Goal: Task Accomplishment & Management: Use online tool/utility

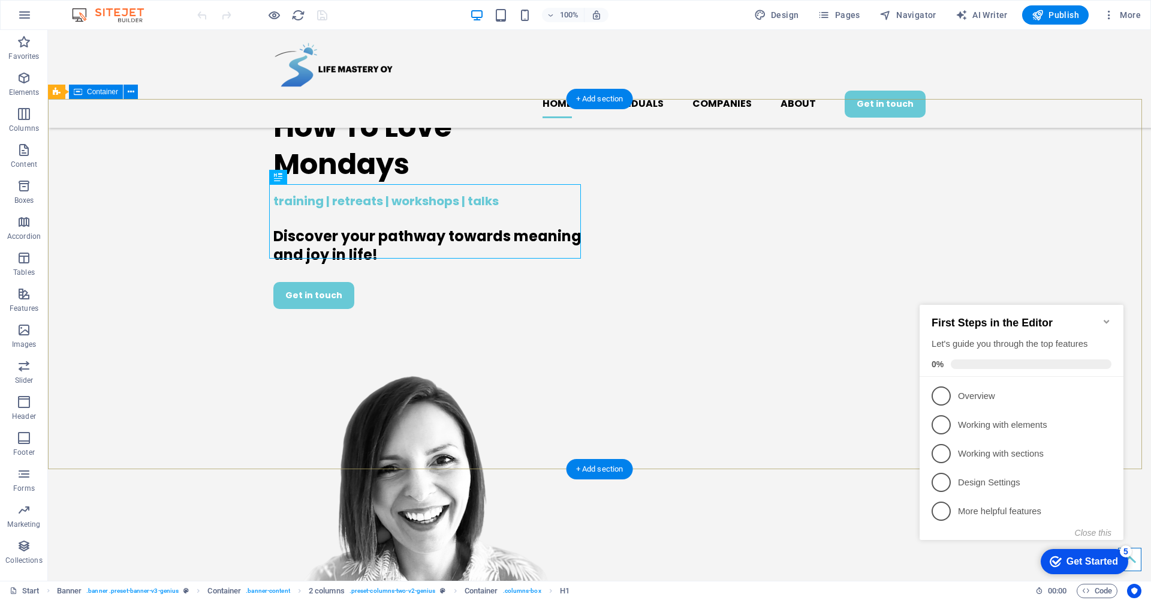
click at [1103, 318] on icon "Minimize checklist" at bounding box center [1107, 322] width 10 height 10
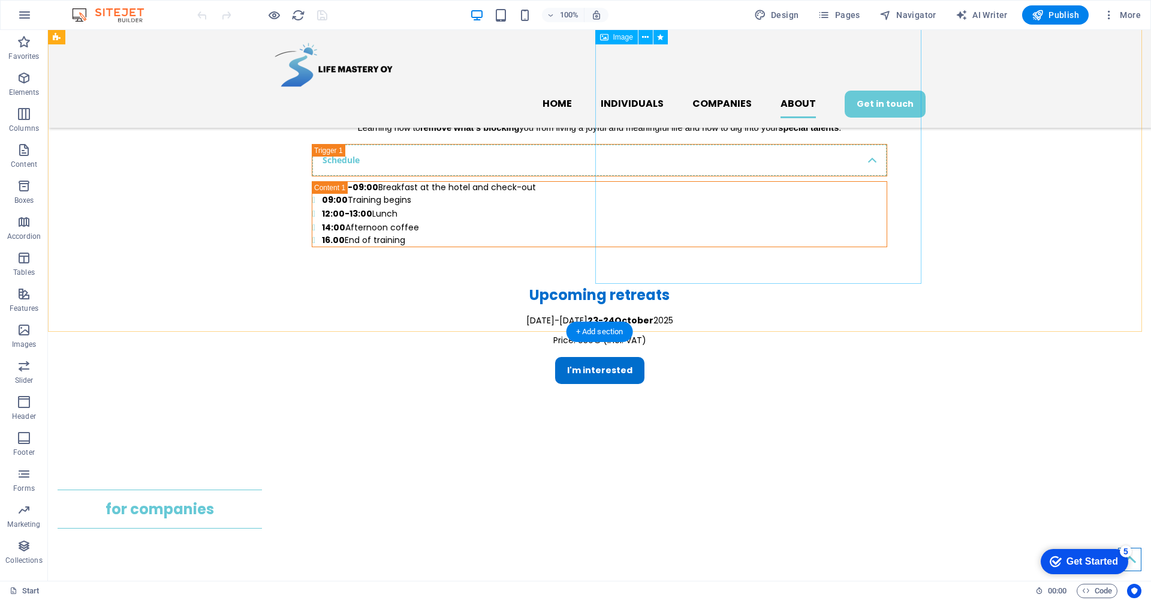
scroll to position [2801, 0]
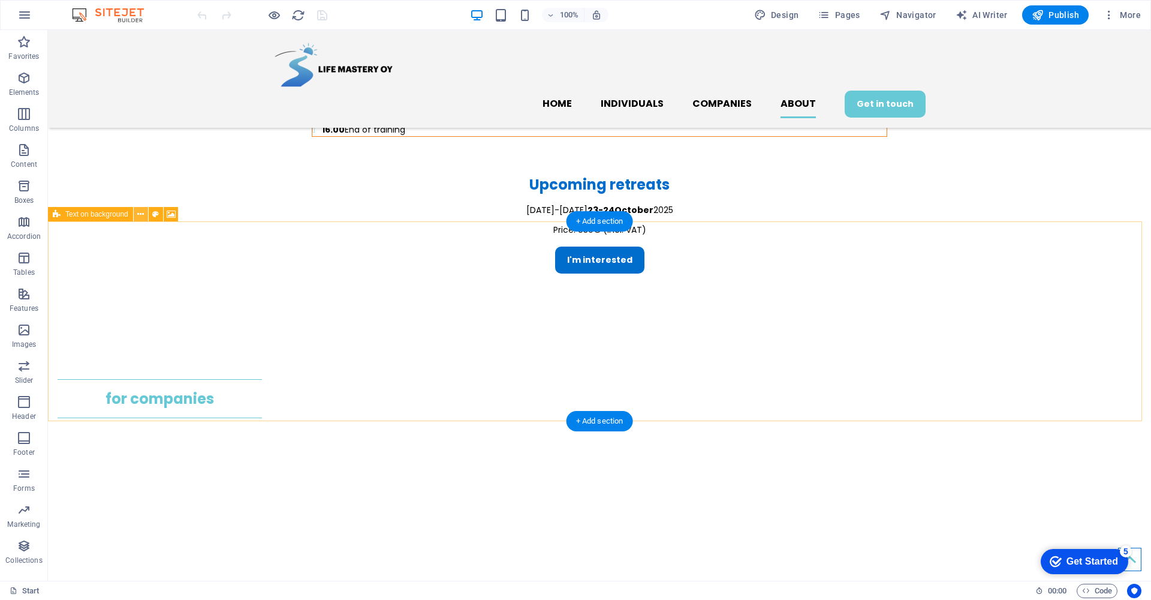
click at [142, 214] on icon at bounding box center [140, 214] width 7 height 13
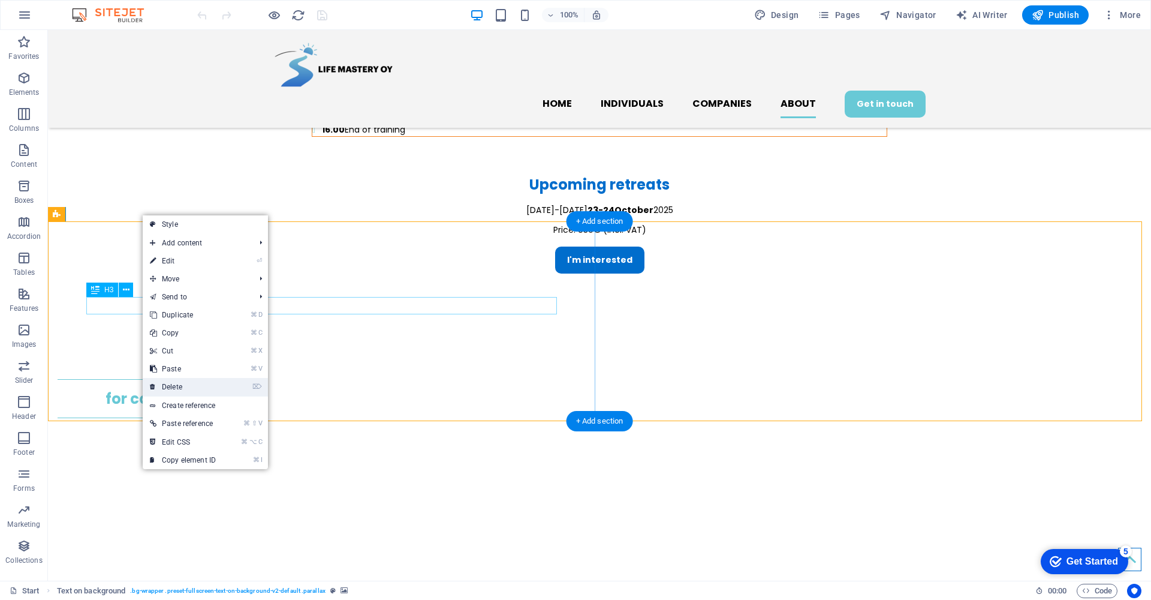
click at [227, 382] on li "⌦ Delete" at bounding box center [205, 387] width 125 height 19
click at [179, 387] on link "⌦ Delete" at bounding box center [183, 387] width 80 height 18
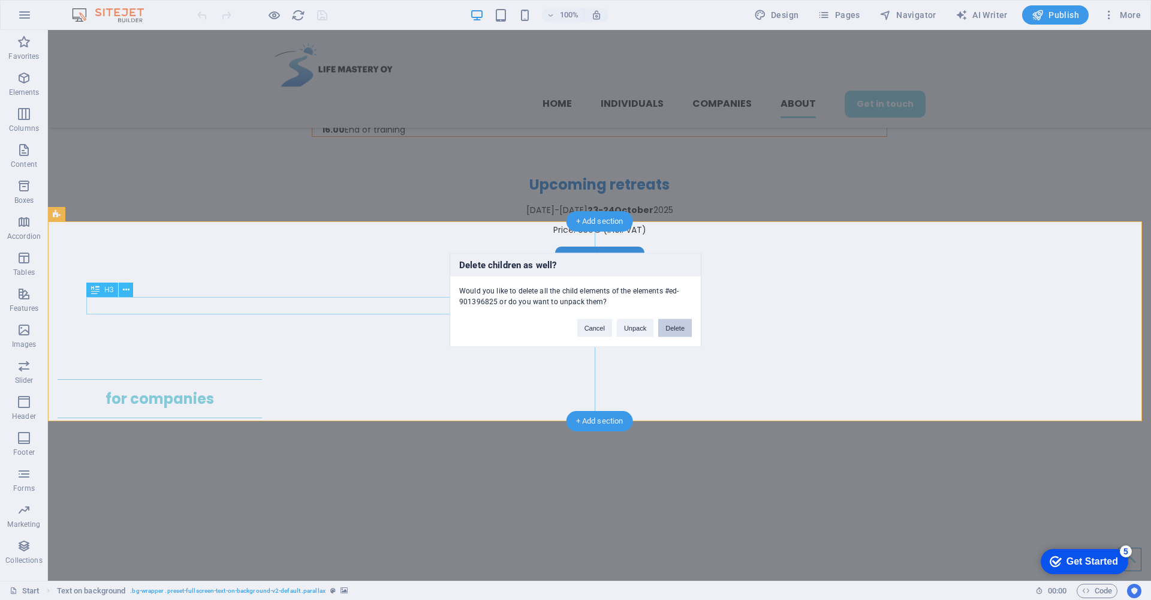
drag, startPoint x: 679, startPoint y: 328, endPoint x: 631, endPoint y: 299, distance: 56.8
click at [679, 328] on button "Delete" at bounding box center [675, 328] width 34 height 18
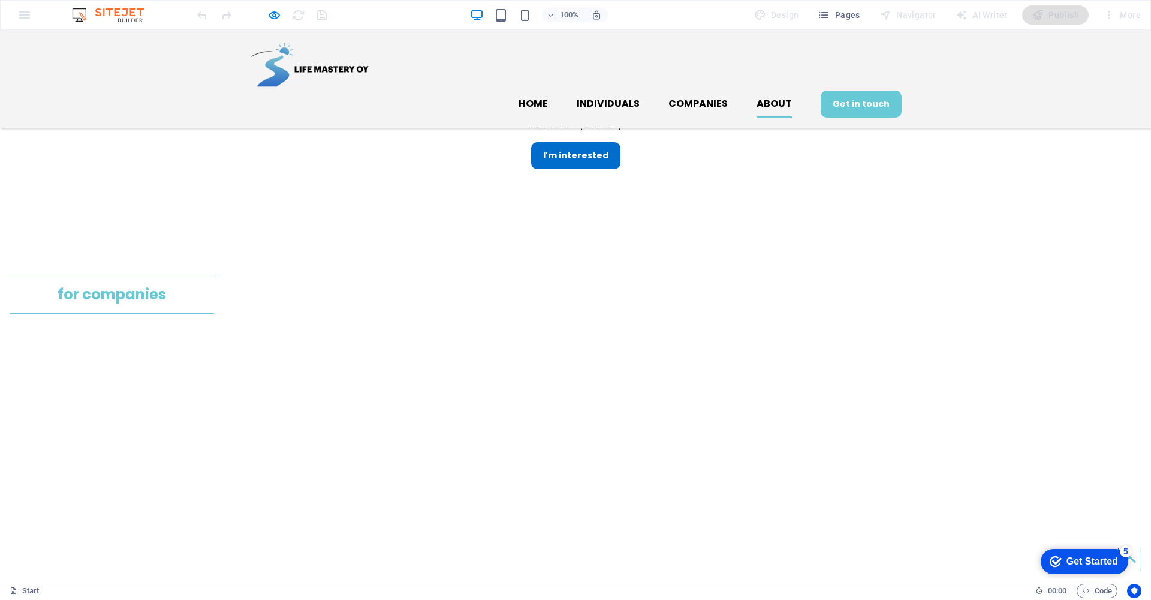
scroll to position [2584, 0]
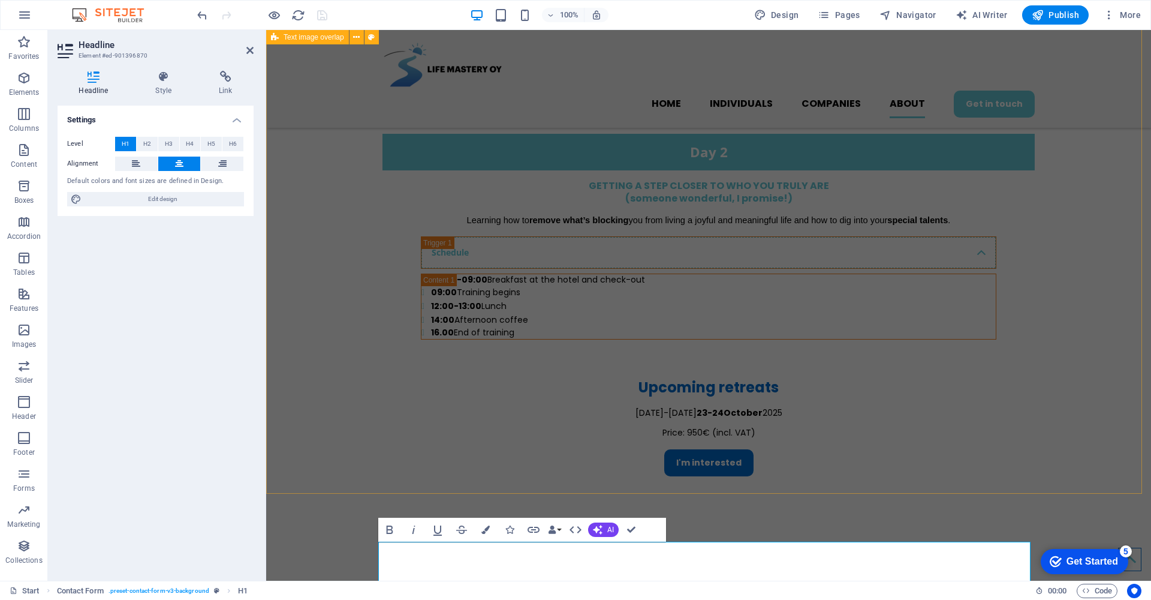
scroll to position [2727, 0]
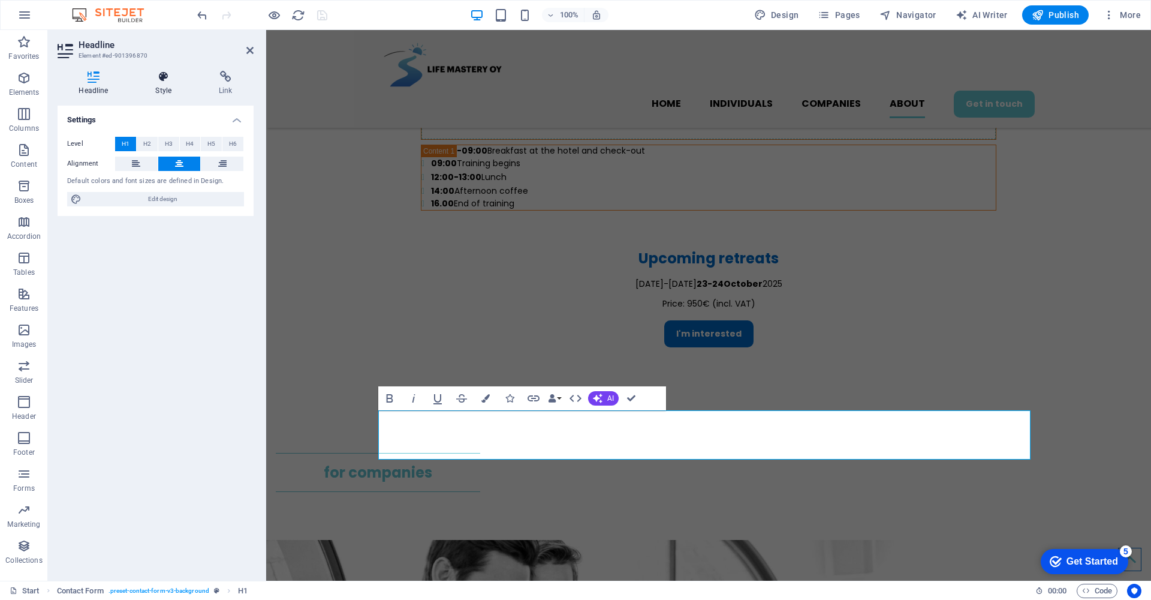
click at [163, 75] on icon at bounding box center [163, 77] width 59 height 12
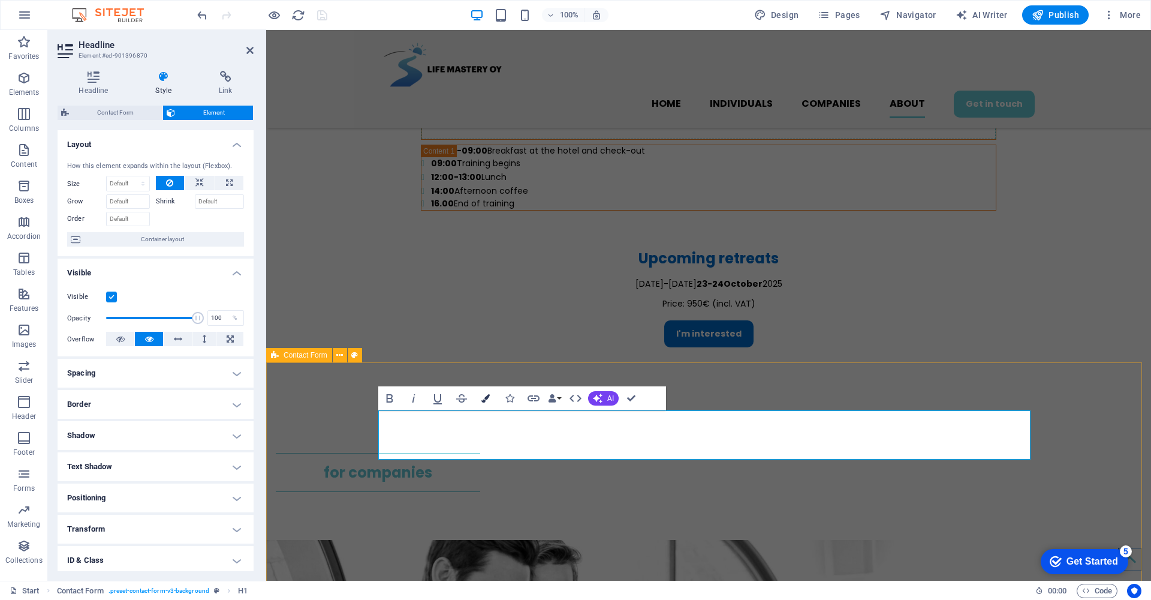
click at [483, 399] on icon "button" at bounding box center [486, 398] width 8 height 8
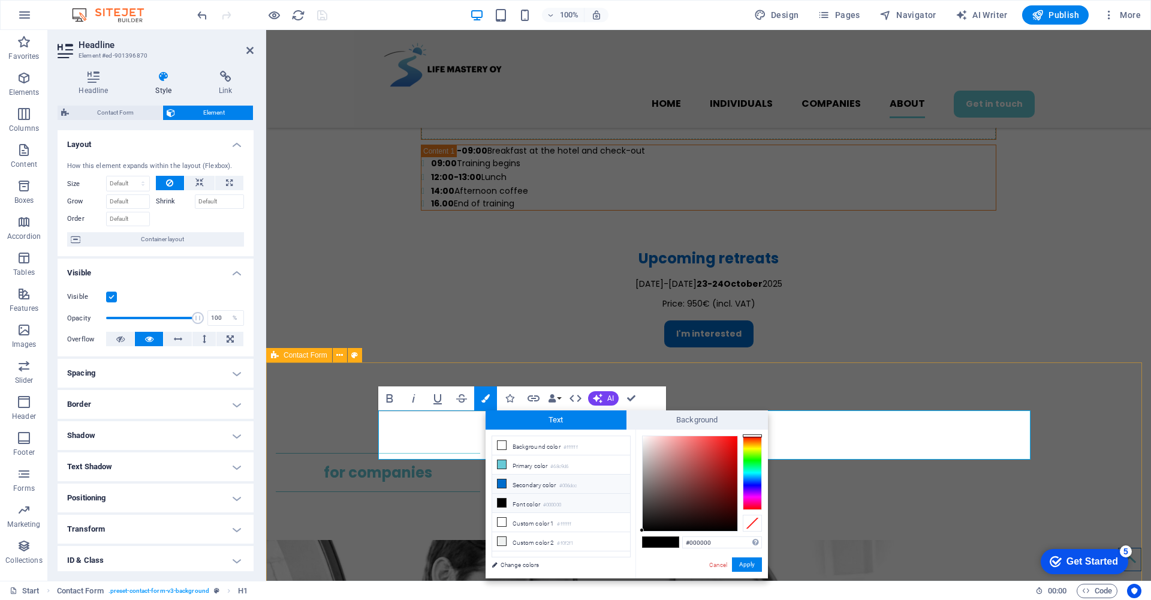
click at [503, 486] on icon at bounding box center [502, 483] width 8 height 8
type input "#006dcc"
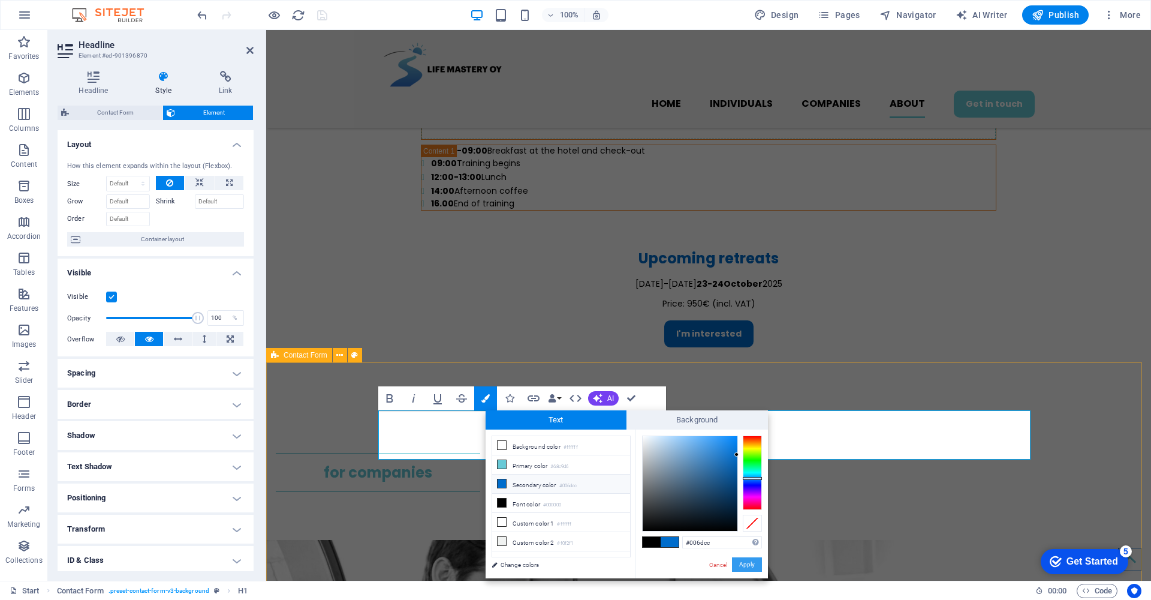
click at [756, 564] on button "Apply" at bounding box center [747, 564] width 30 height 14
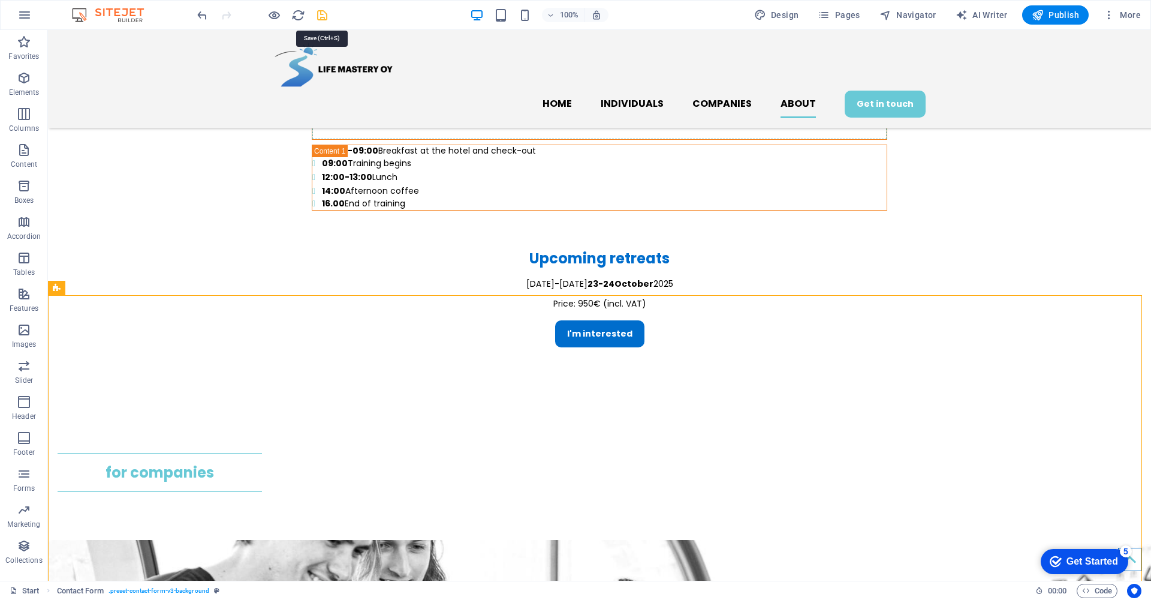
click at [321, 18] on icon "save" at bounding box center [322, 15] width 14 height 14
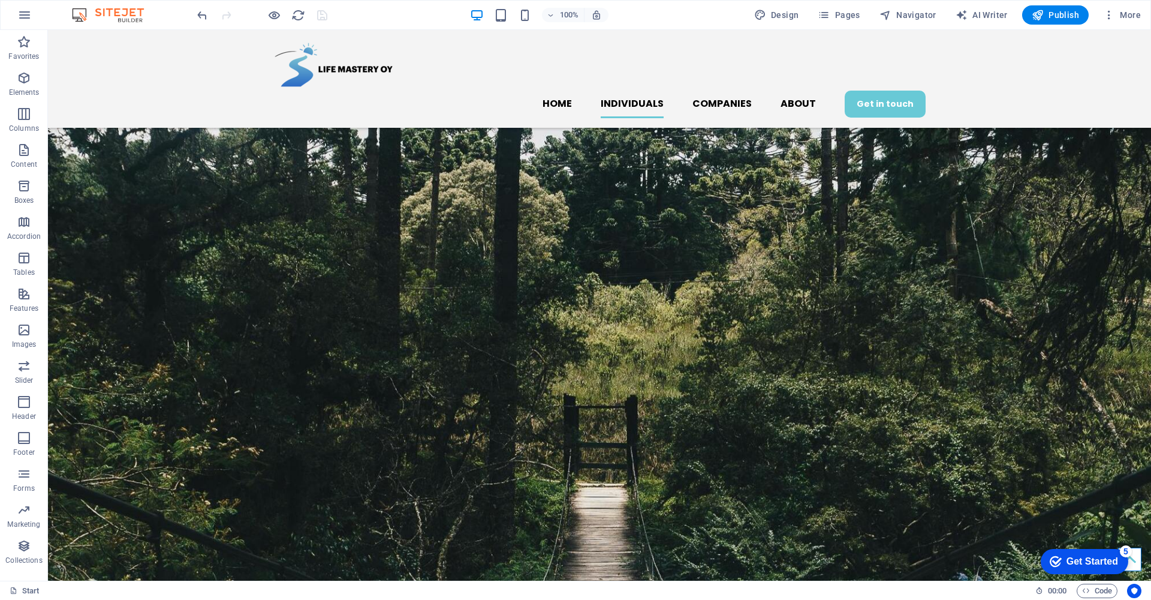
scroll to position [823, 0]
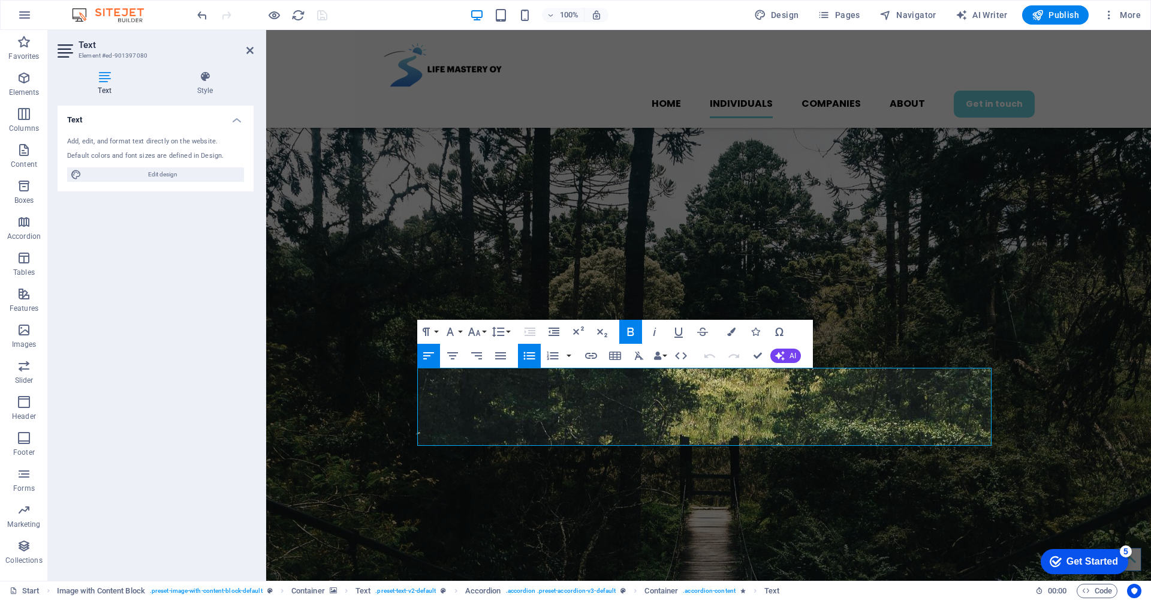
click at [315, 237] on figure at bounding box center [708, 592] width 885 height 1039
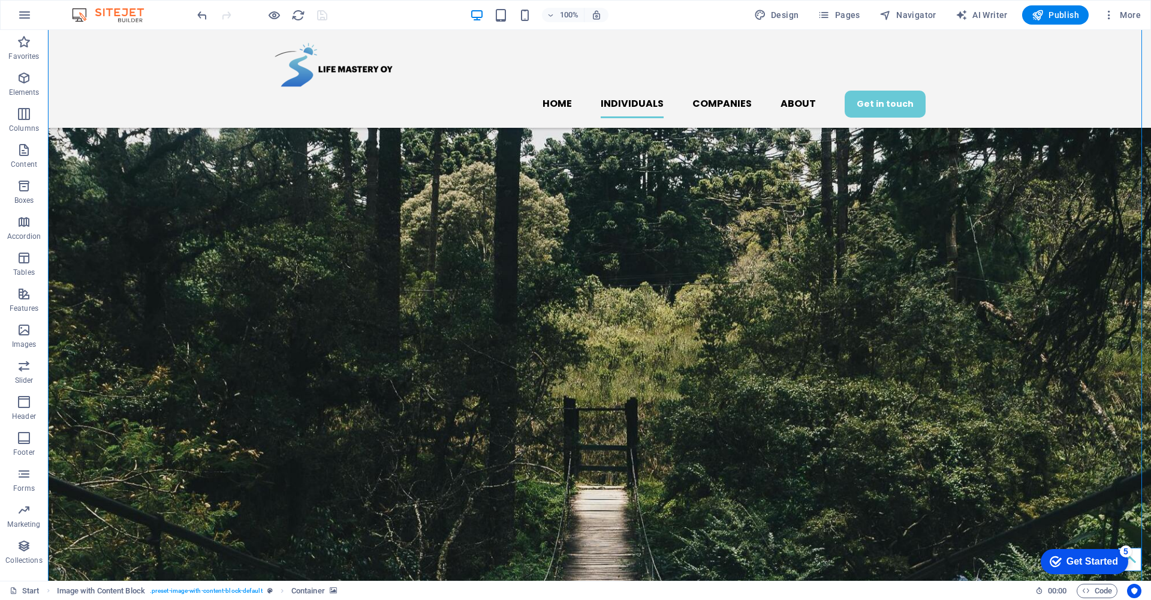
click at [977, 292] on figure at bounding box center [599, 592] width 1103 height 1039
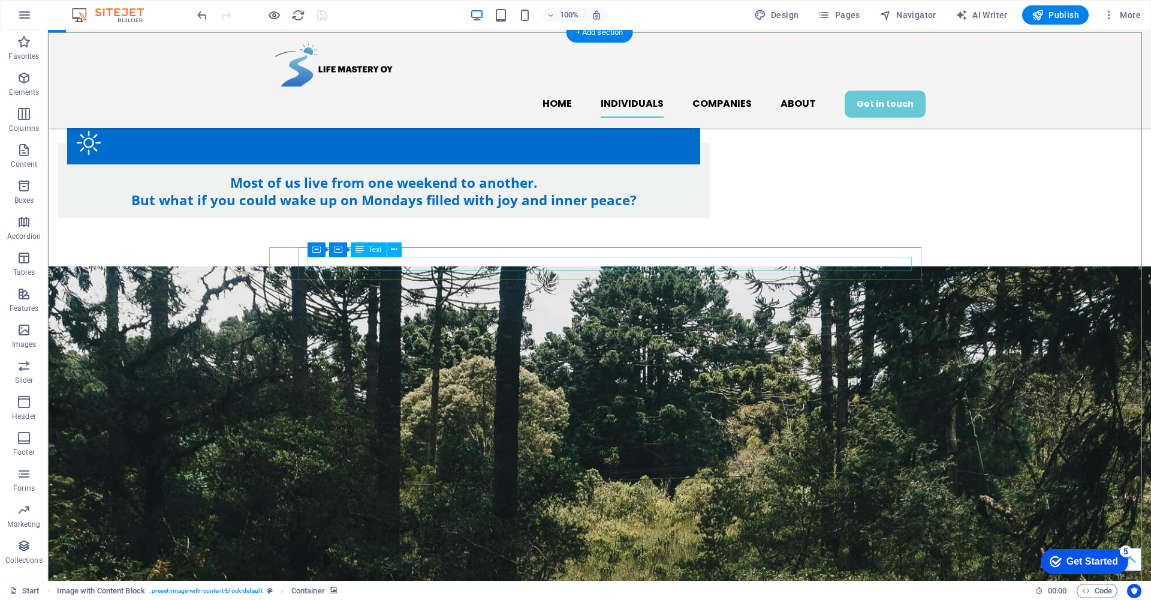
scroll to position [617, 0]
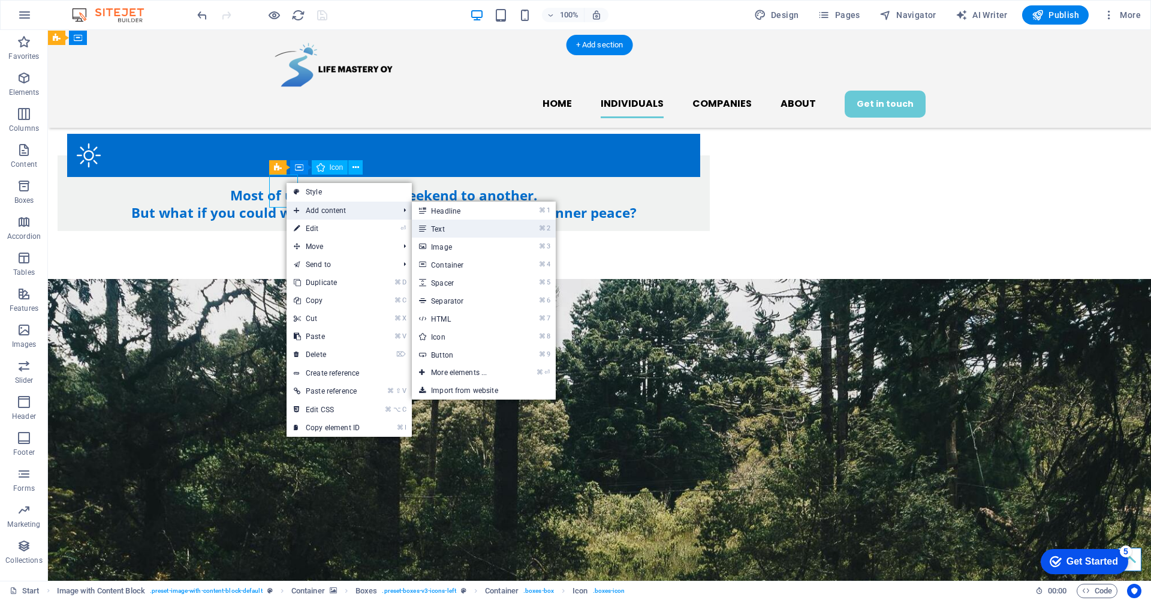
click at [465, 227] on link "⌘ 2 Text" at bounding box center [461, 228] width 99 height 18
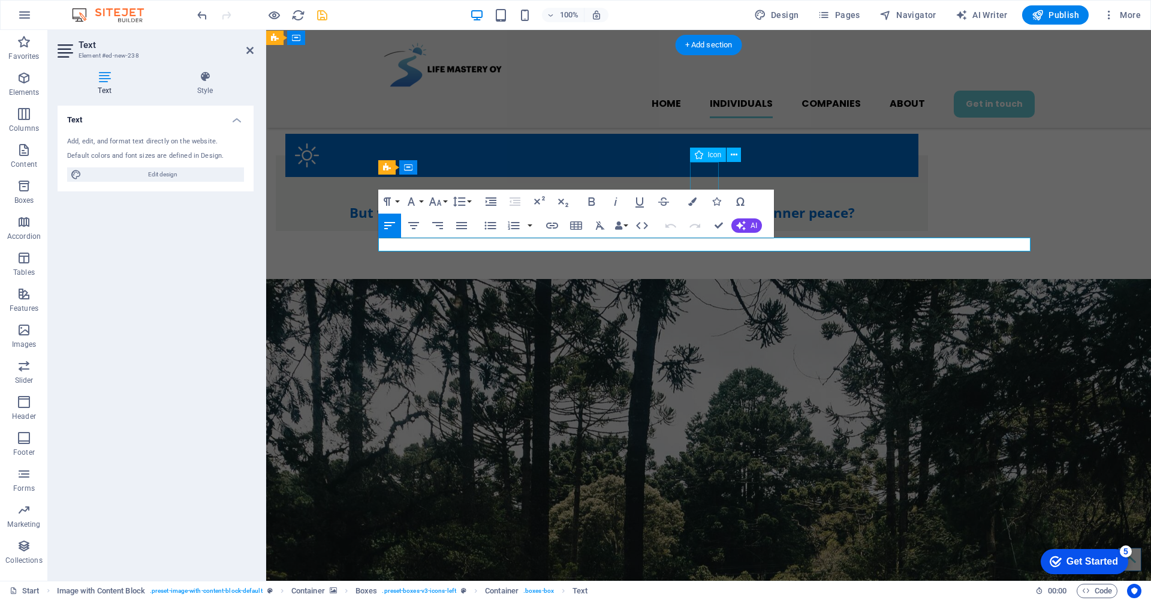
scroll to position [5, 0]
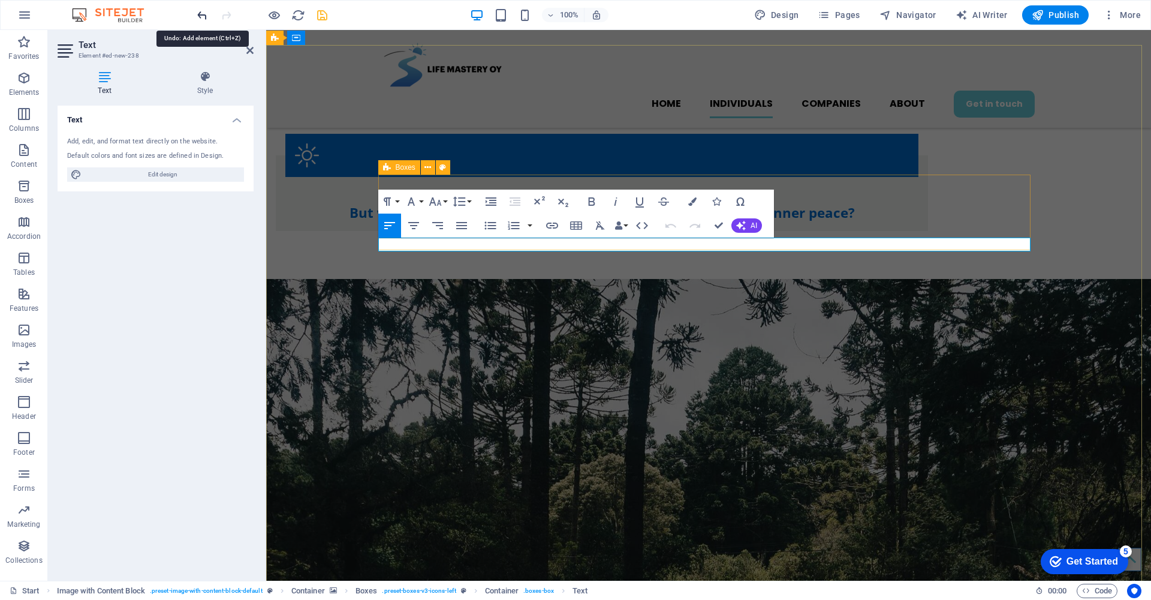
scroll to position [0, 0]
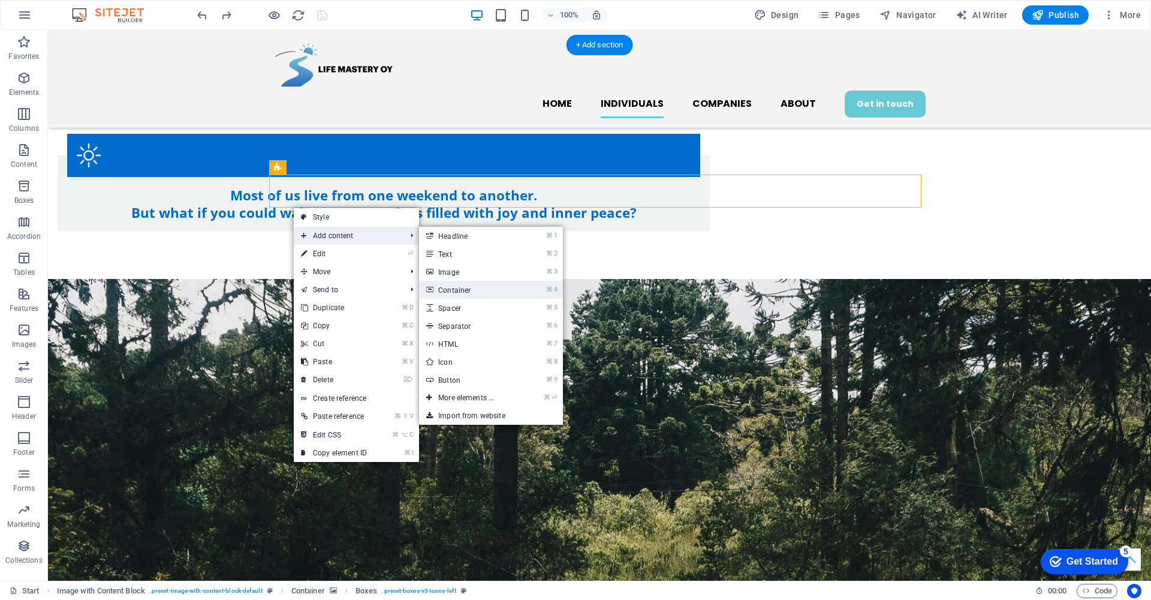
click at [479, 292] on link "⌘ 4 Container" at bounding box center [468, 290] width 99 height 18
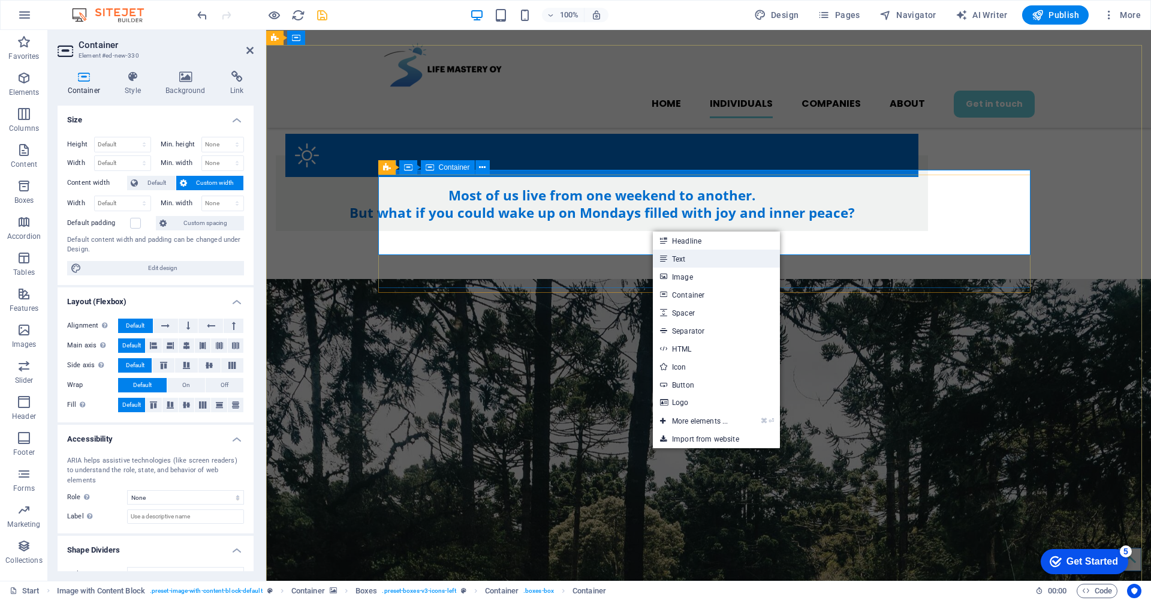
click at [687, 257] on link "Text" at bounding box center [716, 258] width 127 height 18
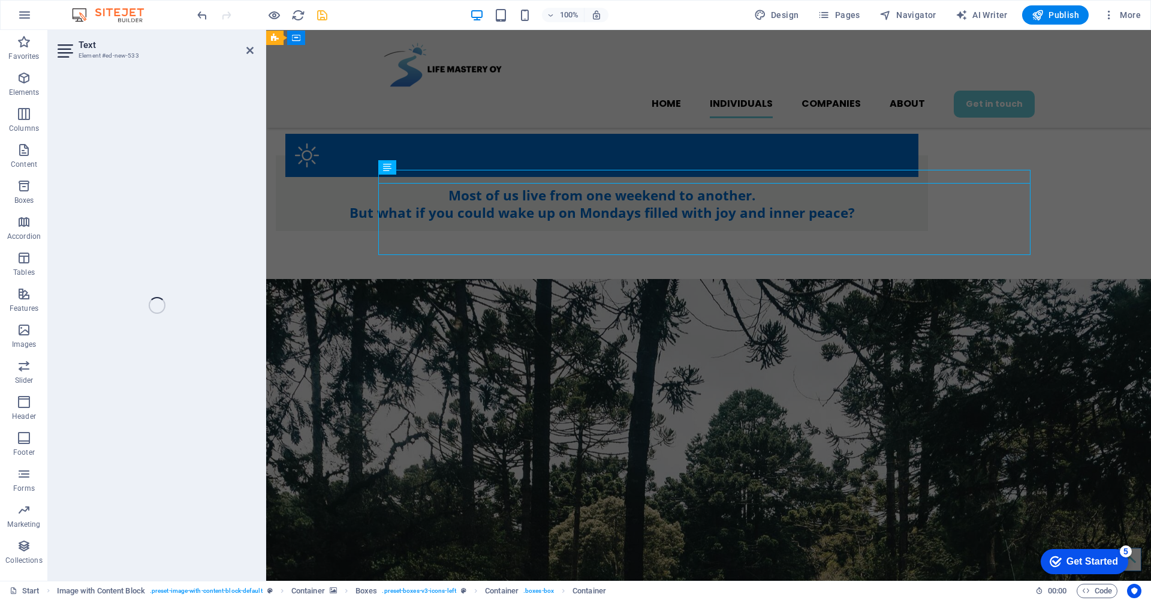
scroll to position [1, 0]
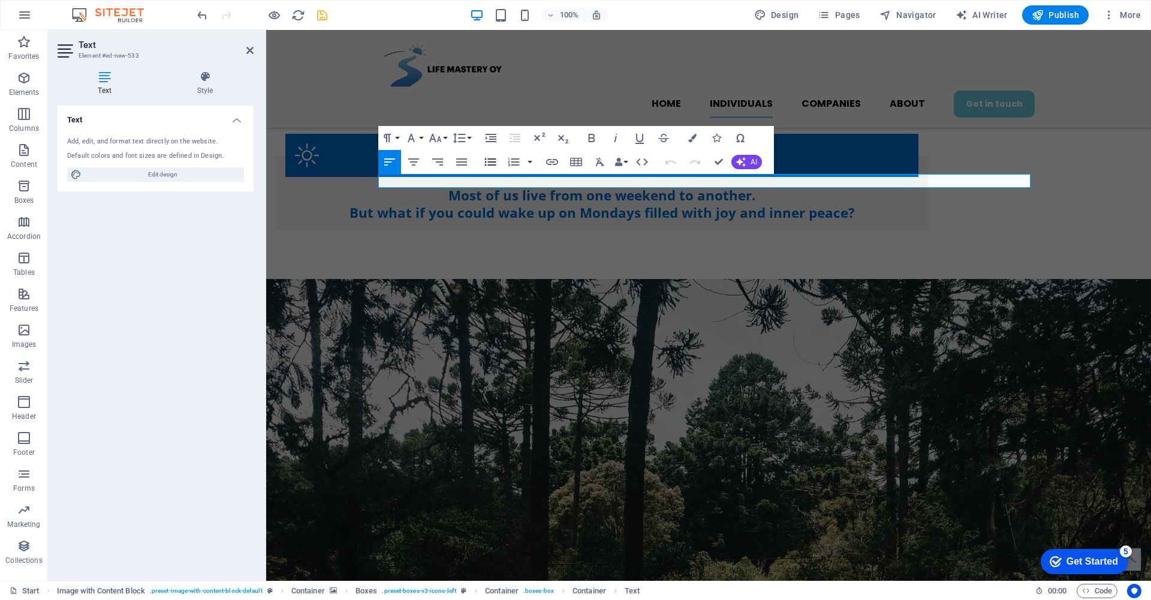
click at [488, 163] on icon "button" at bounding box center [490, 162] width 14 height 14
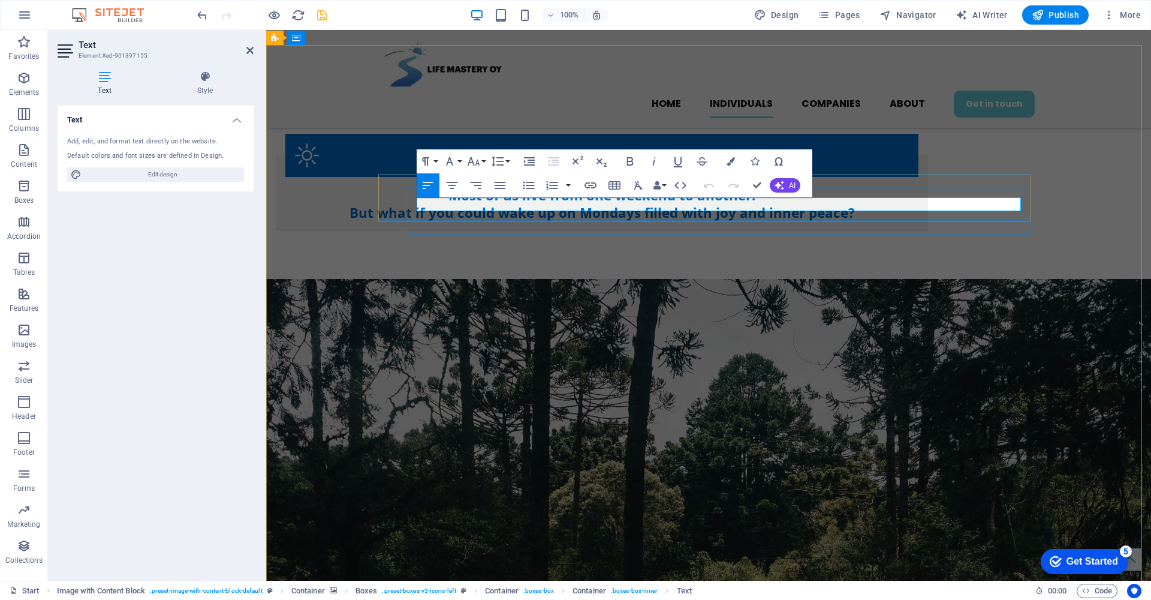
drag, startPoint x: 784, startPoint y: 206, endPoint x: 418, endPoint y: 206, distance: 365.8
copy p "relaxing forest venue in the [GEOGRAPHIC_DATA] area (within easy access from th…"
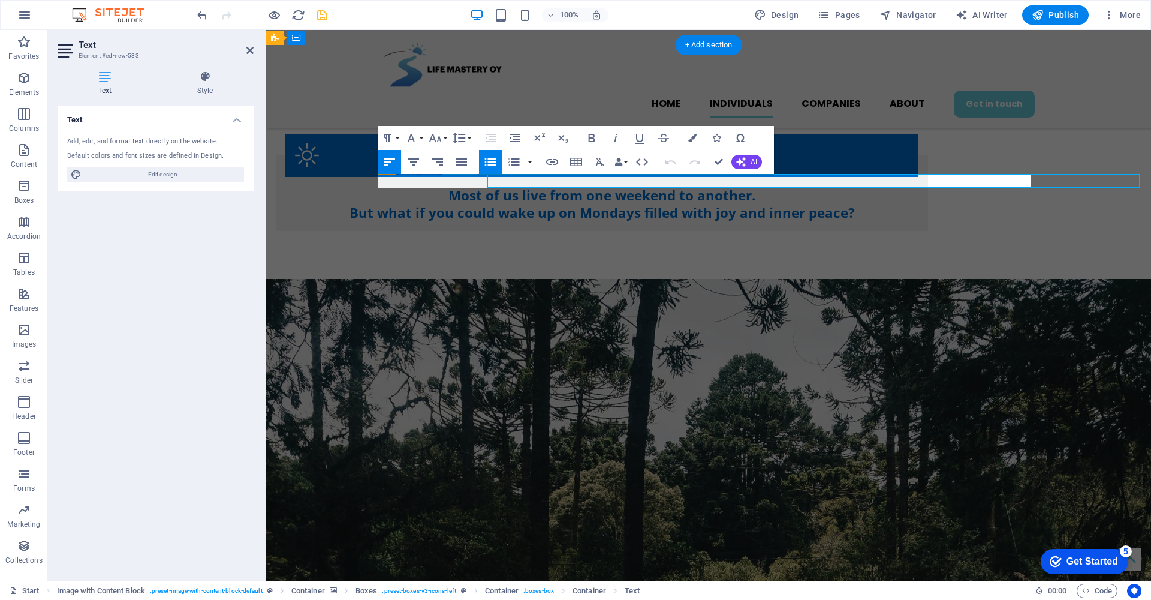
scroll to position [0, 0]
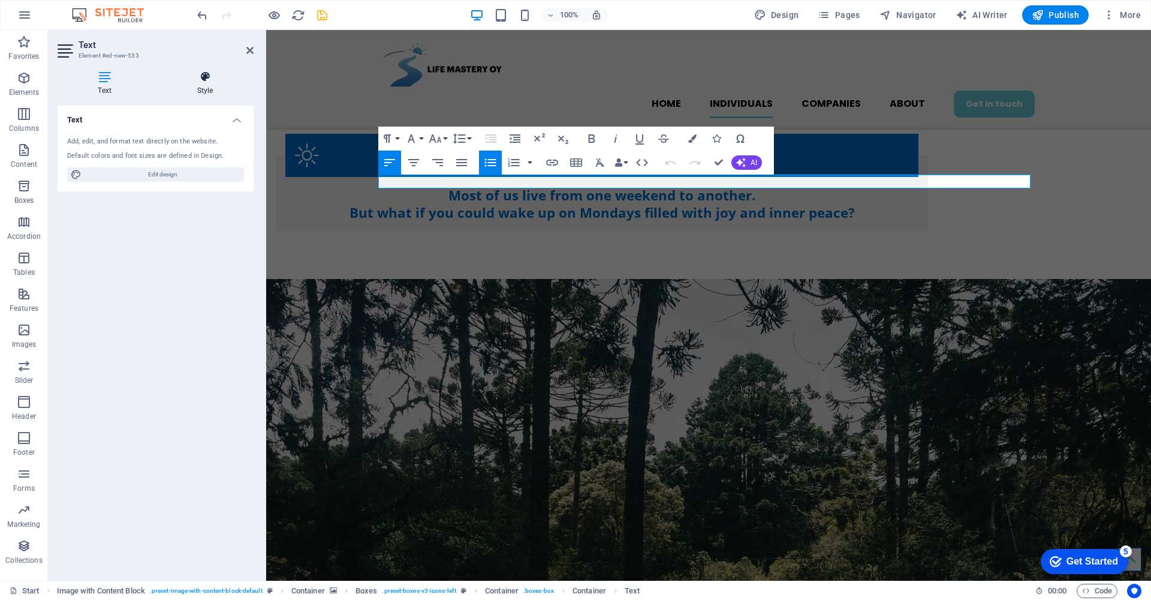
click at [209, 78] on icon at bounding box center [205, 77] width 97 height 12
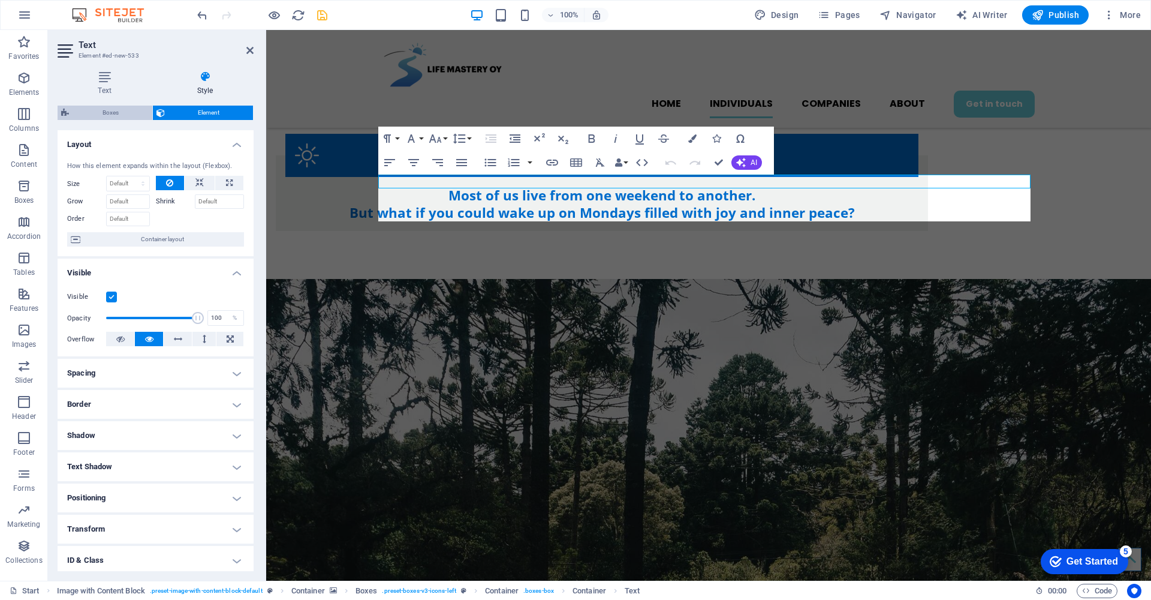
click at [92, 113] on span "Boxes" at bounding box center [111, 113] width 76 height 14
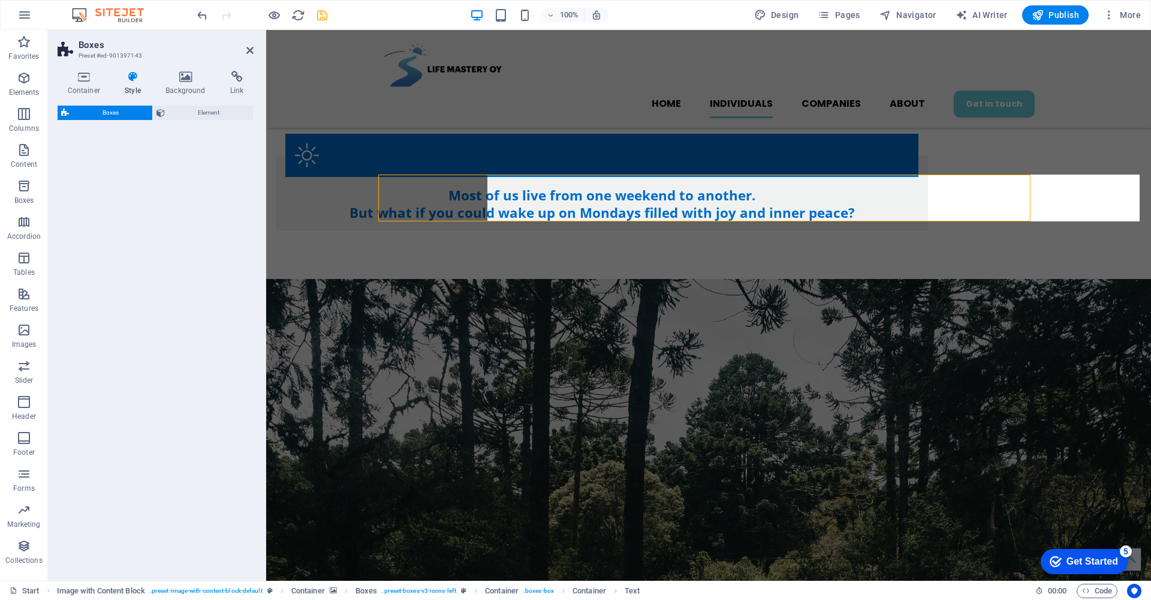
select select "rem"
select select "preset-boxes-v3-icons-left"
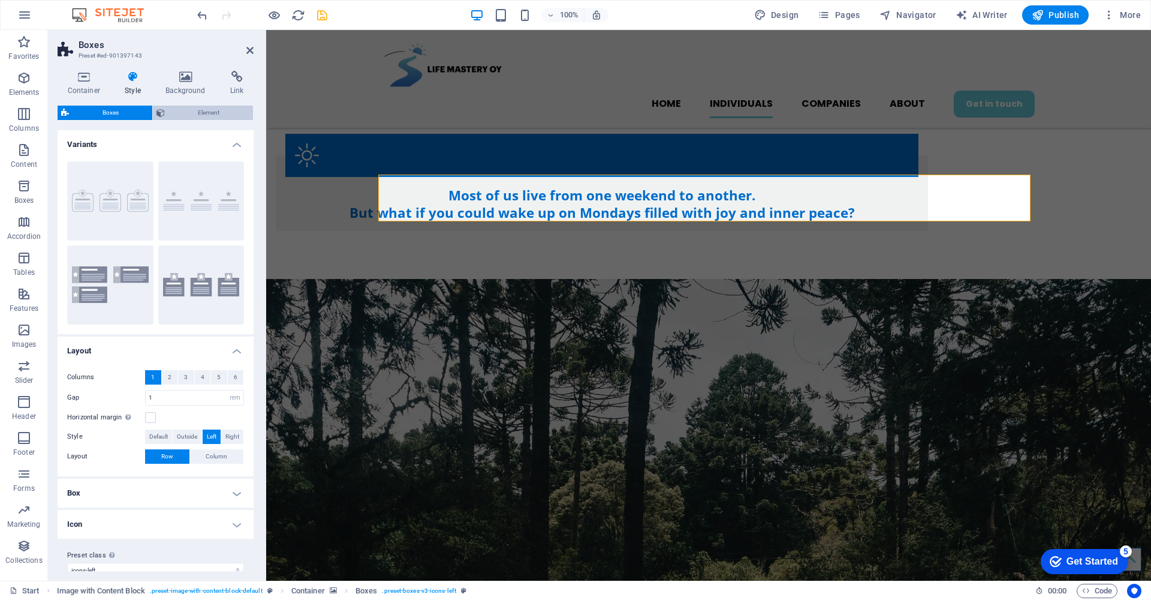
click at [191, 108] on span "Element" at bounding box center [210, 113] width 82 height 14
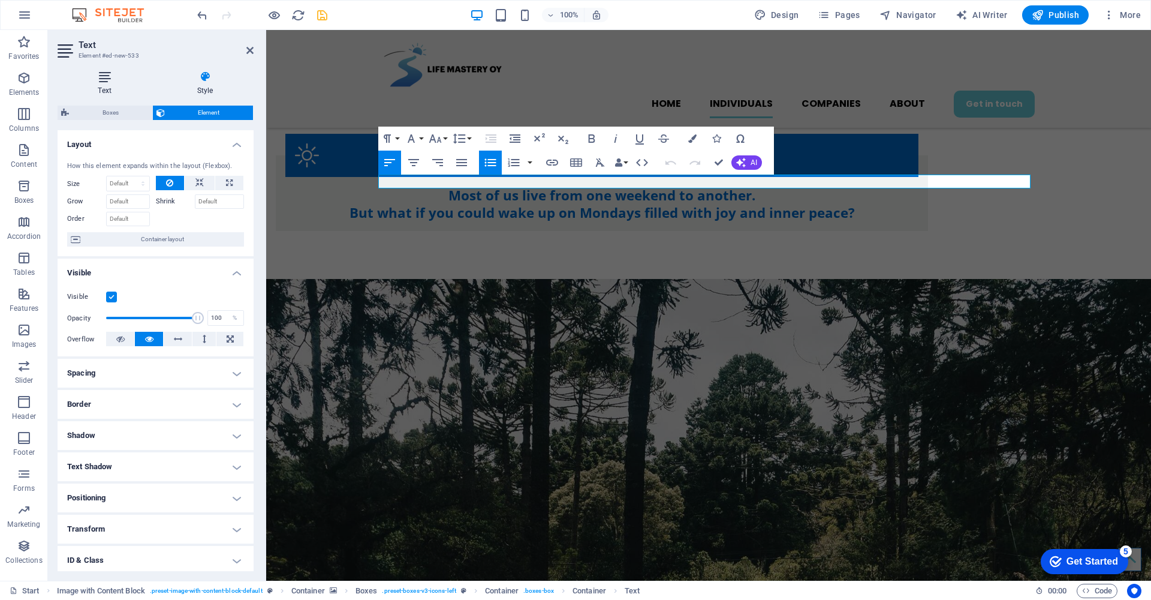
click at [107, 80] on icon at bounding box center [105, 77] width 94 height 12
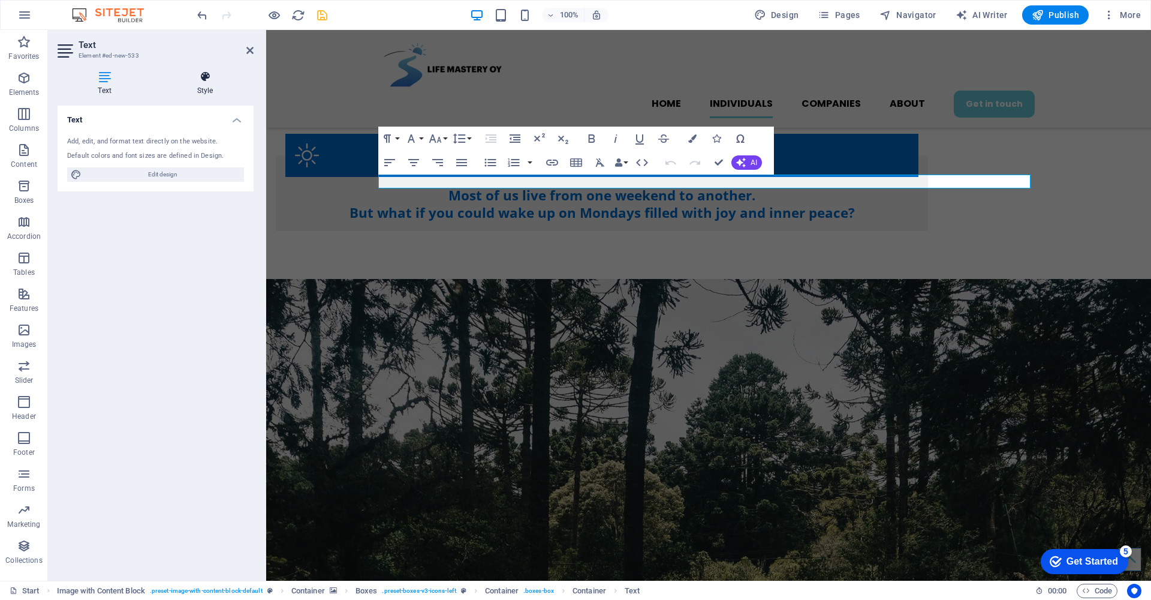
click at [210, 84] on h4 "Style" at bounding box center [205, 83] width 97 height 25
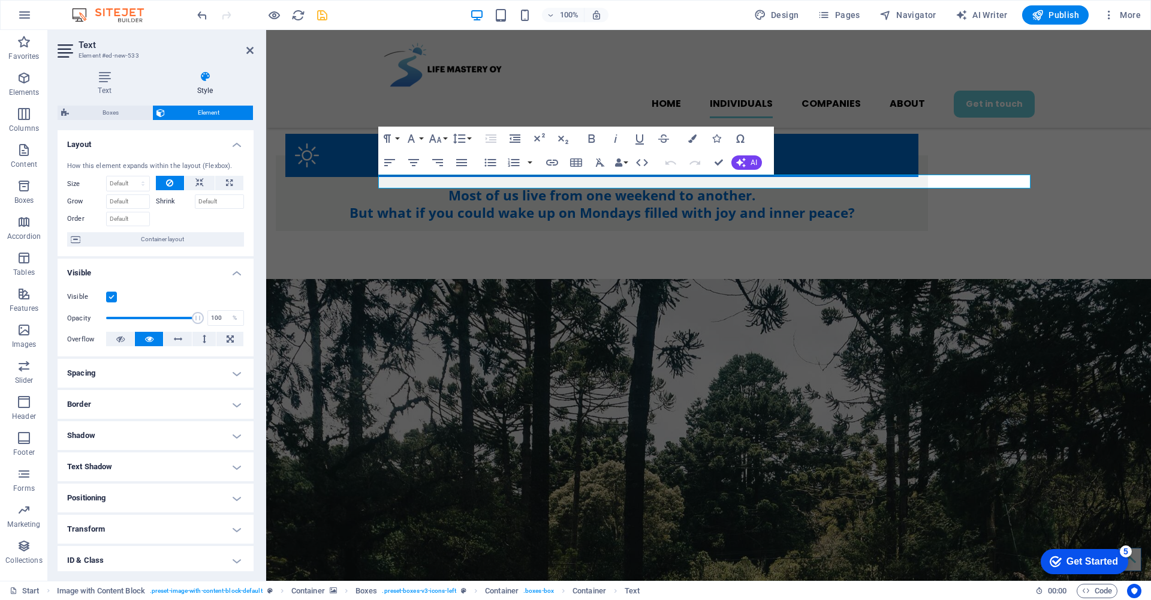
click at [235, 371] on h4 "Spacing" at bounding box center [156, 373] width 196 height 29
click at [226, 416] on span "Custom" at bounding box center [217, 417] width 45 height 14
select select "rem"
type input "0"
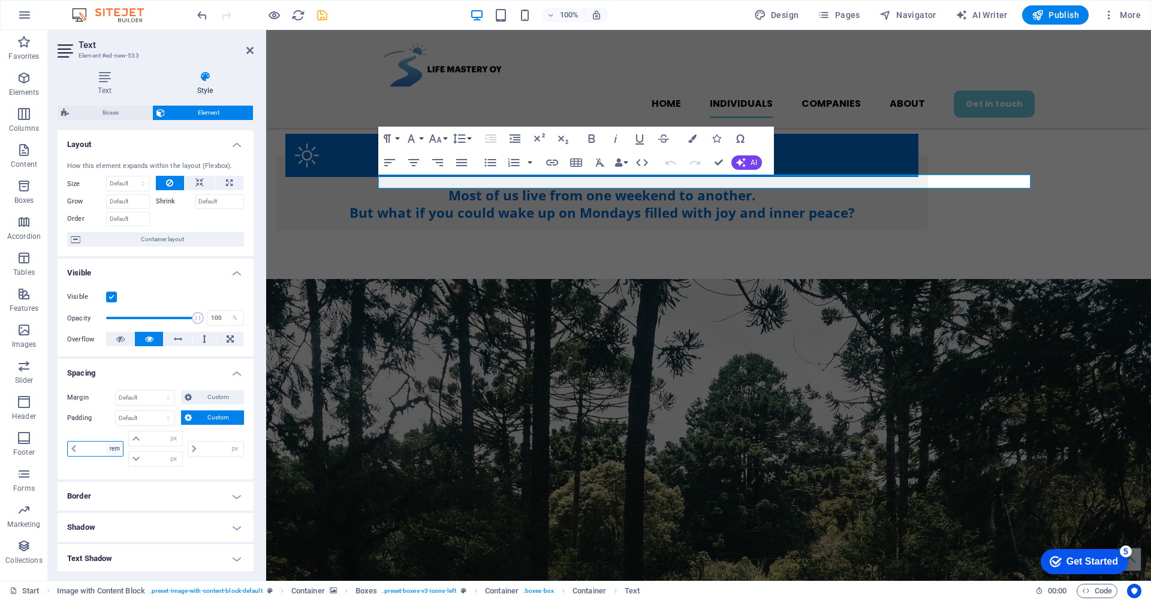
type input "0"
type input "1"
select select "rem"
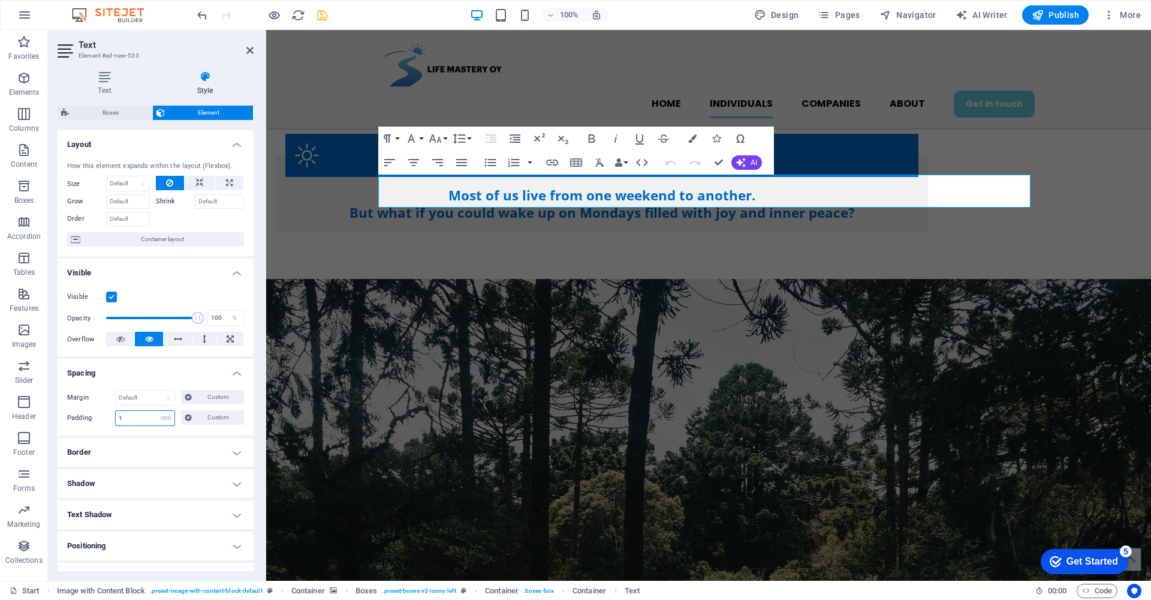
type input "1"
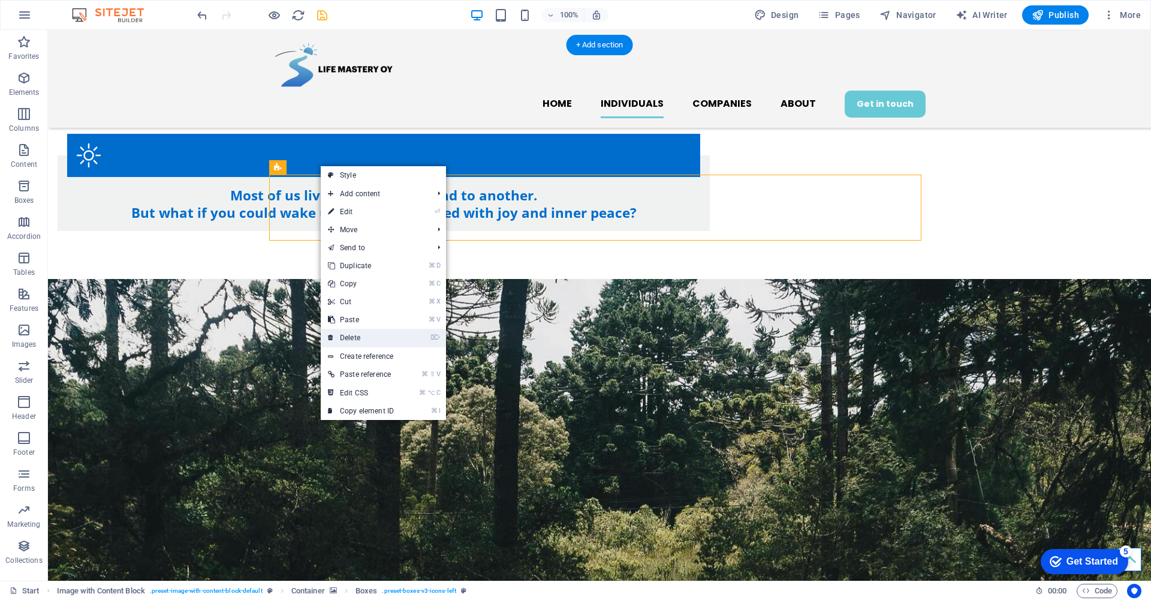
click at [372, 338] on link "⌦ Delete" at bounding box center [361, 338] width 80 height 18
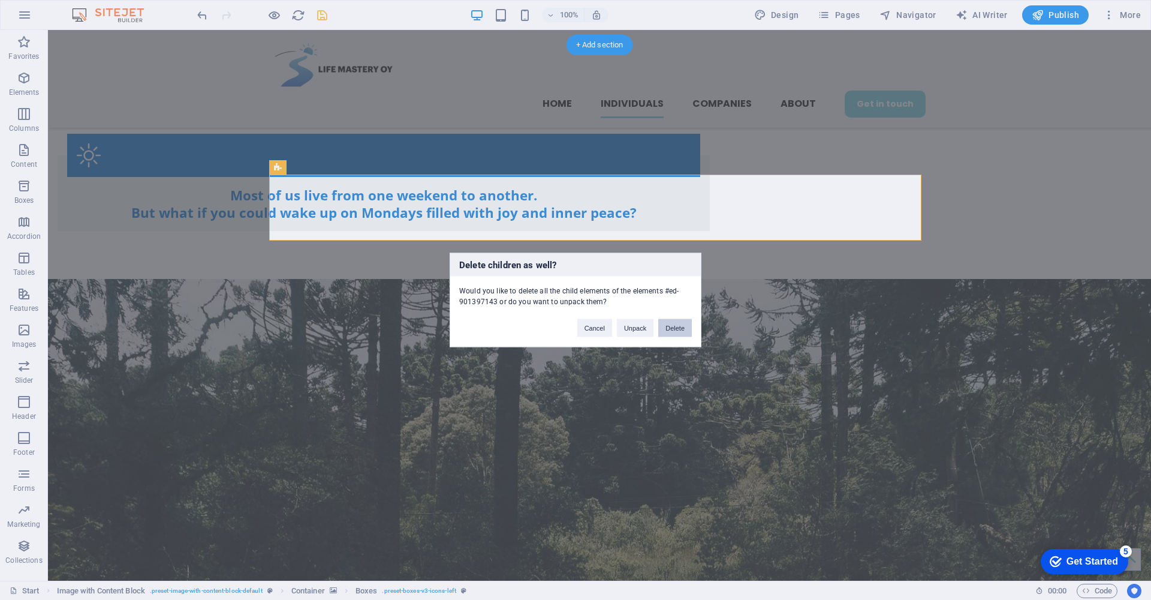
drag, startPoint x: 680, startPoint y: 331, endPoint x: 634, endPoint y: 301, distance: 55.1
click at [680, 331] on button "Delete" at bounding box center [675, 328] width 34 height 18
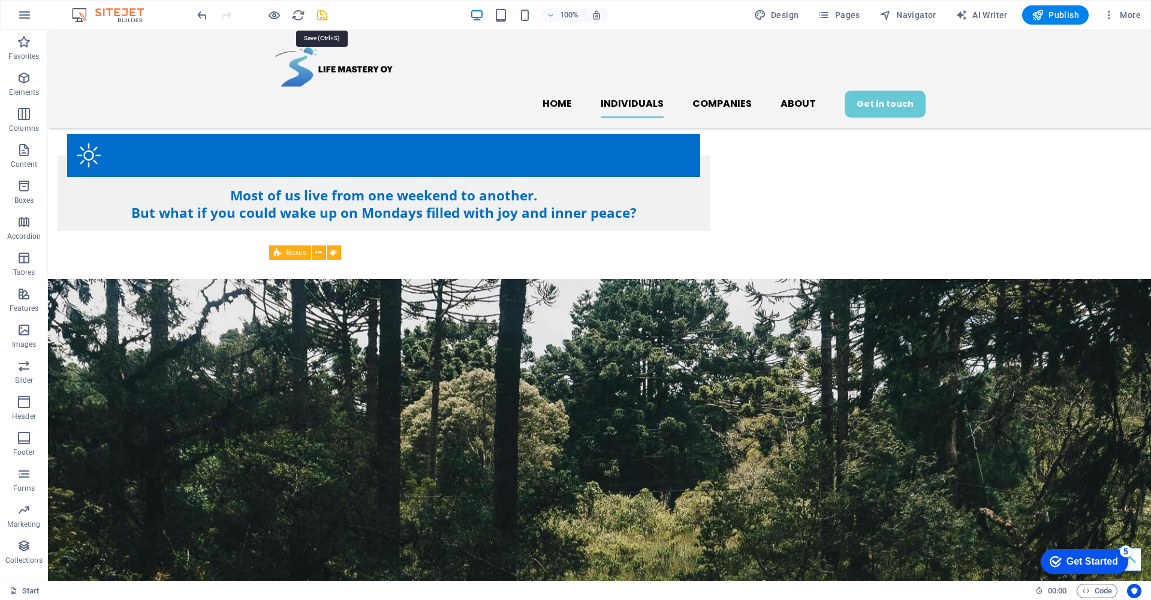
click at [322, 16] on icon "save" at bounding box center [322, 15] width 14 height 14
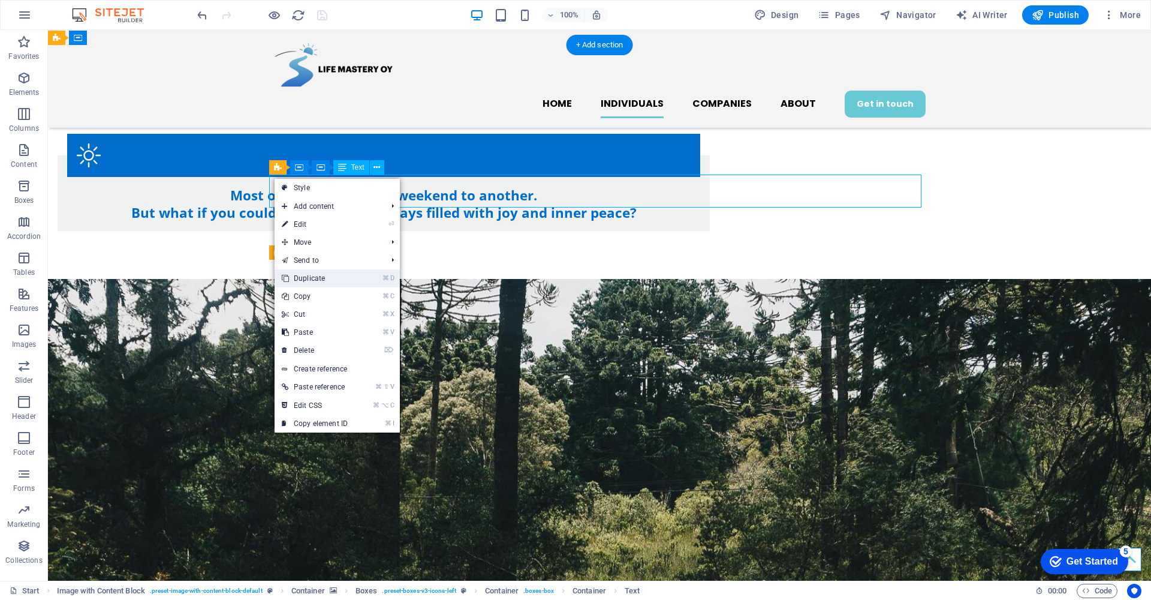
click at [355, 279] on link "⌘ D Duplicate" at bounding box center [315, 278] width 80 height 18
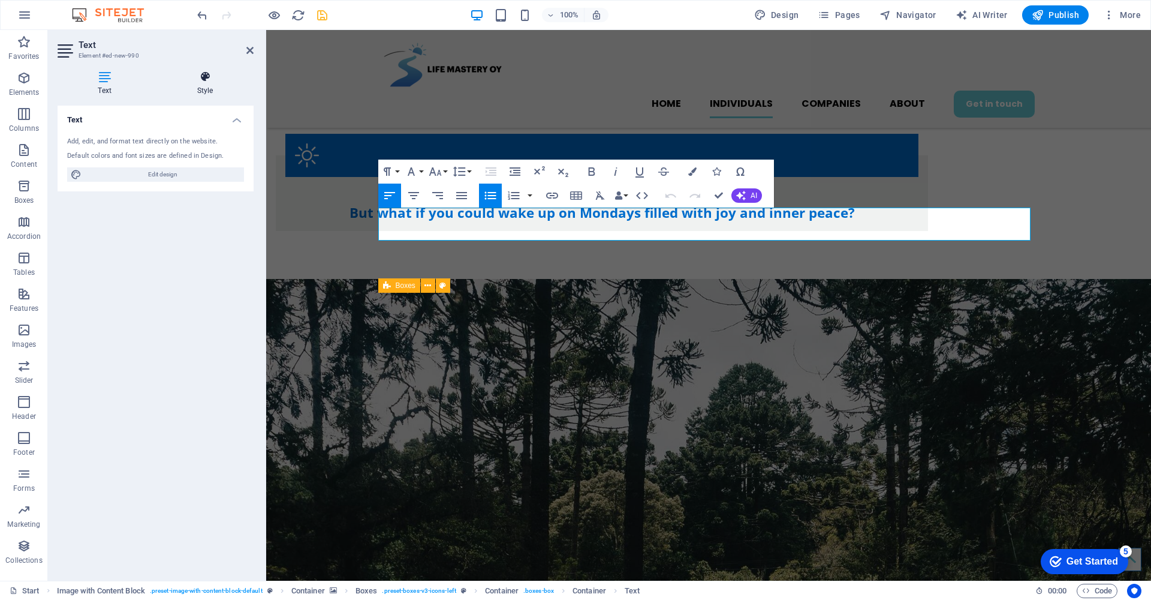
click at [206, 77] on icon at bounding box center [205, 77] width 97 height 12
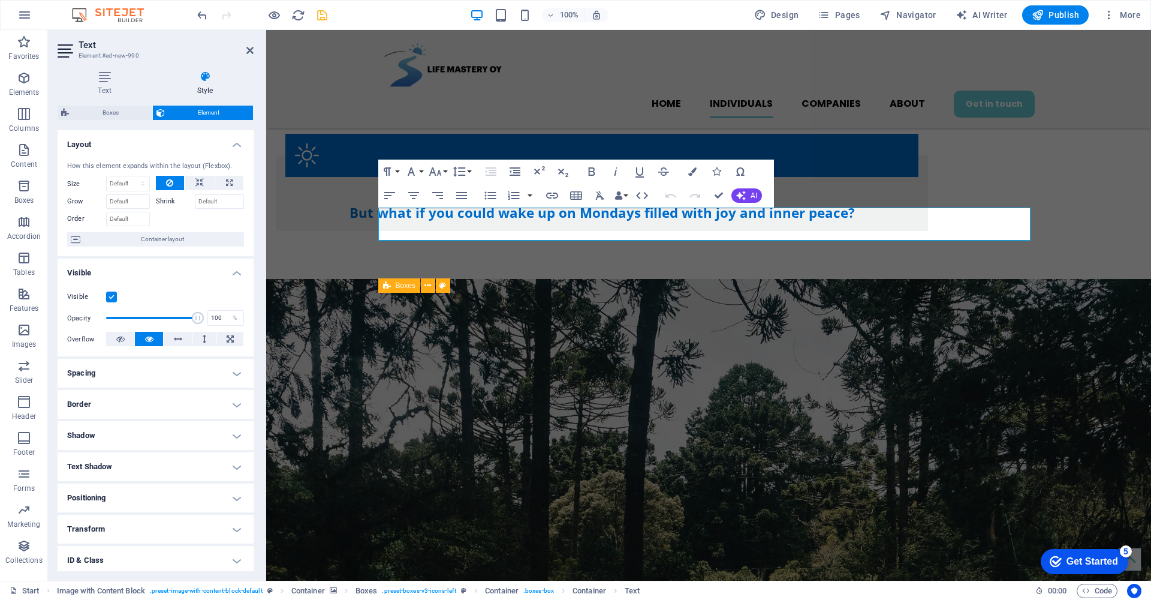
click at [235, 375] on h4 "Spacing" at bounding box center [156, 373] width 196 height 29
click at [212, 396] on span "Custom" at bounding box center [217, 397] width 45 height 14
select select "rem"
type input "0"
select select "px"
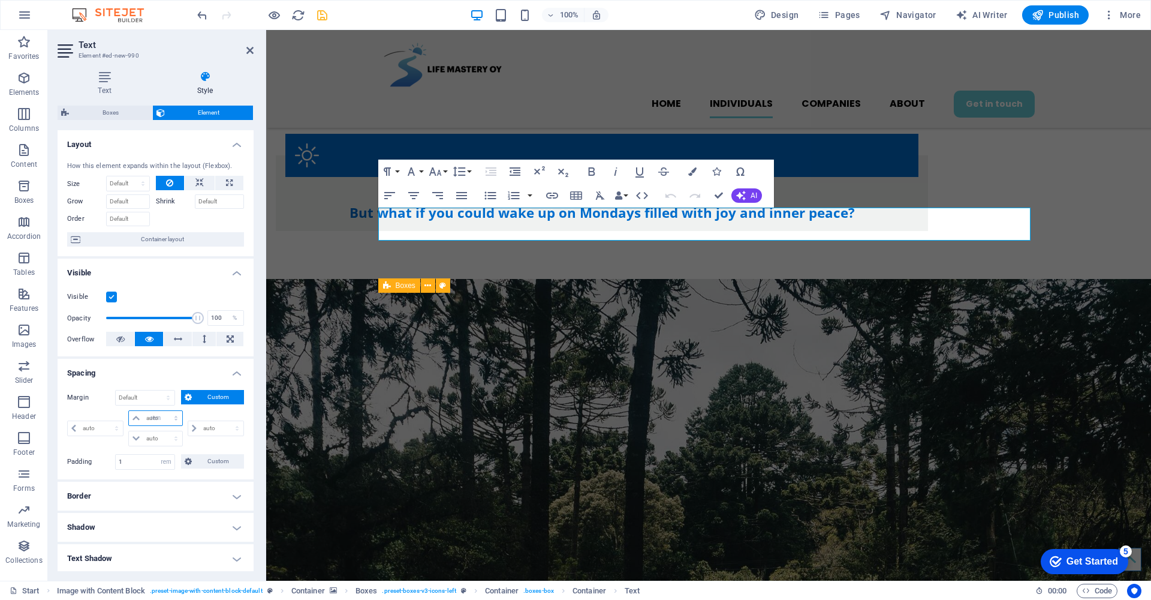
type input "0"
select select "px"
type input "0"
select select "px"
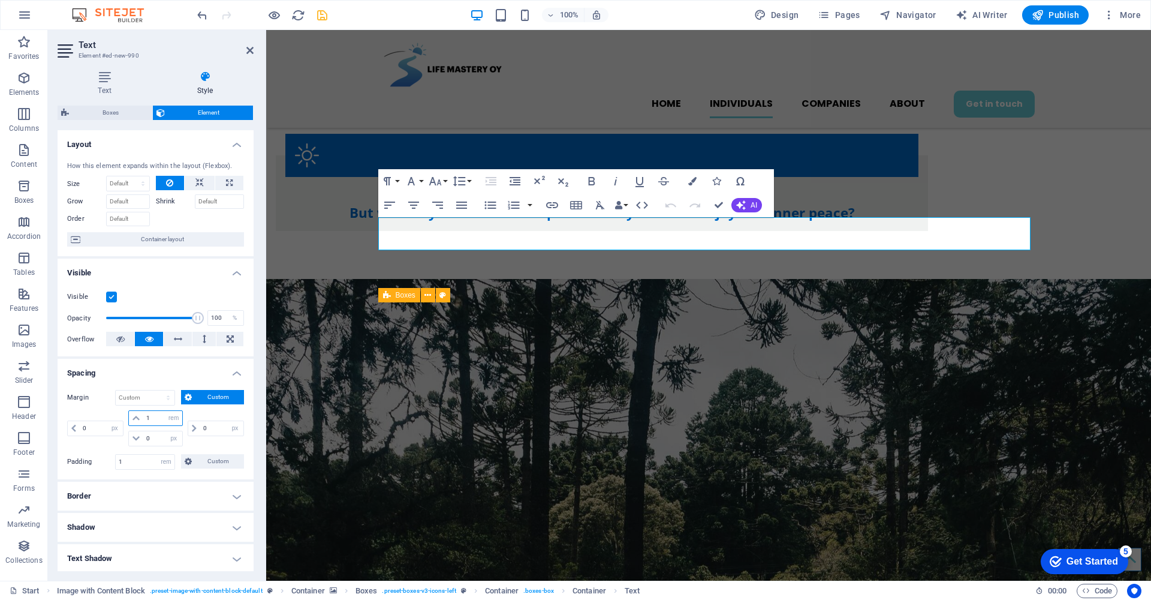
type input "0"
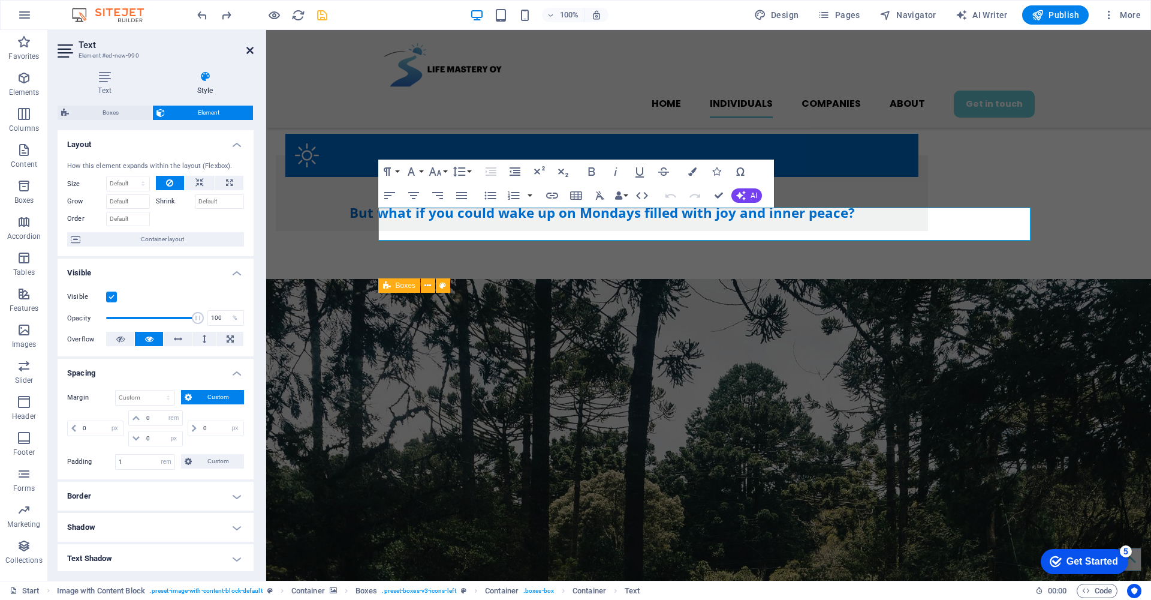
click at [246, 49] on icon at bounding box center [249, 51] width 7 height 10
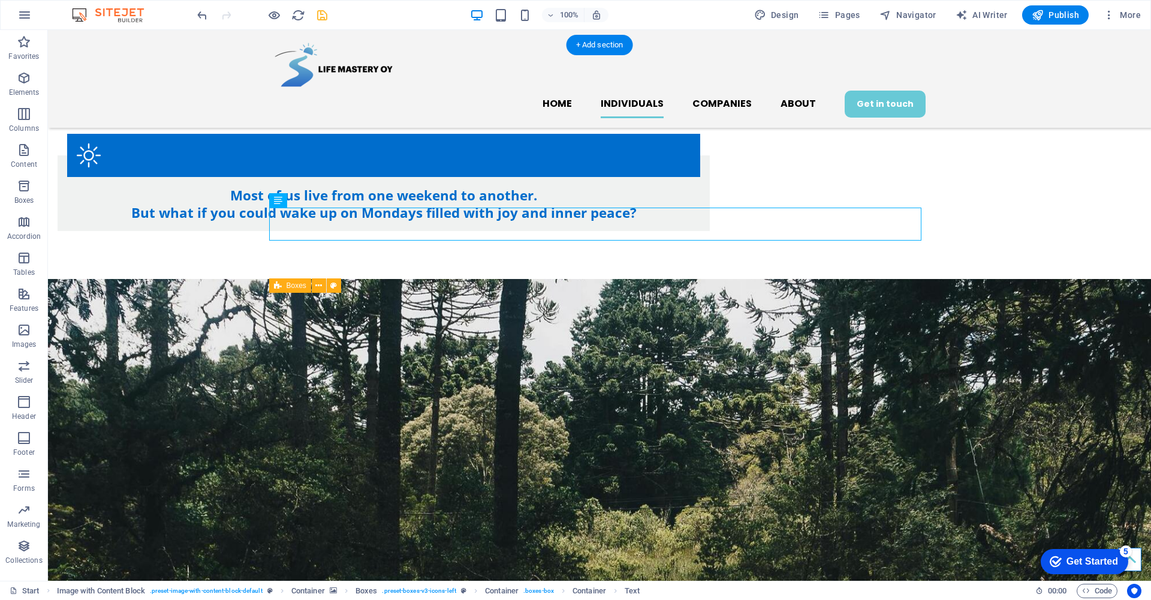
click at [314, 199] on icon at bounding box center [312, 200] width 7 height 13
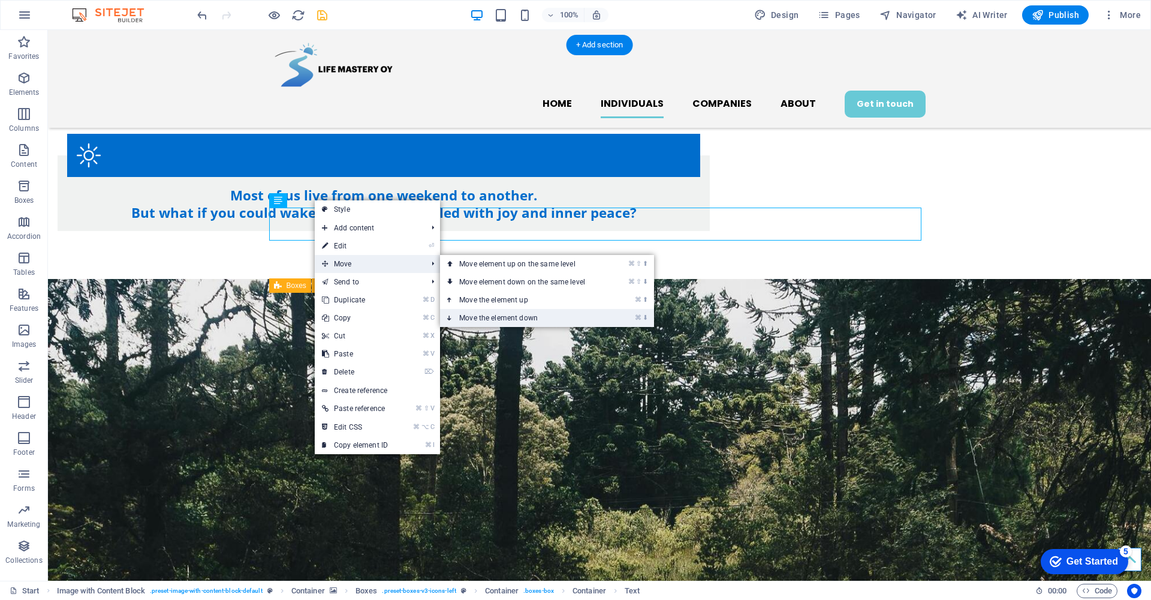
drag, startPoint x: 498, startPoint y: 319, endPoint x: 450, endPoint y: 289, distance: 56.6
click at [498, 319] on link "⌘ ⬇ Move the element down" at bounding box center [524, 318] width 169 height 18
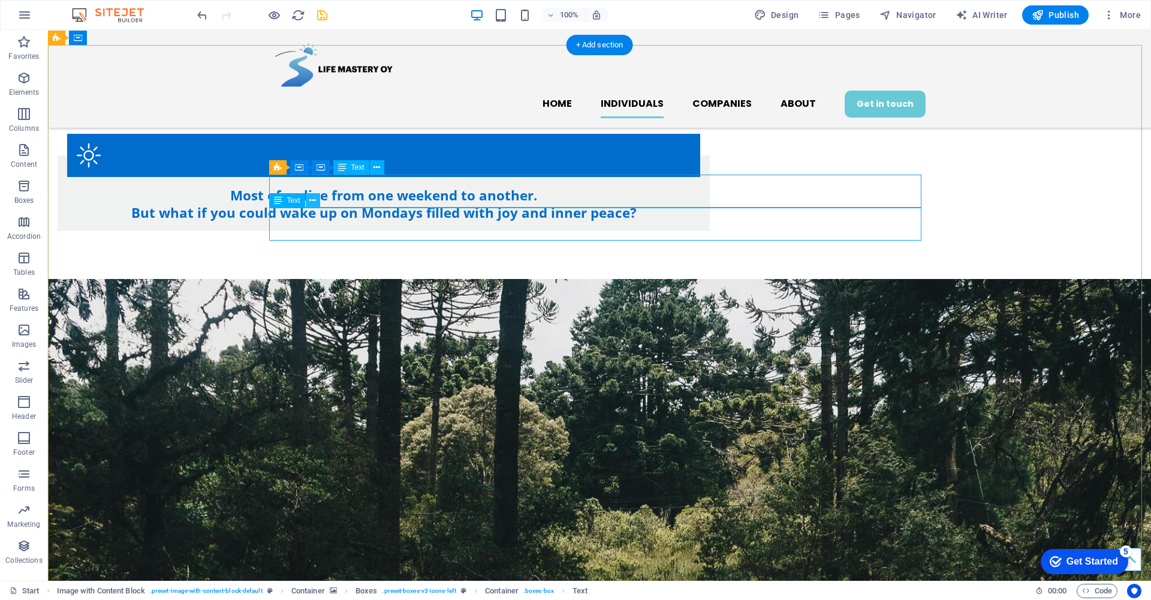
click at [311, 197] on icon at bounding box center [312, 200] width 7 height 13
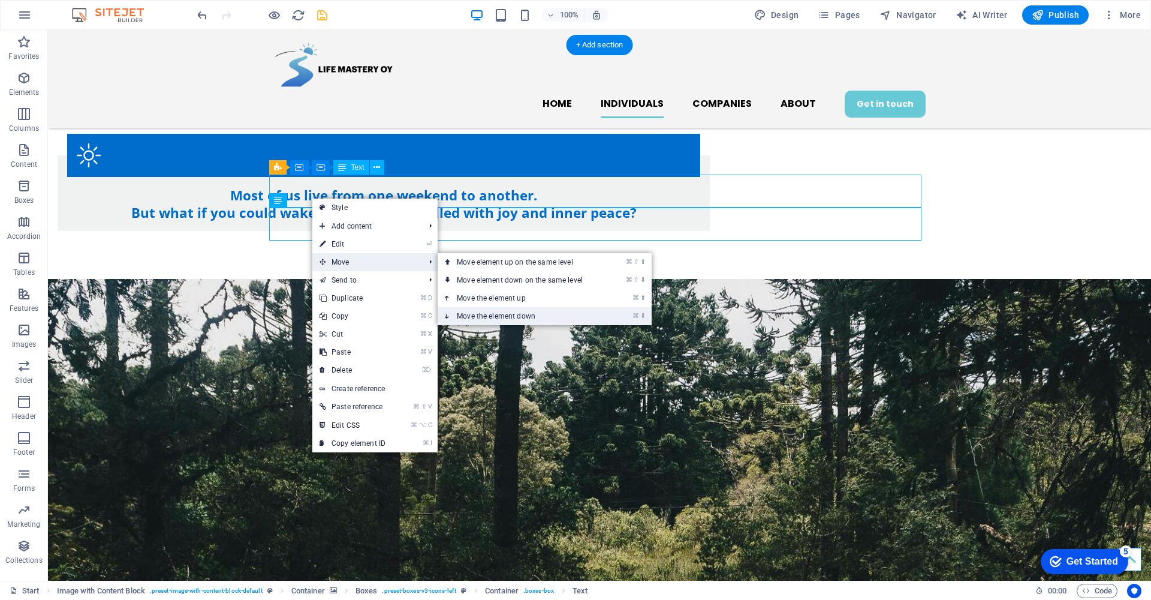
click at [482, 315] on link "⌘ ⬇ Move the element down" at bounding box center [522, 316] width 169 height 18
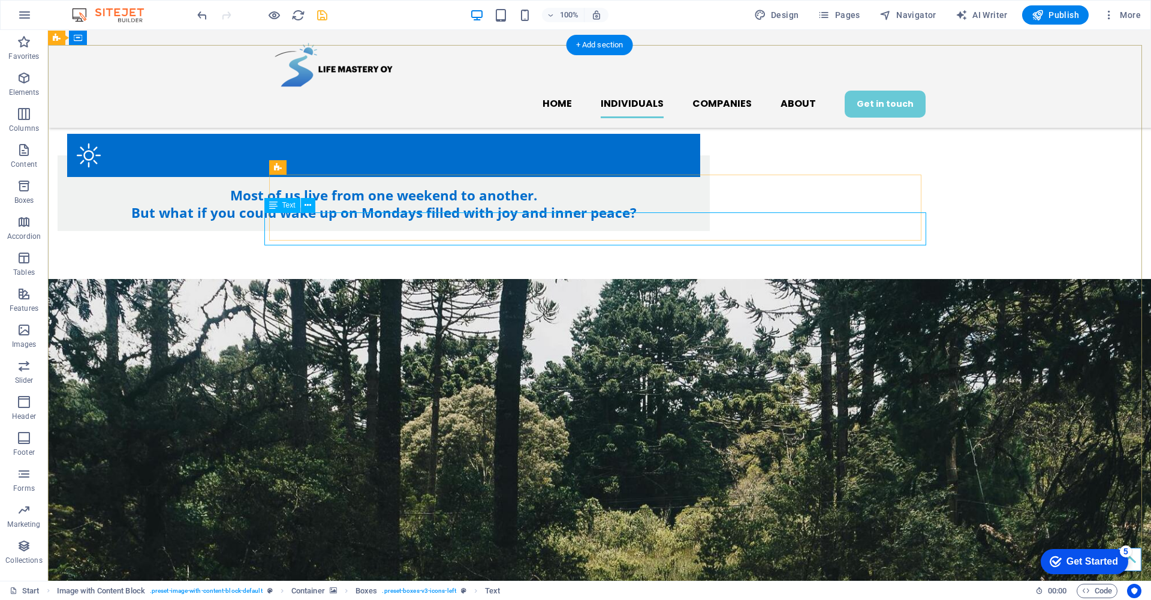
click at [279, 202] on div "Text" at bounding box center [282, 205] width 36 height 14
select select "px"
select select "rem"
select select "px"
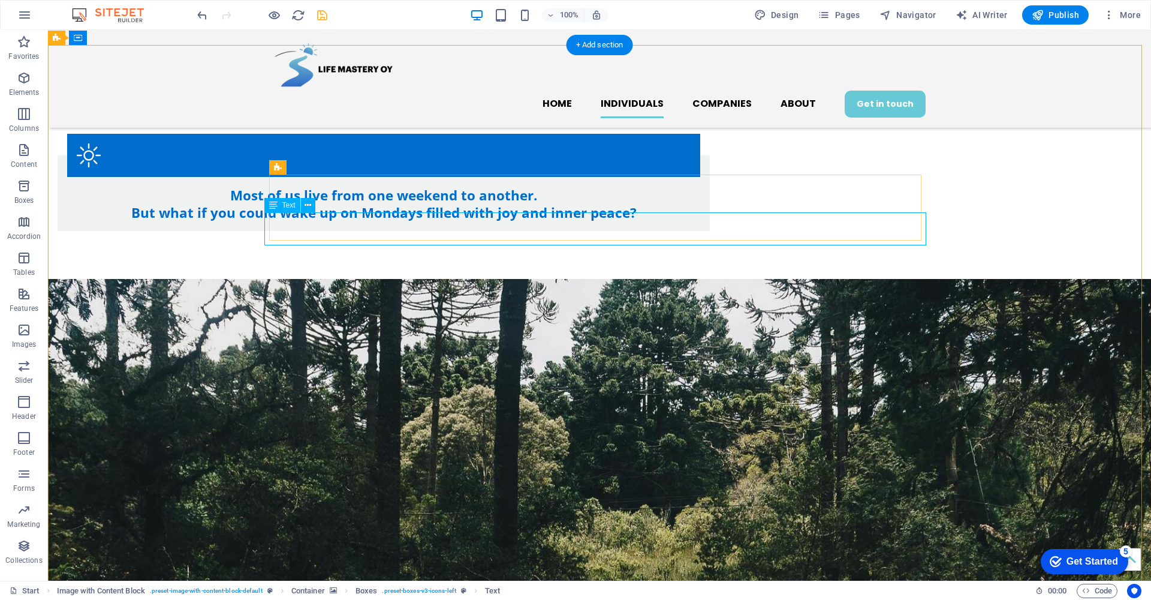
select select "px"
select select "rem"
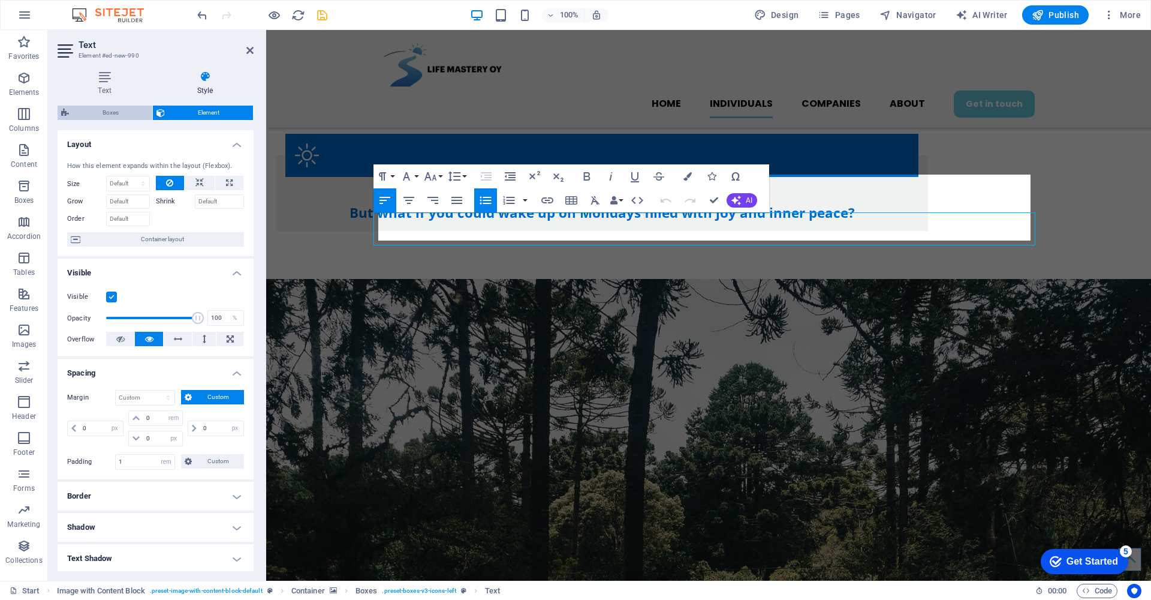
click at [112, 113] on span "Boxes" at bounding box center [111, 113] width 76 height 14
select select "rem"
select select "preset-boxes-v3-icons-left"
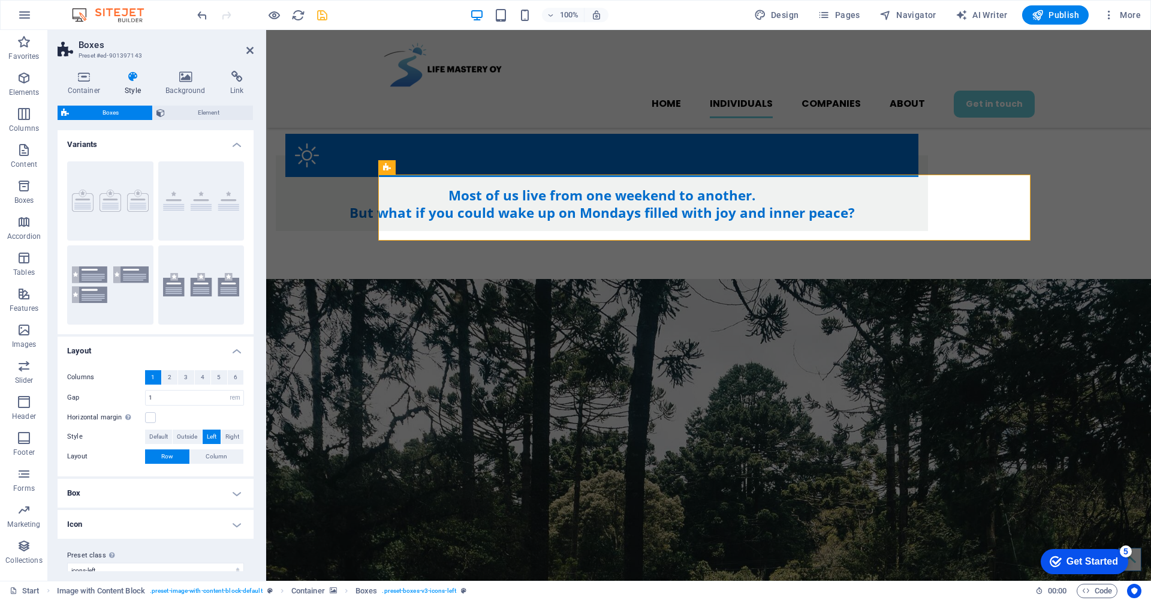
click at [236, 490] on h4 "Box" at bounding box center [156, 493] width 196 height 29
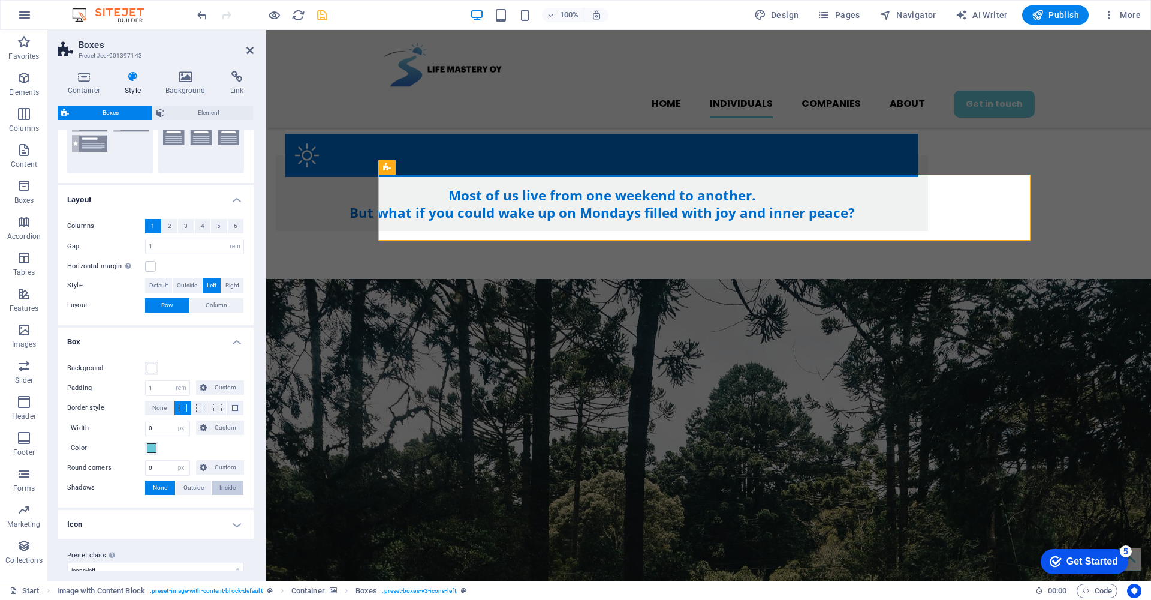
scroll to position [154, 0]
click at [248, 50] on icon at bounding box center [249, 51] width 7 height 10
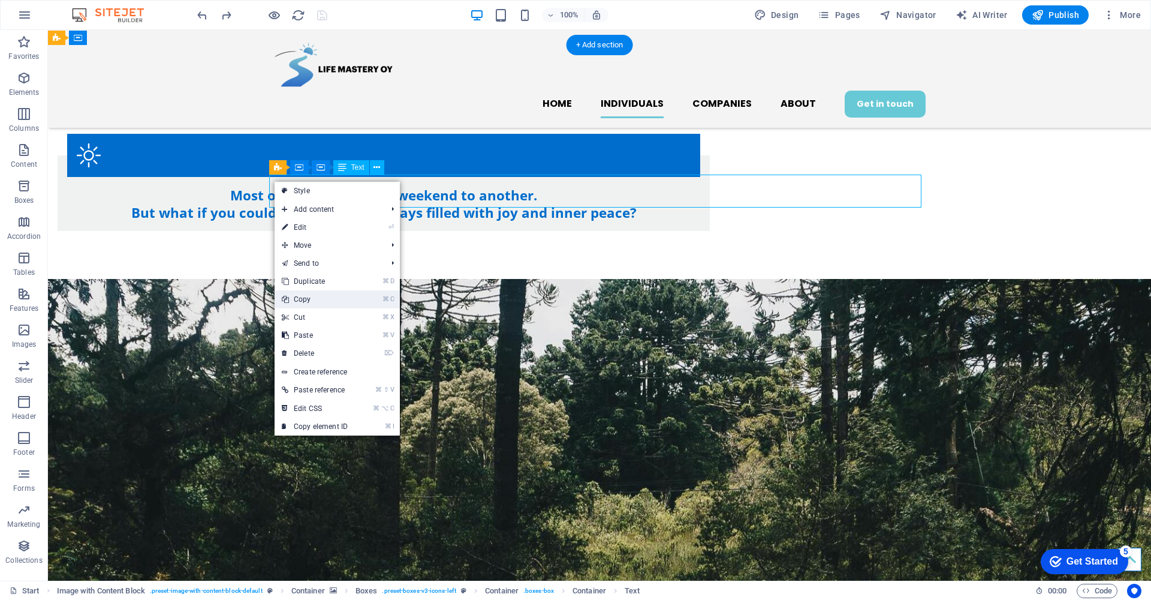
drag, startPoint x: 282, startPoint y: 270, endPoint x: 330, endPoint y: 300, distance: 56.4
click at [330, 300] on link "⌘ C Copy" at bounding box center [315, 299] width 80 height 18
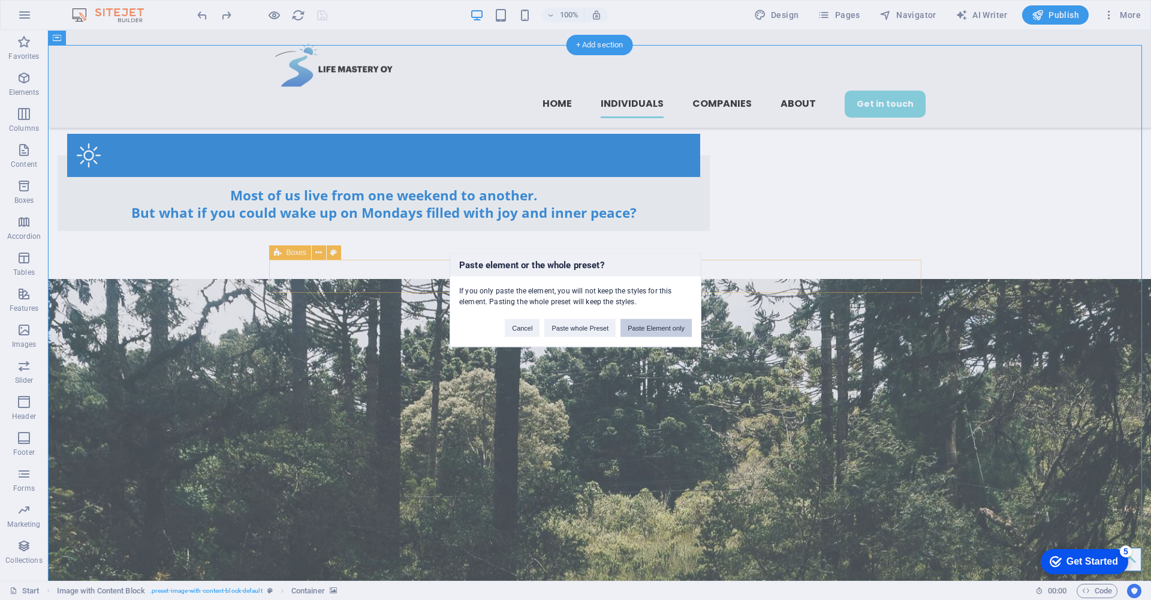
click at [677, 327] on button "Paste Element only" at bounding box center [656, 328] width 71 height 18
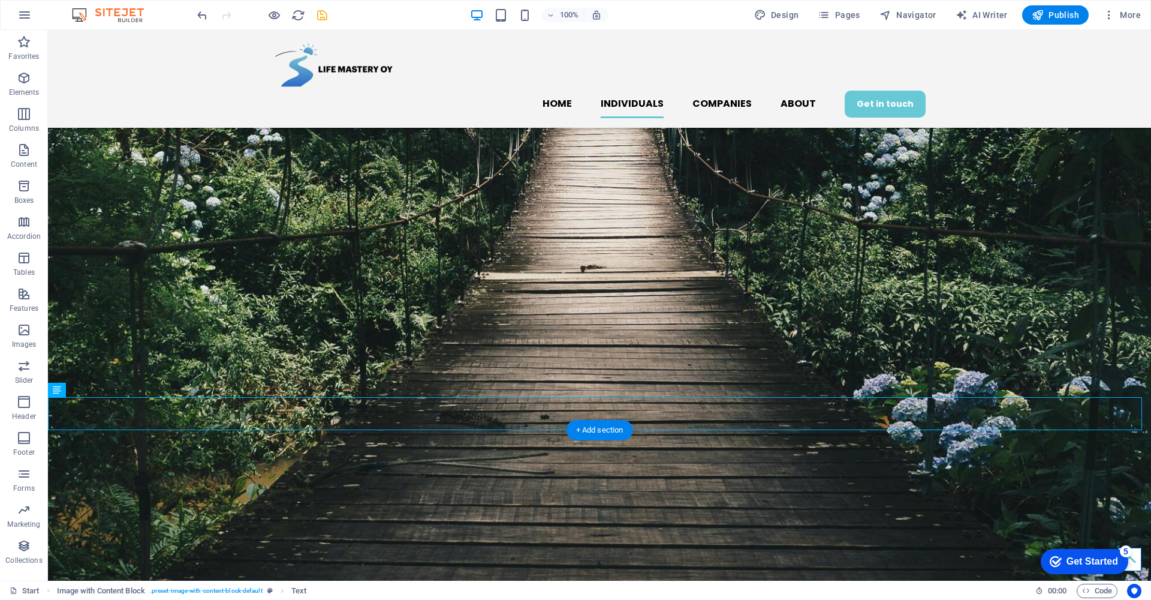
scroll to position [1412, 0]
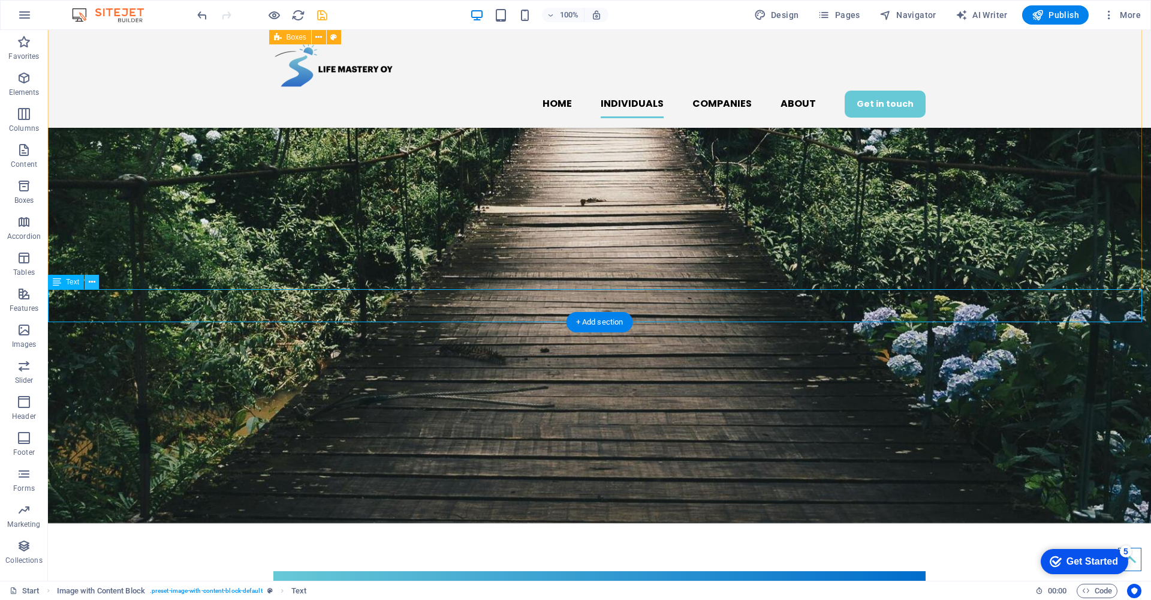
click at [93, 278] on icon at bounding box center [92, 282] width 7 height 13
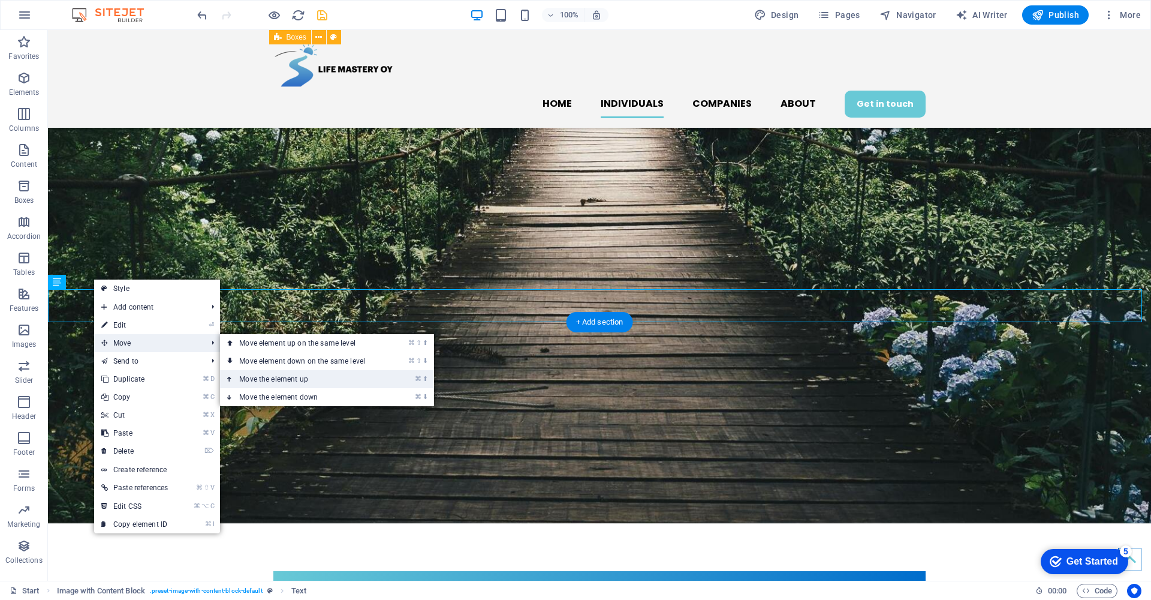
click at [255, 377] on link "⌘ ⬆ Move the element up" at bounding box center [304, 379] width 169 height 18
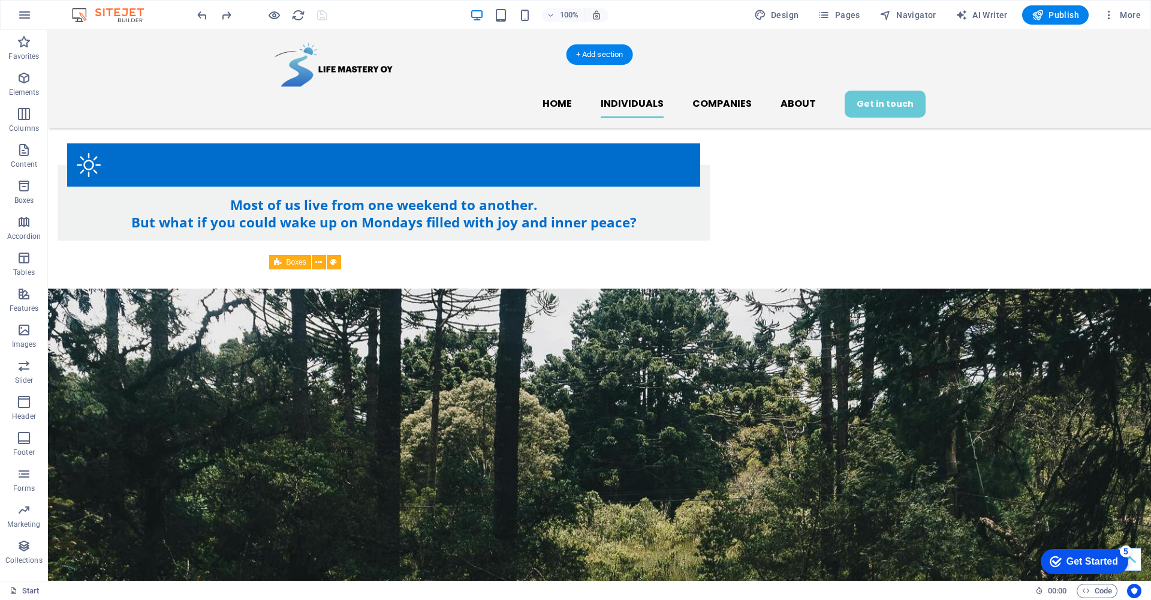
scroll to position [605, 0]
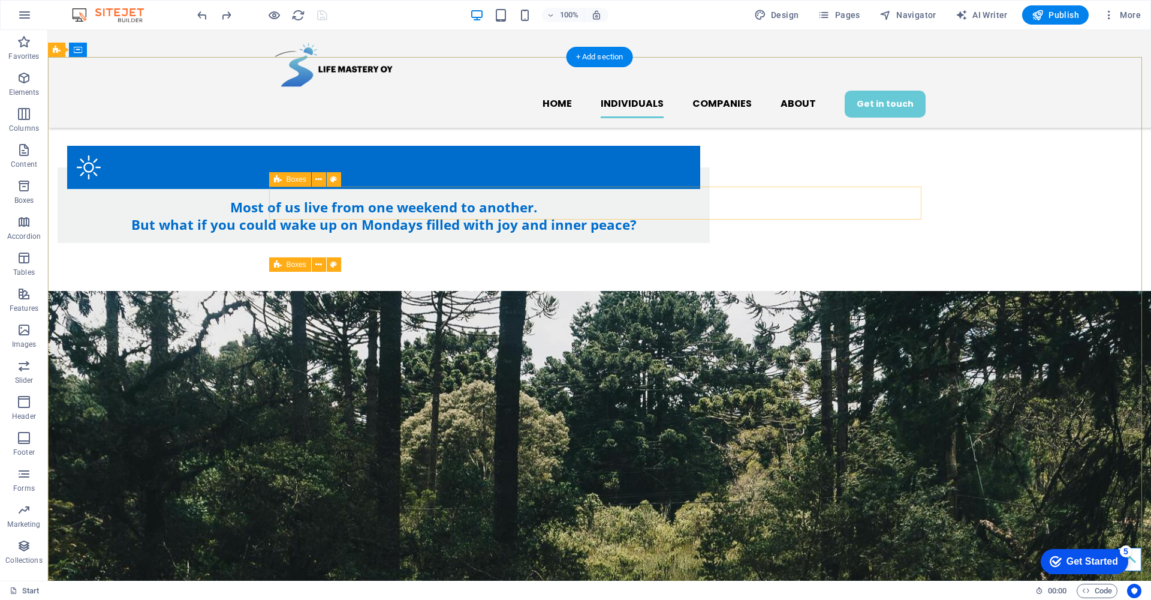
select select "rem"
select select "px"
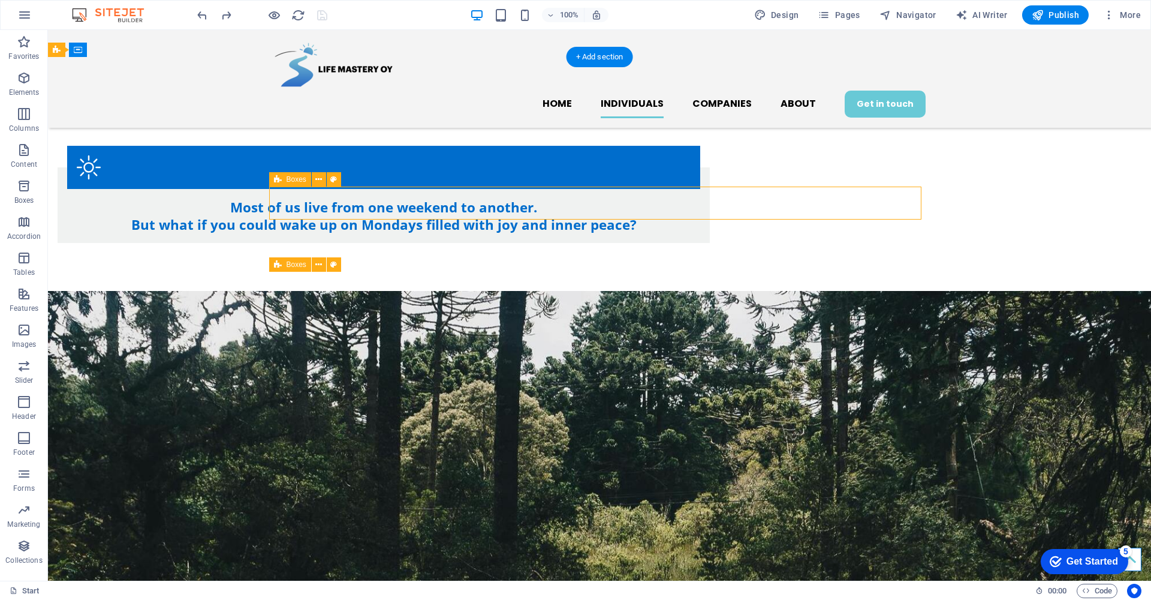
select select "px"
select select "preset-boxes-v3-icons-left"
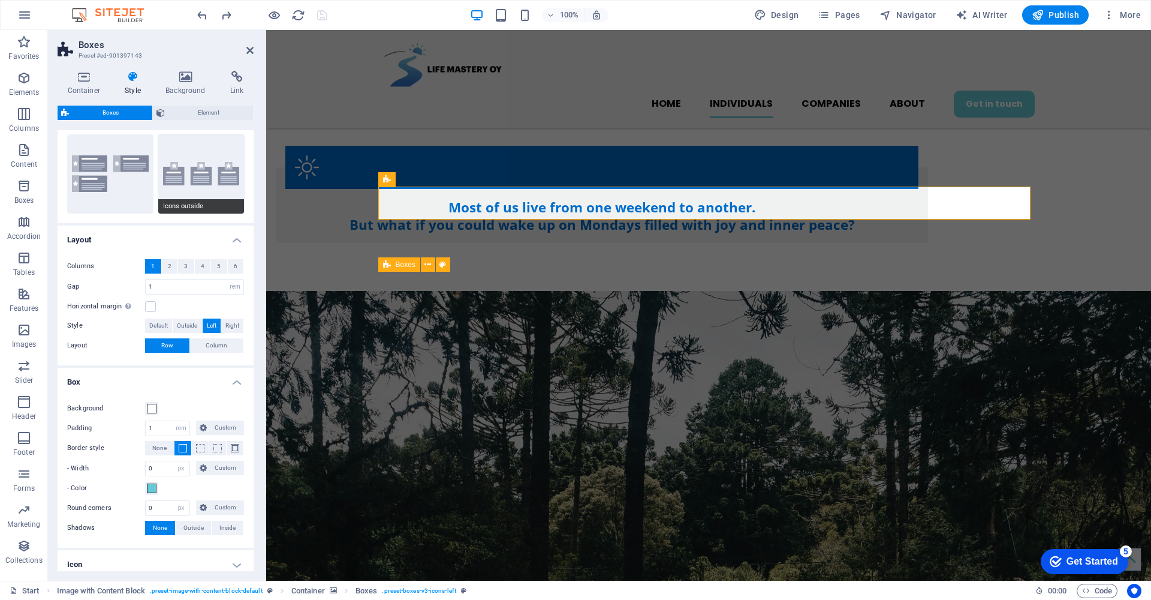
scroll to position [166, 0]
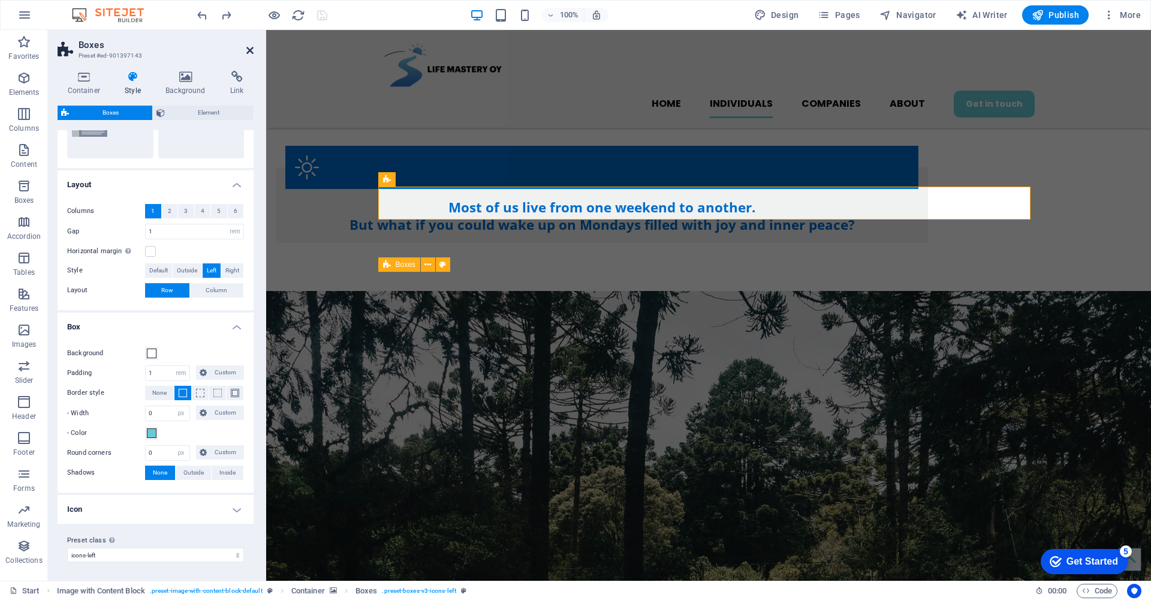
click at [249, 52] on icon at bounding box center [249, 51] width 7 height 10
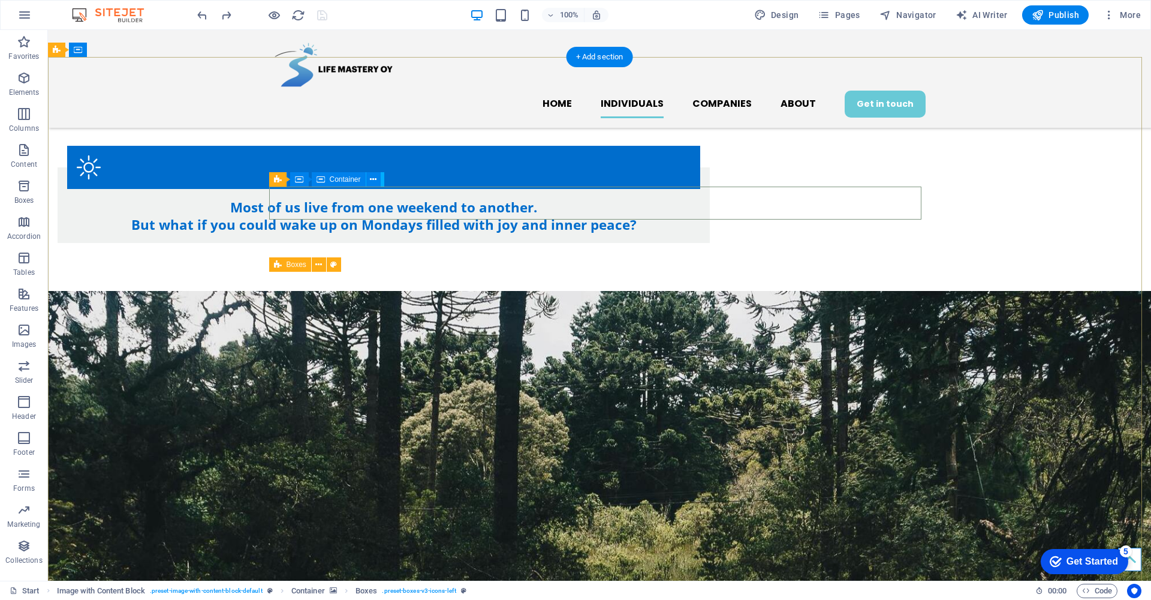
click at [321, 179] on icon at bounding box center [321, 179] width 8 height 14
click at [375, 178] on icon at bounding box center [373, 179] width 7 height 13
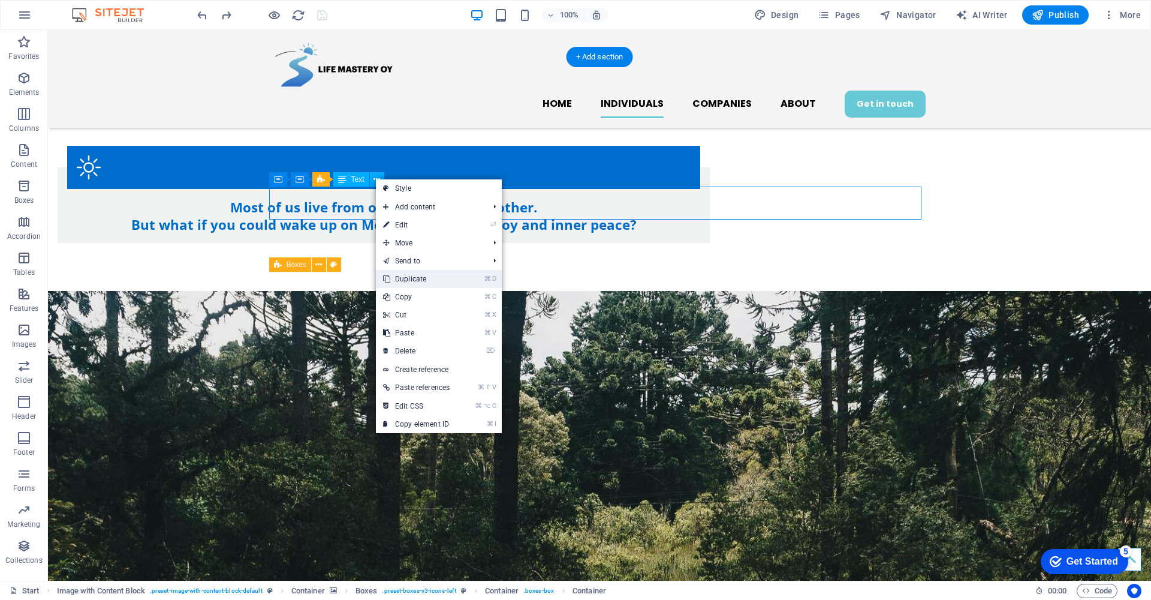
click at [420, 275] on link "⌘ D Duplicate" at bounding box center [416, 279] width 81 height 18
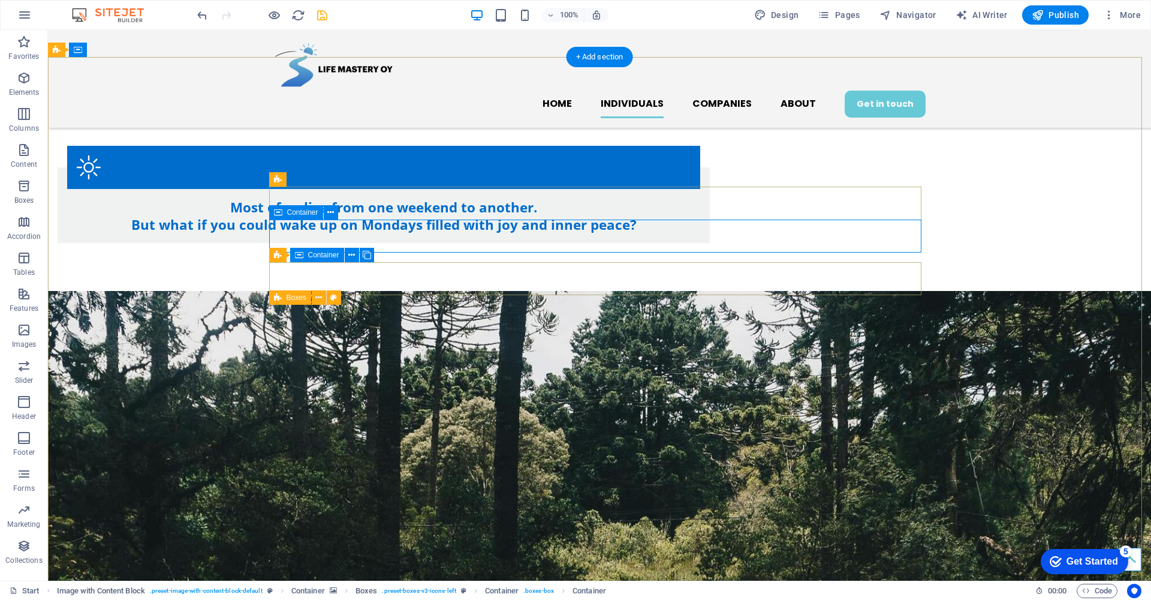
click at [278, 214] on icon at bounding box center [278, 212] width 8 height 14
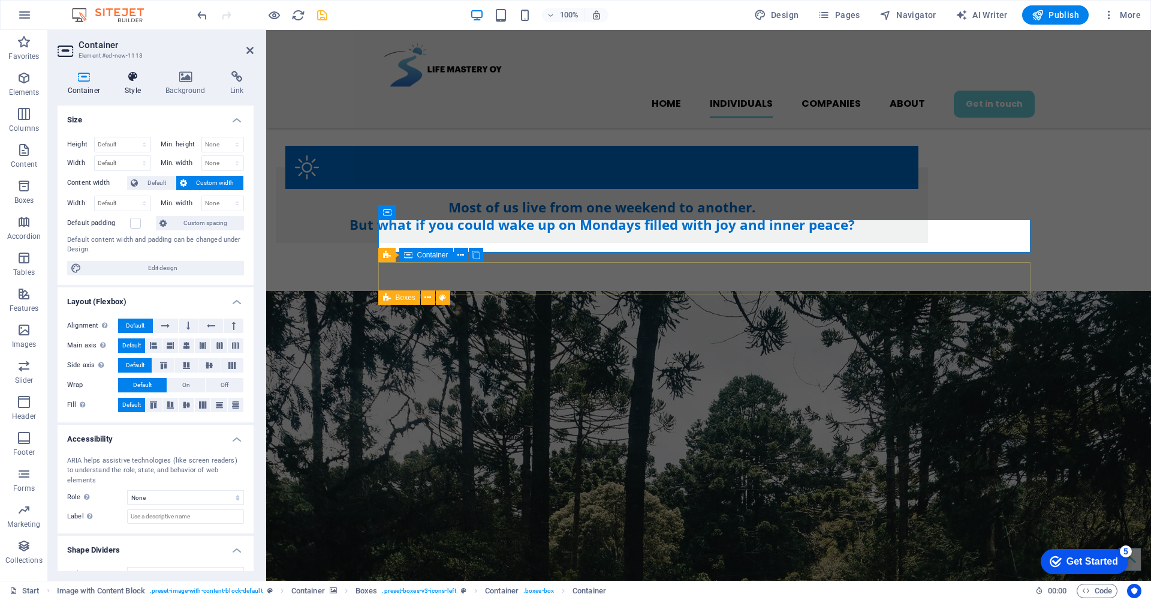
click at [131, 79] on icon at bounding box center [133, 77] width 36 height 12
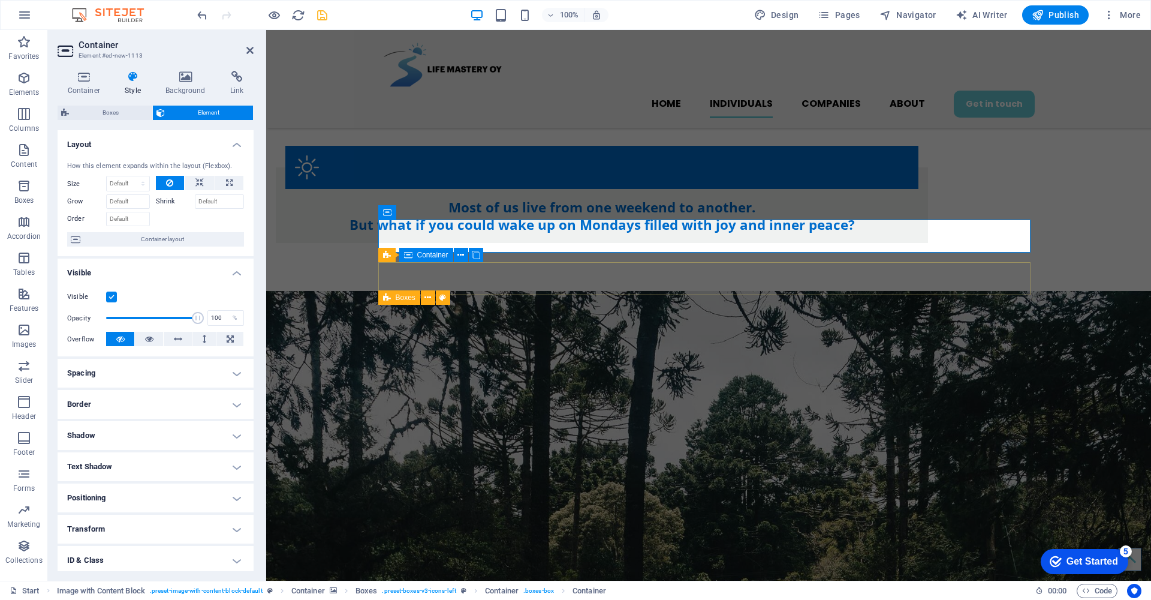
click at [232, 374] on h4 "Spacing" at bounding box center [156, 373] width 196 height 29
click at [201, 400] on span "Custom" at bounding box center [217, 397] width 45 height 14
select select "rem"
type input "0"
select select "px"
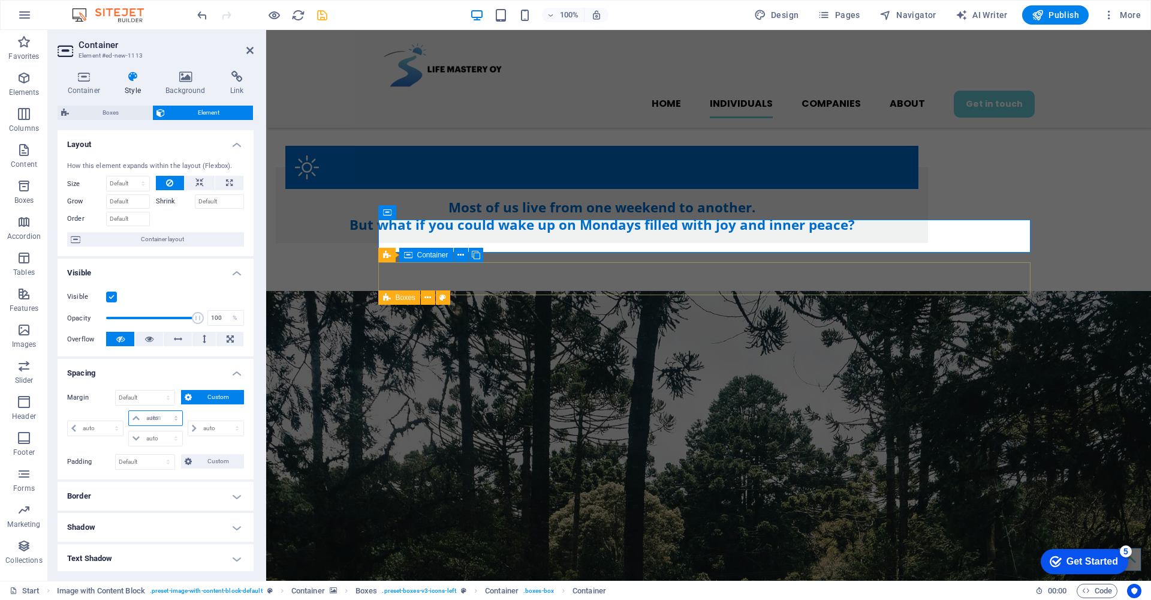
type input "0"
select select "px"
type input "0"
select select "px"
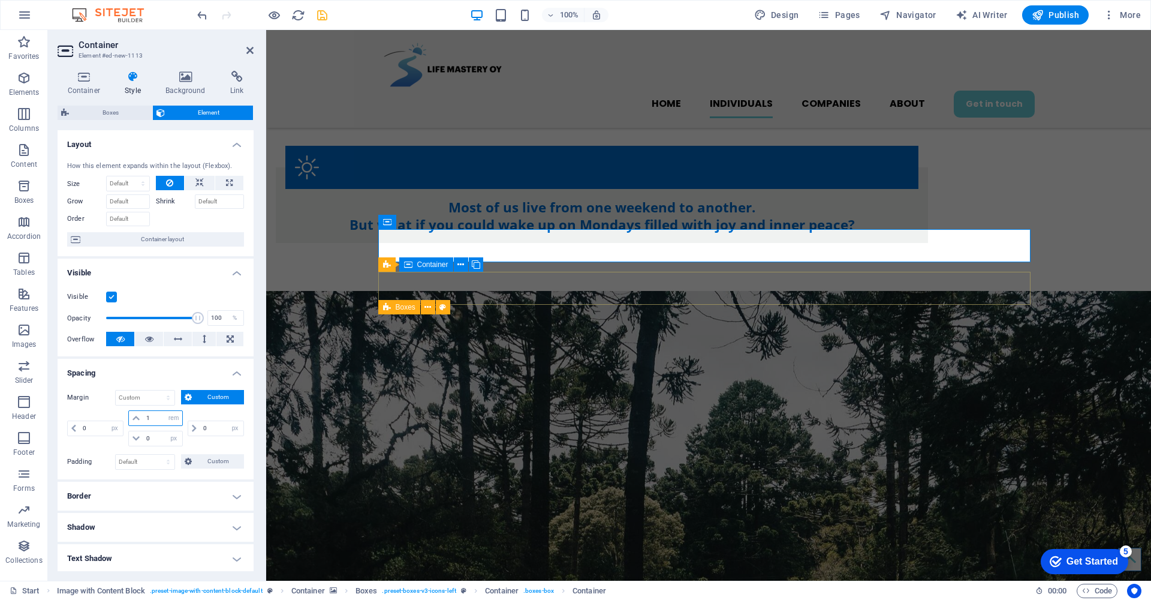
type input "0"
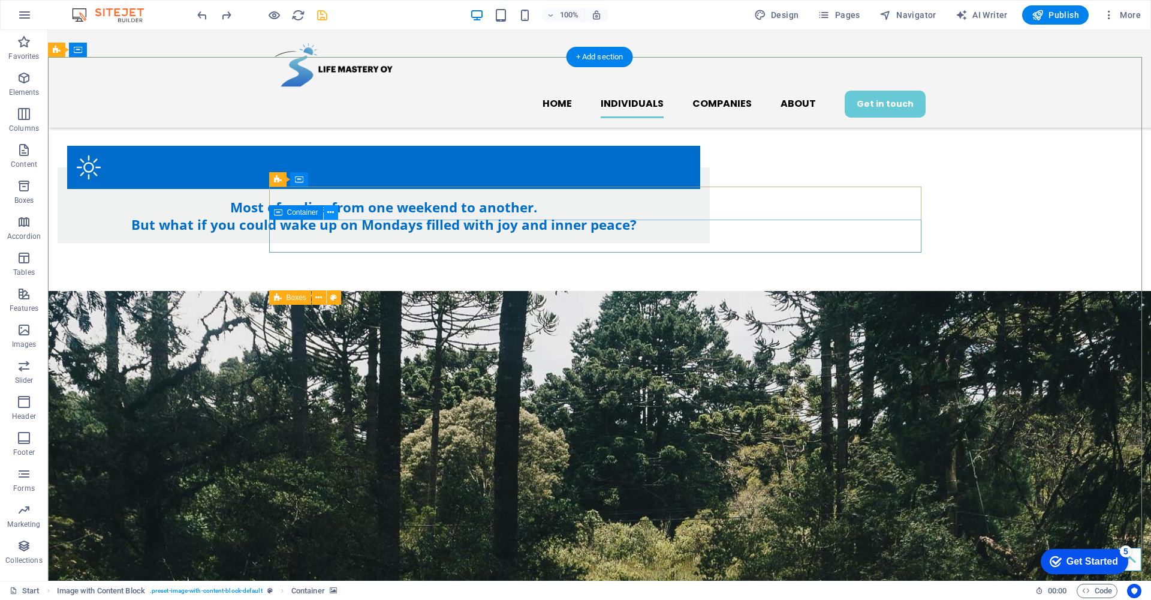
click at [329, 210] on icon at bounding box center [330, 212] width 7 height 13
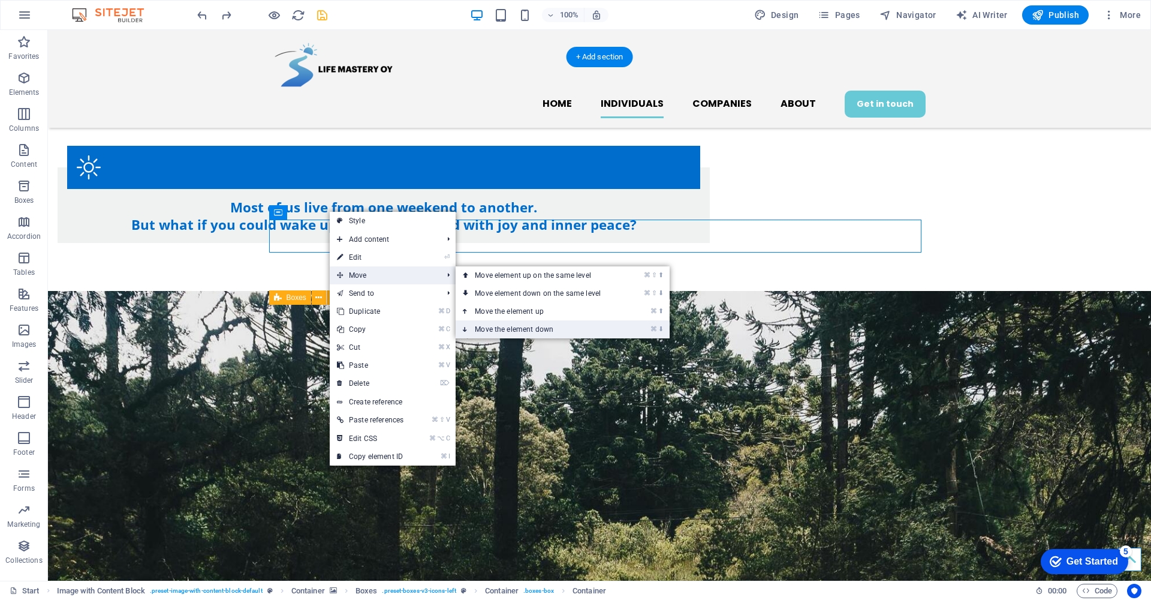
click at [520, 327] on link "⌘ ⬇ Move the element down" at bounding box center [540, 329] width 169 height 18
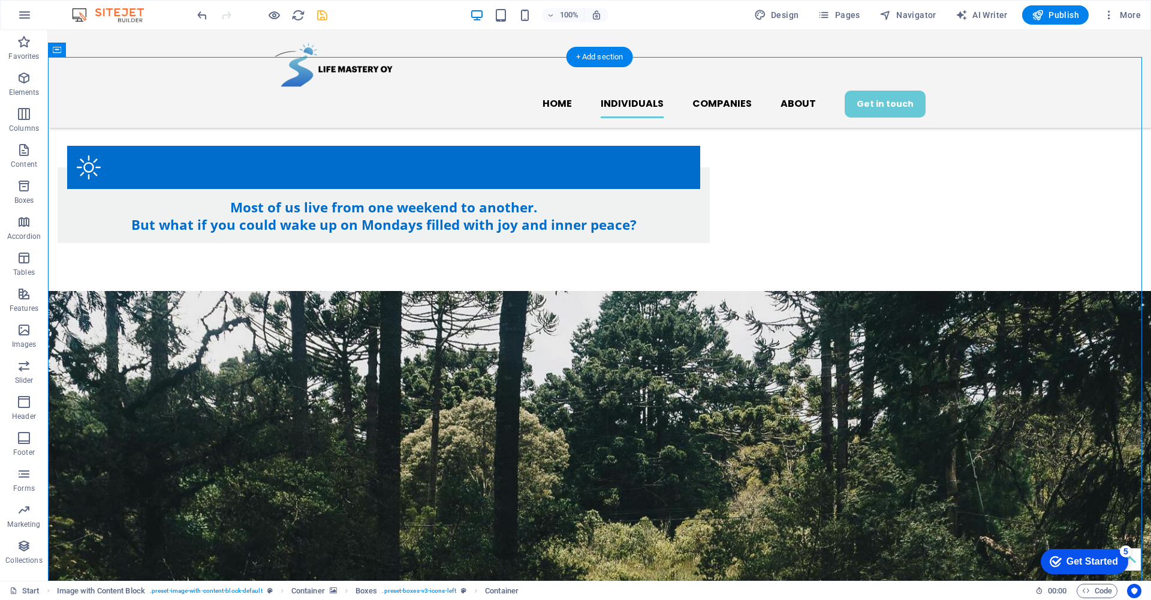
select select "px"
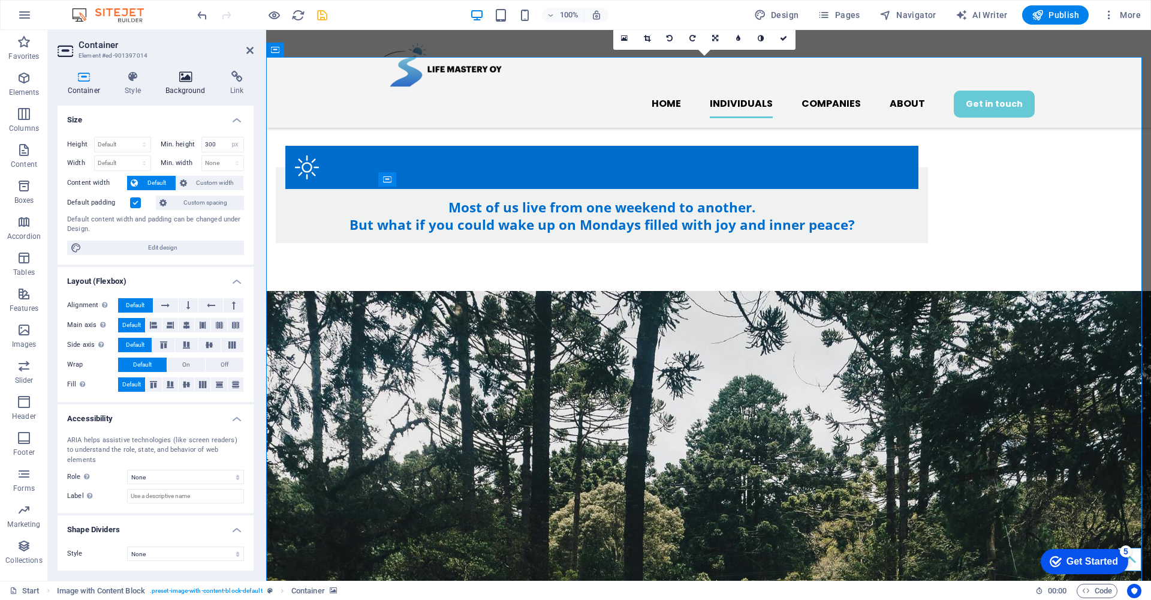
click at [183, 79] on icon at bounding box center [186, 77] width 60 height 12
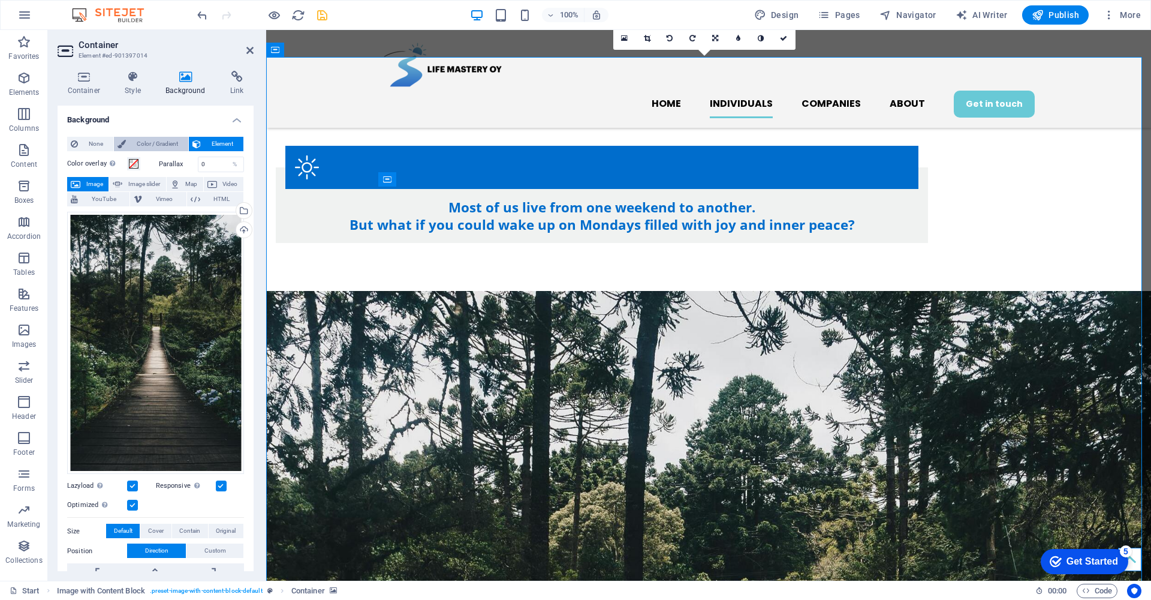
click at [163, 146] on span "Color / Gradient" at bounding box center [157, 144] width 55 height 14
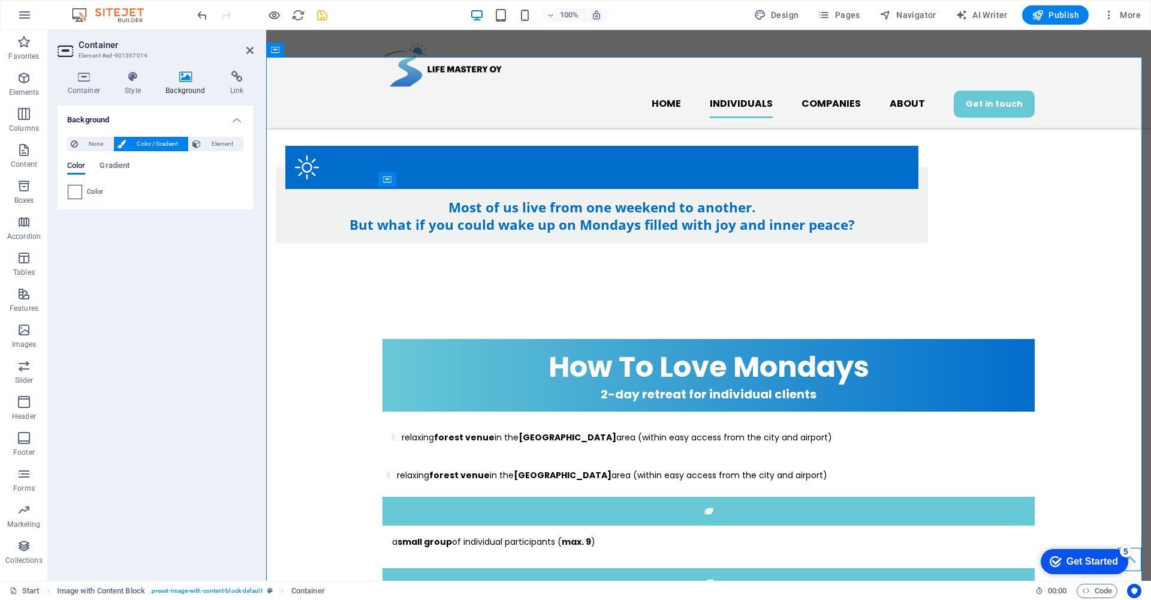
click at [79, 191] on span at bounding box center [74, 191] width 13 height 13
type input "#ffffff"
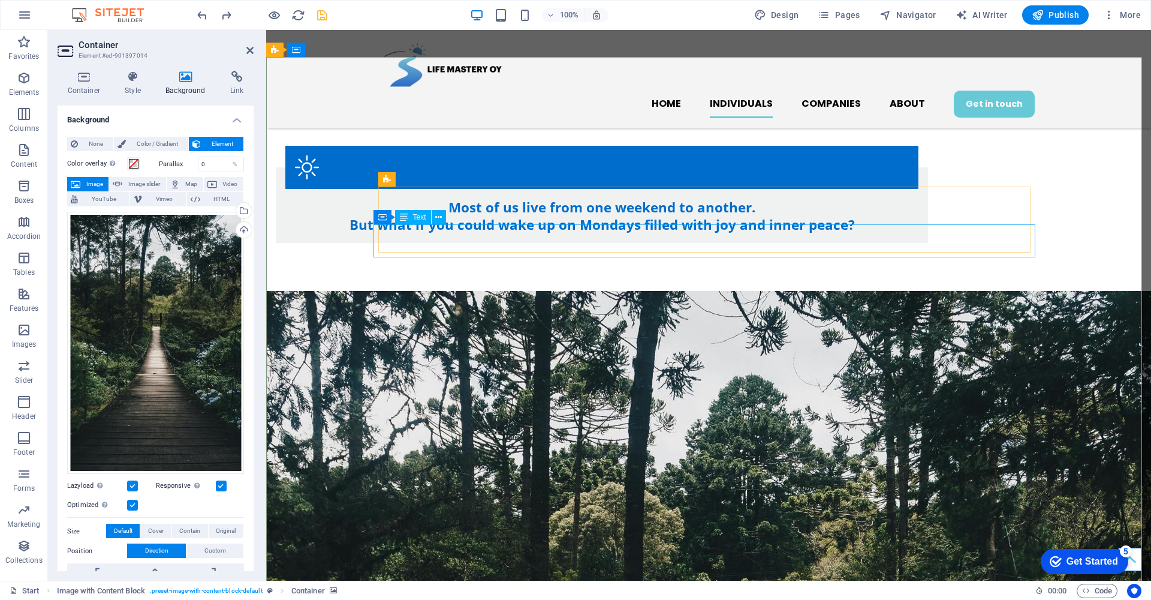
click at [419, 220] on span "Text" at bounding box center [419, 216] width 13 height 7
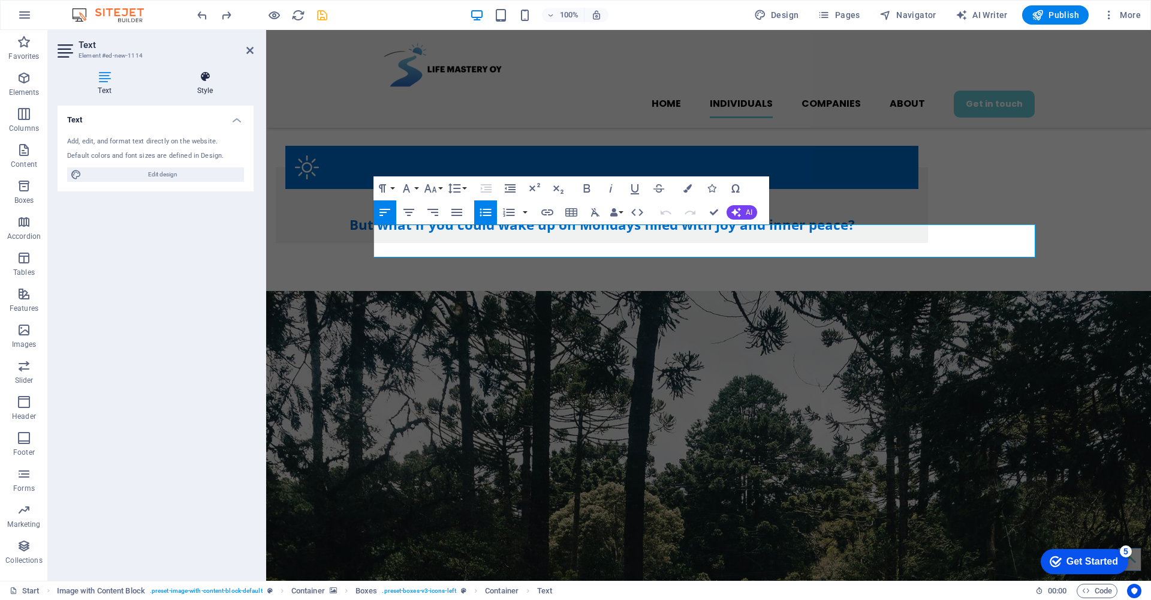
click at [202, 78] on icon at bounding box center [205, 77] width 97 height 12
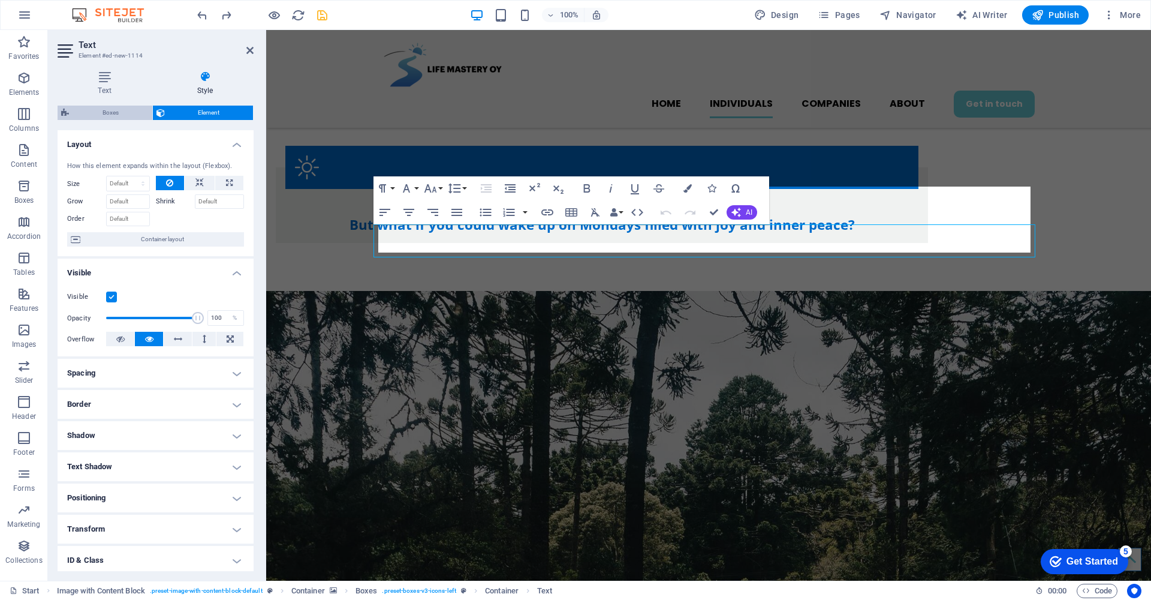
click at [121, 111] on span "Boxes" at bounding box center [111, 113] width 76 height 14
select select "rem"
select select "px"
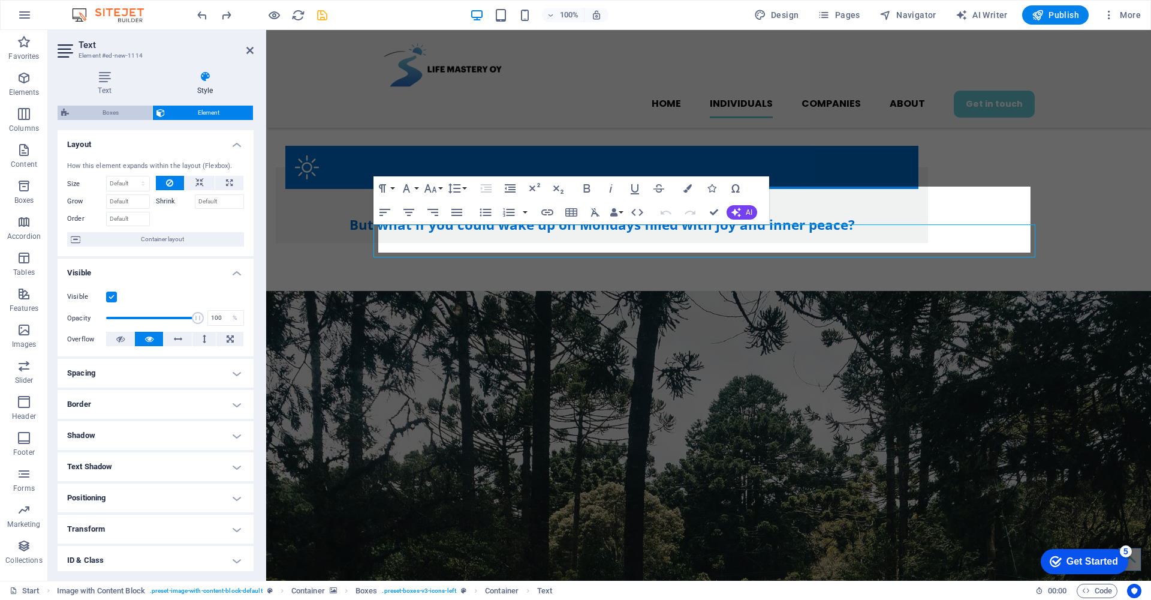
select select "preset-boxes-v3-icons-left"
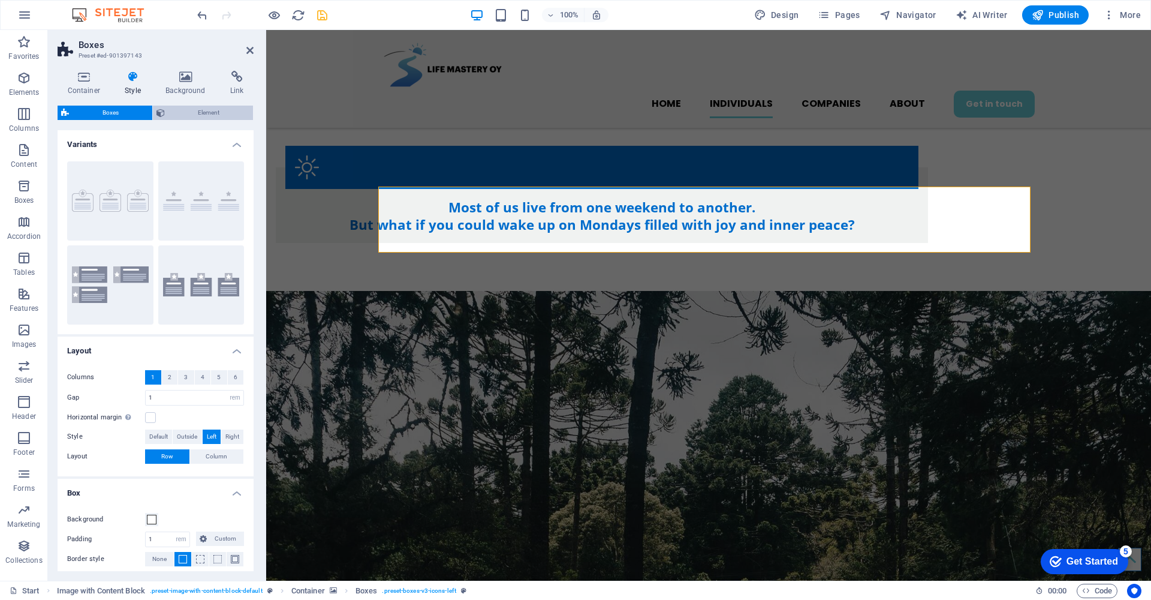
click at [198, 113] on span "Element" at bounding box center [210, 113] width 82 height 14
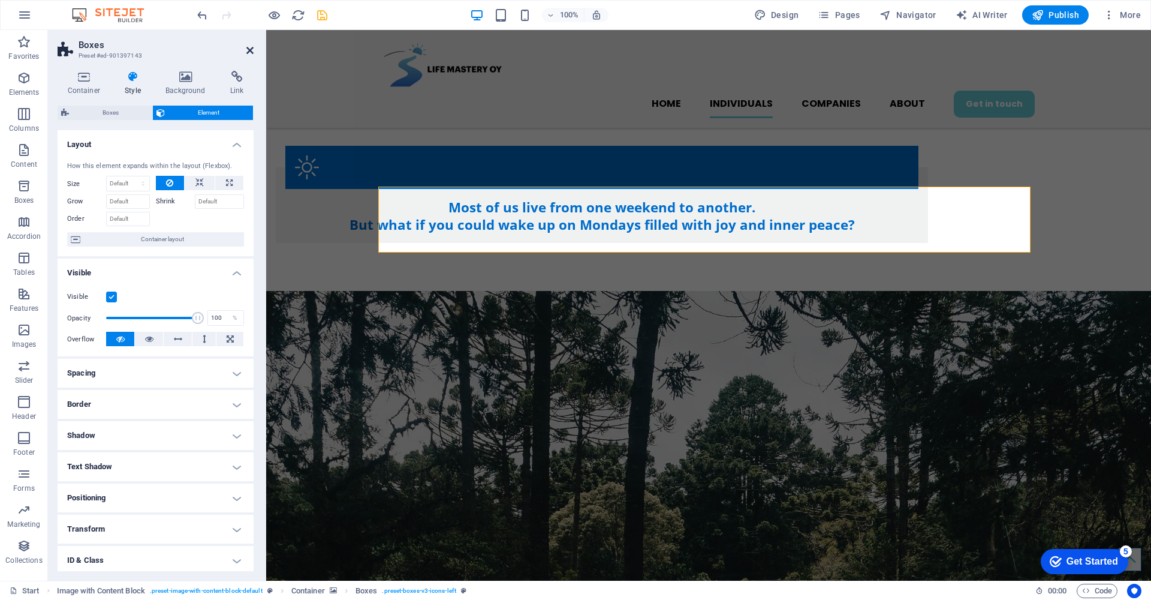
drag, startPoint x: 249, startPoint y: 45, endPoint x: 194, endPoint y: 79, distance: 64.9
click at [249, 46] on link at bounding box center [249, 51] width 7 height 10
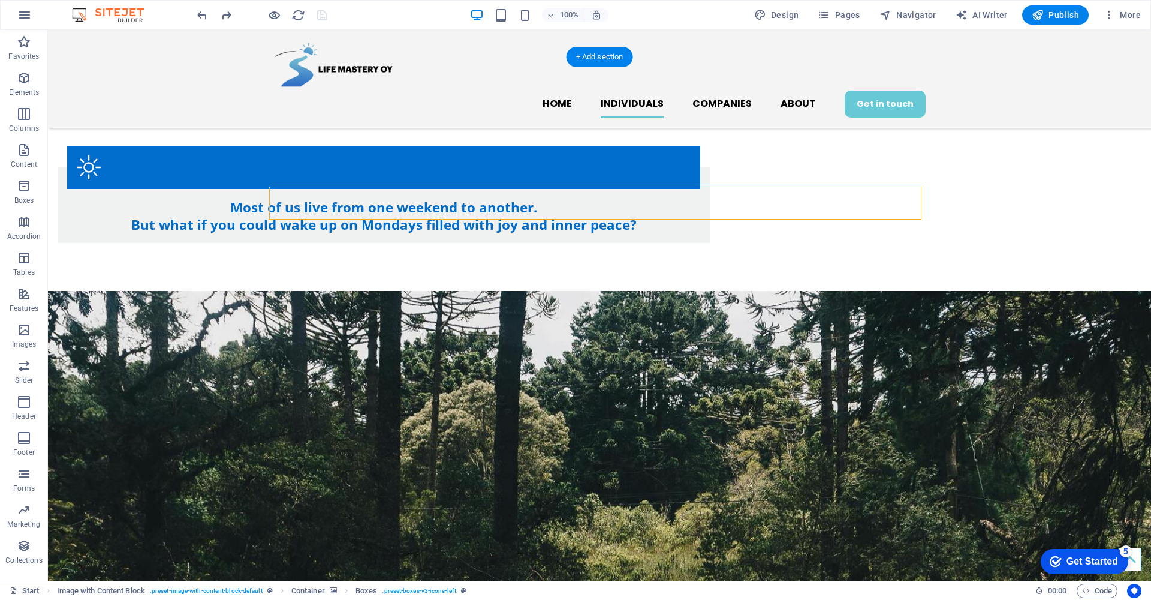
drag, startPoint x: 142, startPoint y: 340, endPoint x: 224, endPoint y: 315, distance: 85.9
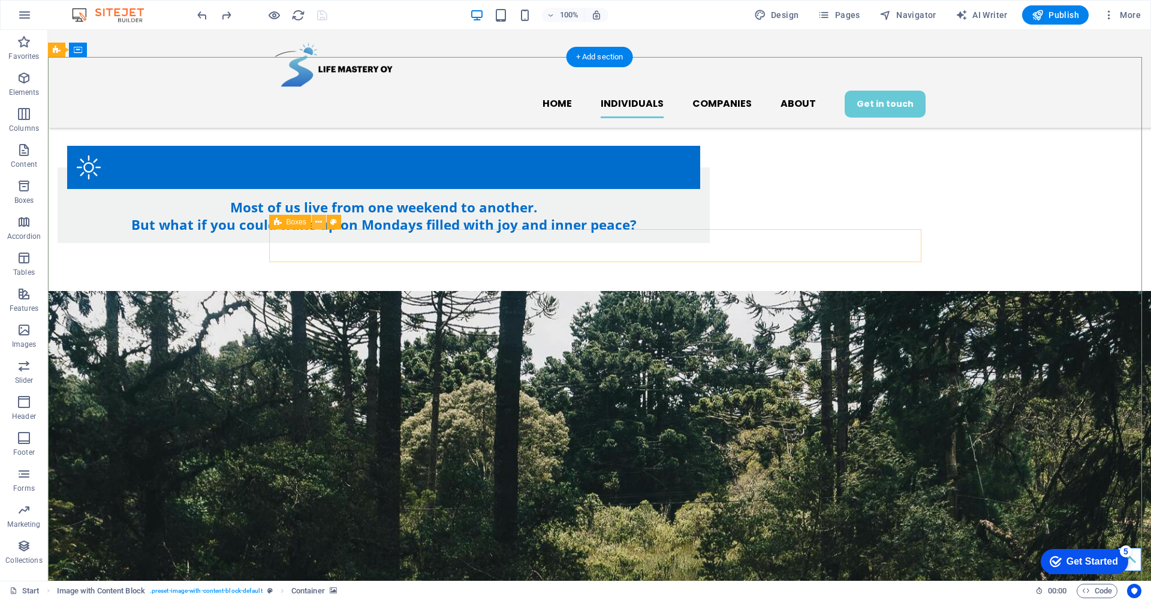
click at [321, 218] on icon at bounding box center [318, 222] width 7 height 13
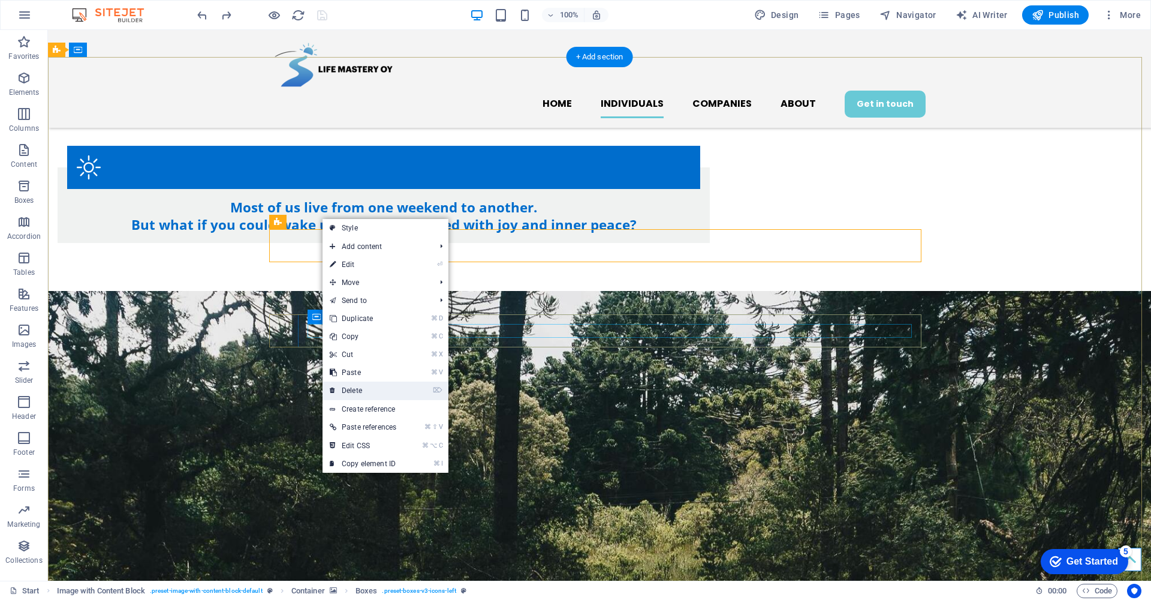
click at [367, 390] on link "⌦ Delete" at bounding box center [363, 390] width 81 height 18
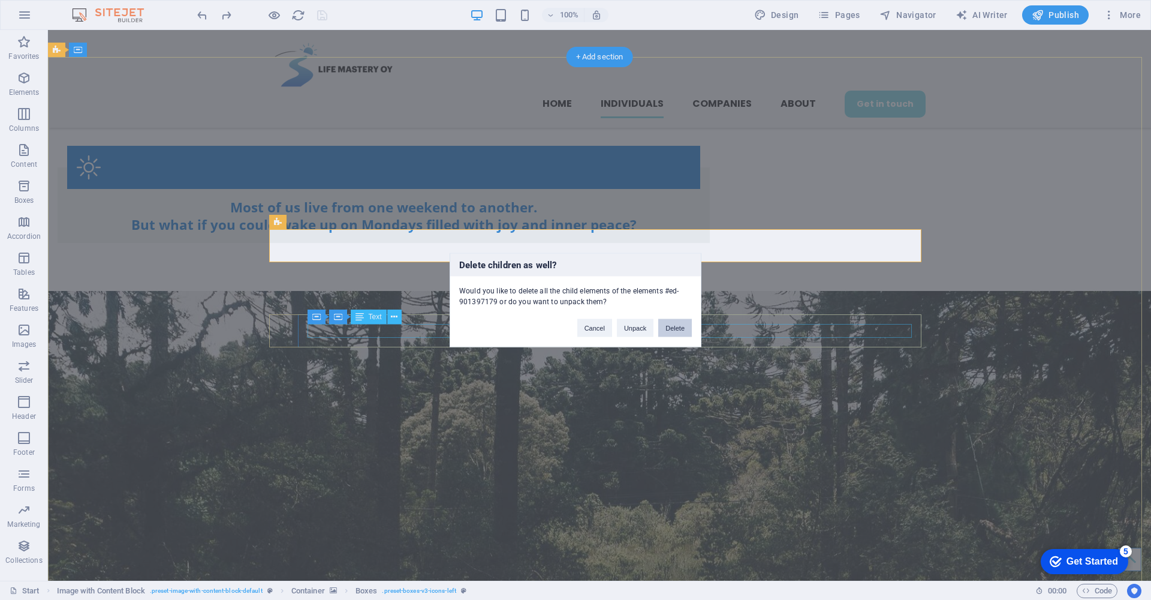
drag, startPoint x: 681, startPoint y: 323, endPoint x: 634, endPoint y: 293, distance: 56.1
click at [681, 323] on button "Delete" at bounding box center [675, 328] width 34 height 18
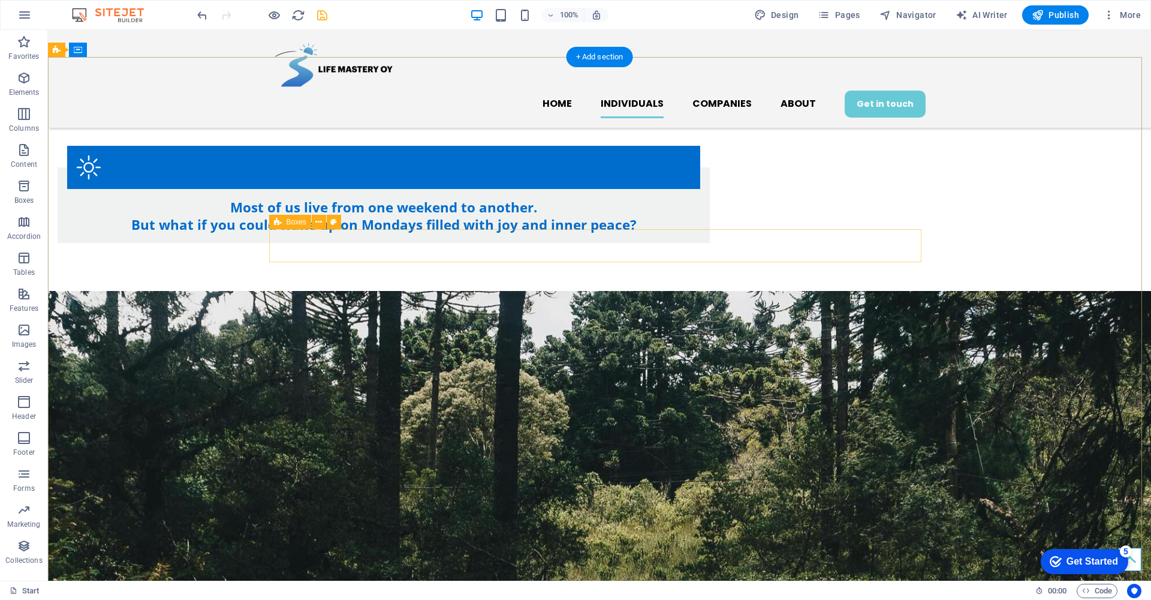
click at [278, 221] on icon at bounding box center [278, 222] width 8 height 14
click at [0, 0] on icon at bounding box center [0, 0] width 0 height 0
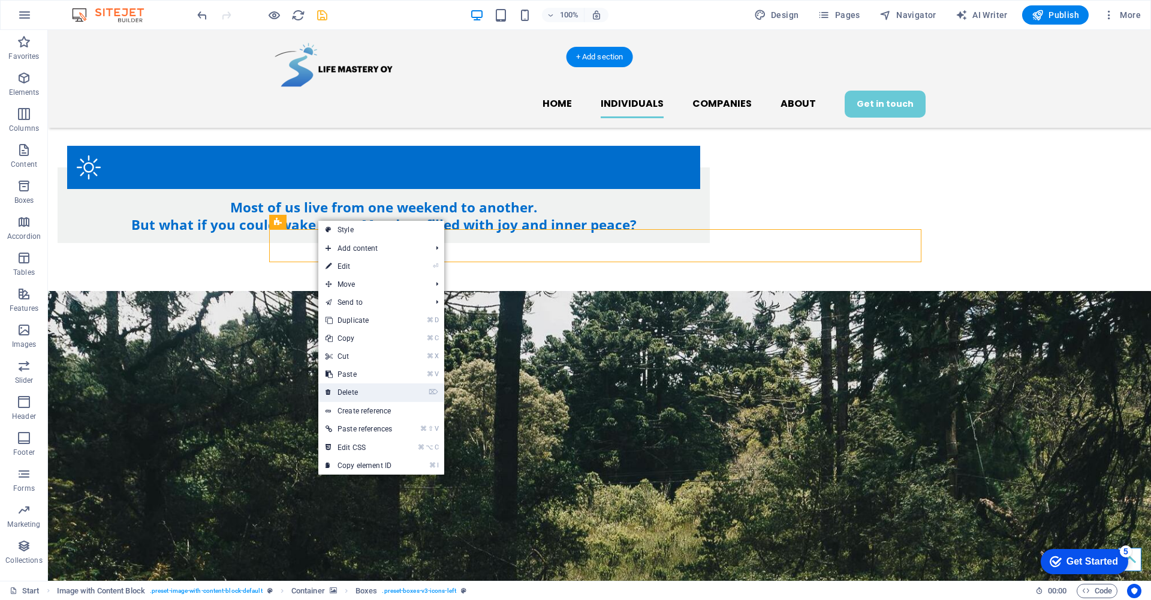
click at [384, 387] on link "⌦ Delete" at bounding box center [358, 392] width 81 height 18
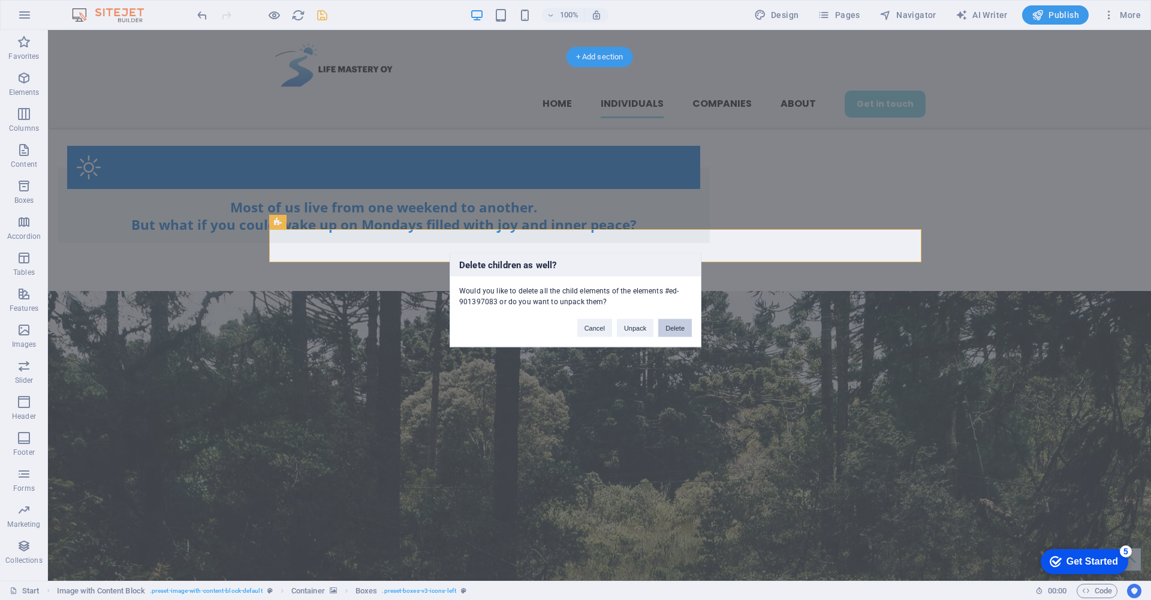
click at [682, 325] on button "Delete" at bounding box center [675, 328] width 34 height 18
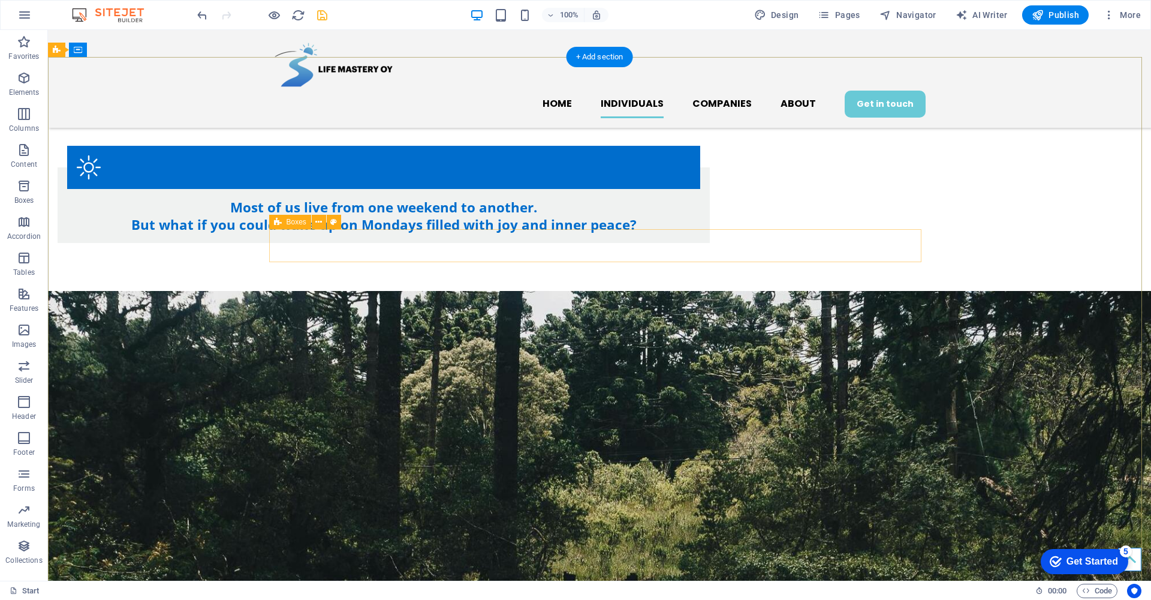
click at [273, 222] on div "Boxes" at bounding box center [290, 222] width 42 height 14
click at [317, 221] on icon at bounding box center [318, 222] width 7 height 13
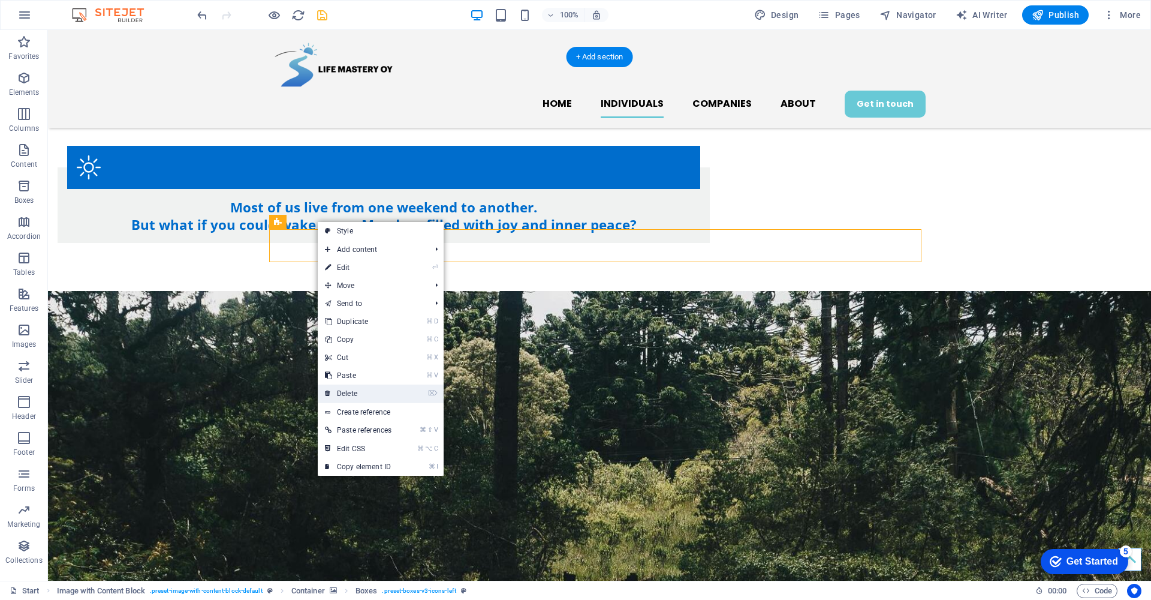
click at [375, 388] on link "⌦ Delete" at bounding box center [358, 393] width 81 height 18
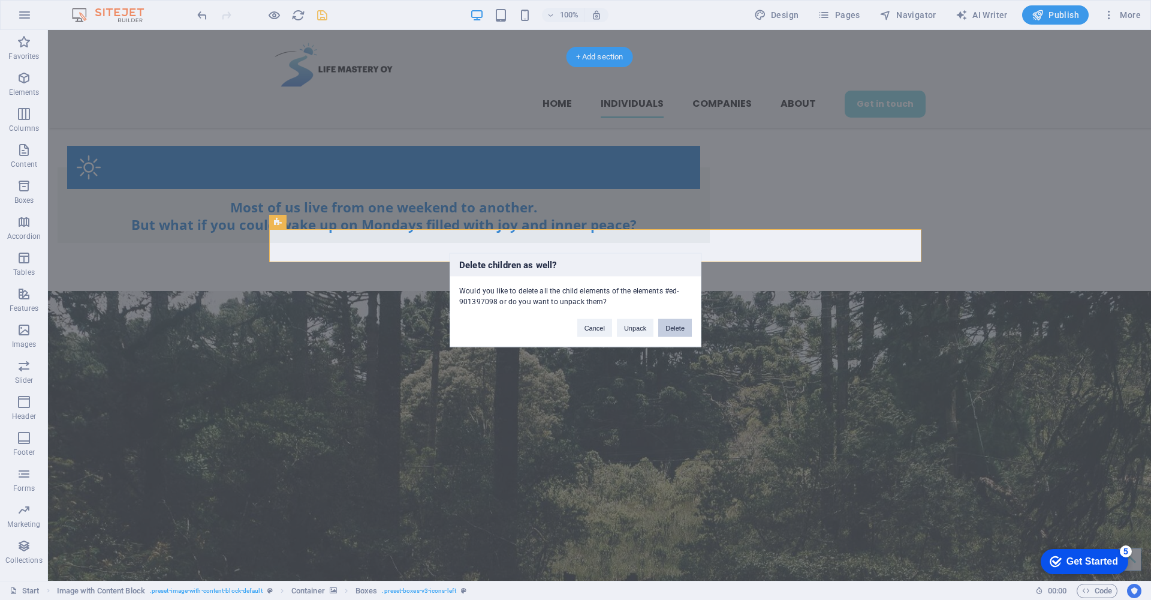
click at [680, 330] on button "Delete" at bounding box center [675, 328] width 34 height 18
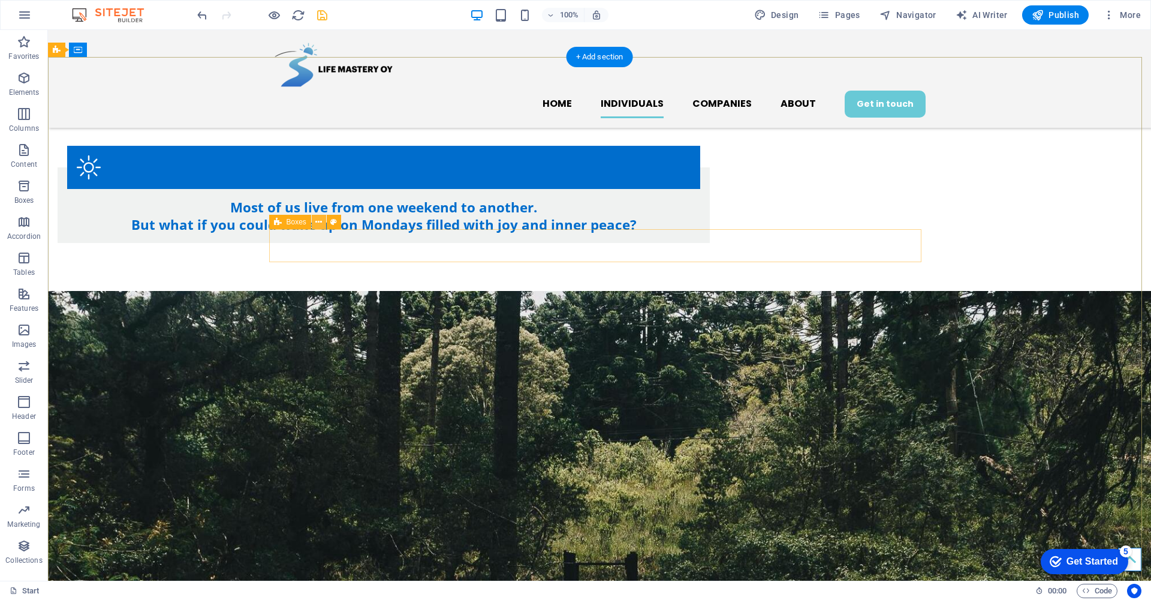
click at [317, 218] on icon at bounding box center [318, 222] width 7 height 13
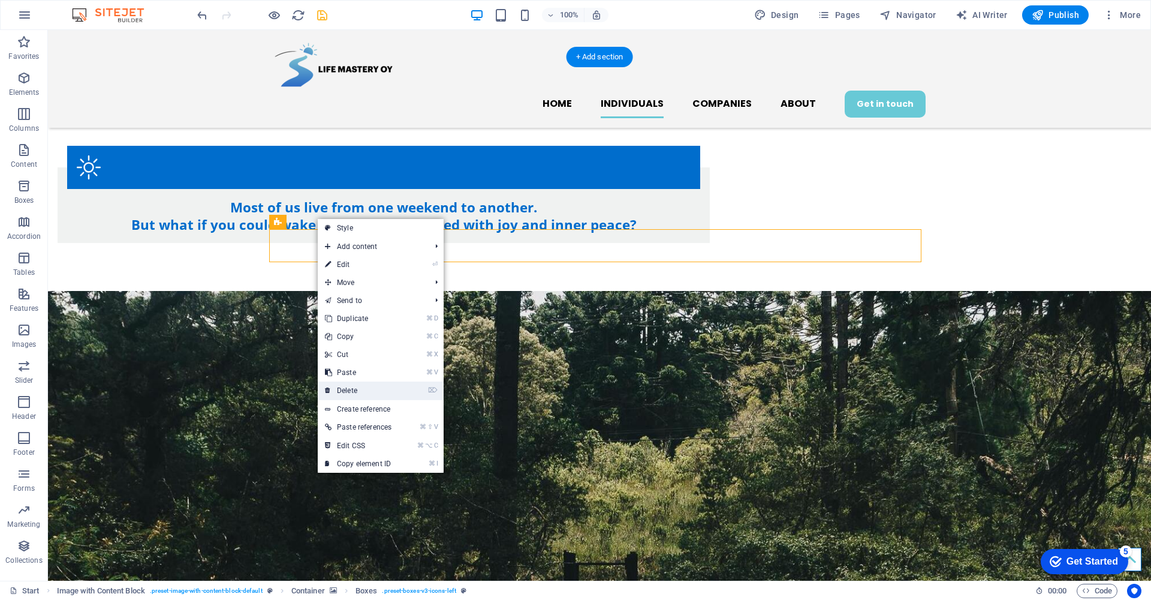
click at [368, 383] on link "⌦ Delete" at bounding box center [358, 390] width 81 height 18
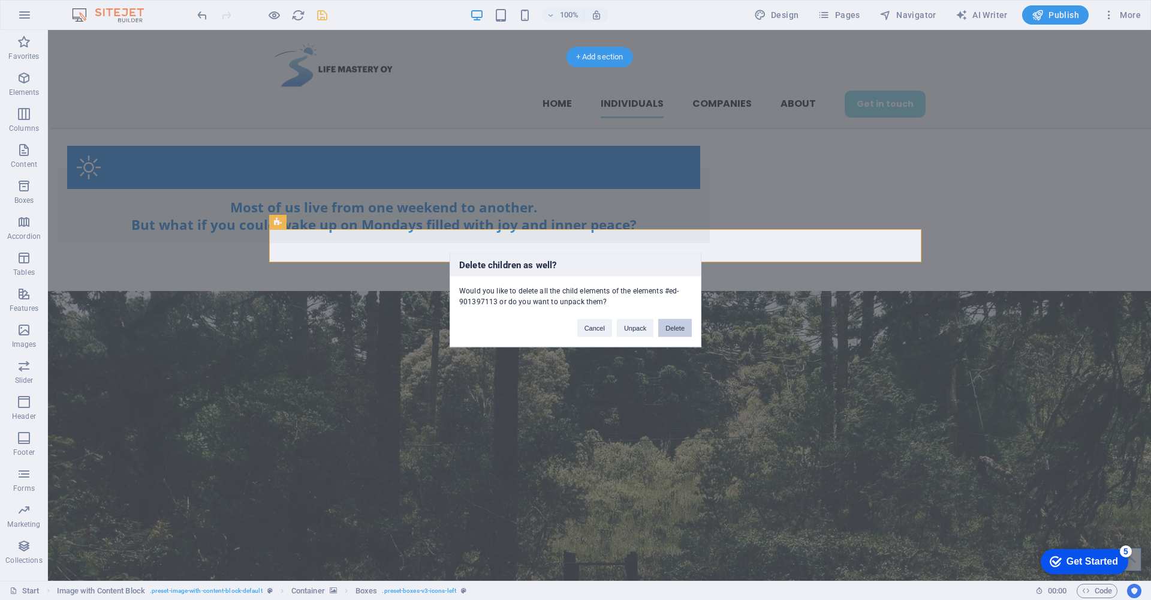
click at [673, 327] on button "Delete" at bounding box center [675, 328] width 34 height 18
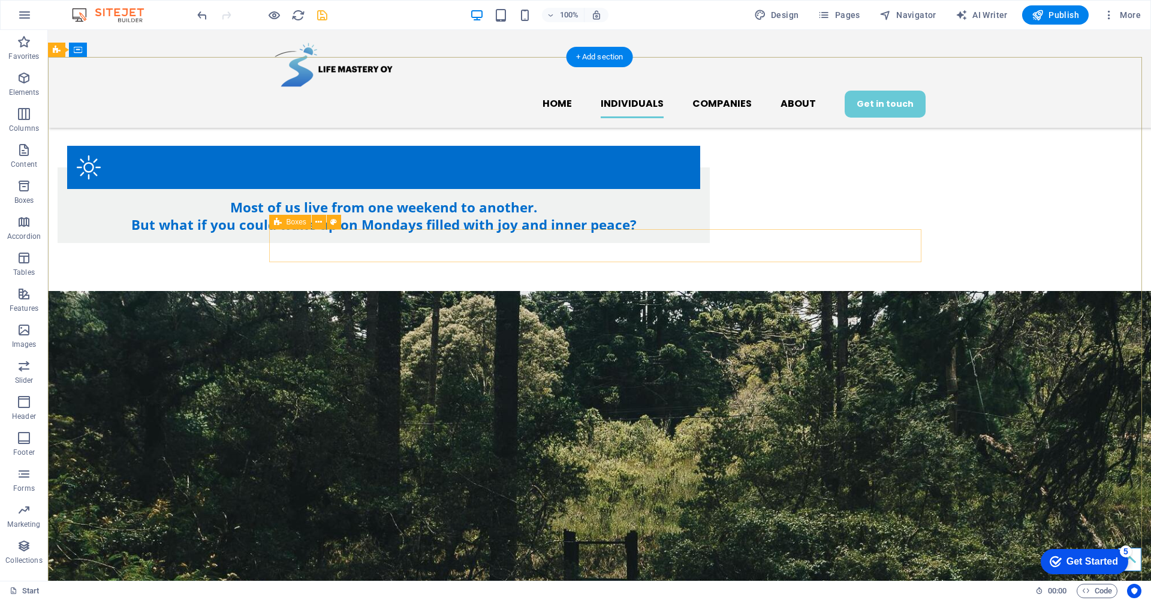
click at [282, 222] on div "Boxes" at bounding box center [290, 222] width 42 height 14
click at [317, 222] on icon at bounding box center [318, 222] width 7 height 13
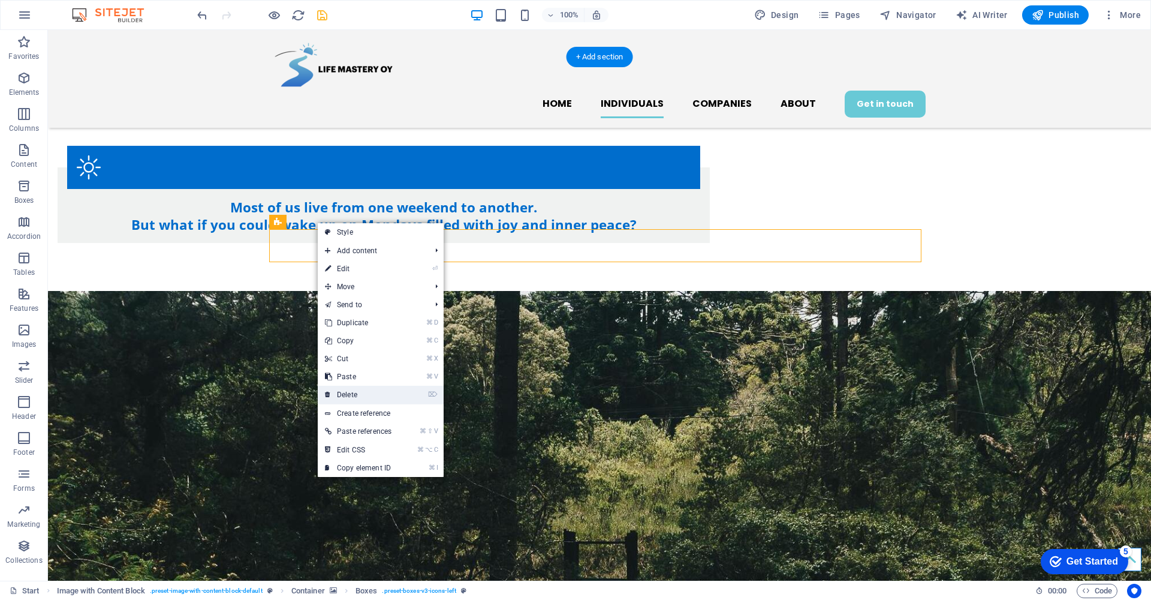
click at [379, 392] on link "⌦ Delete" at bounding box center [358, 395] width 81 height 18
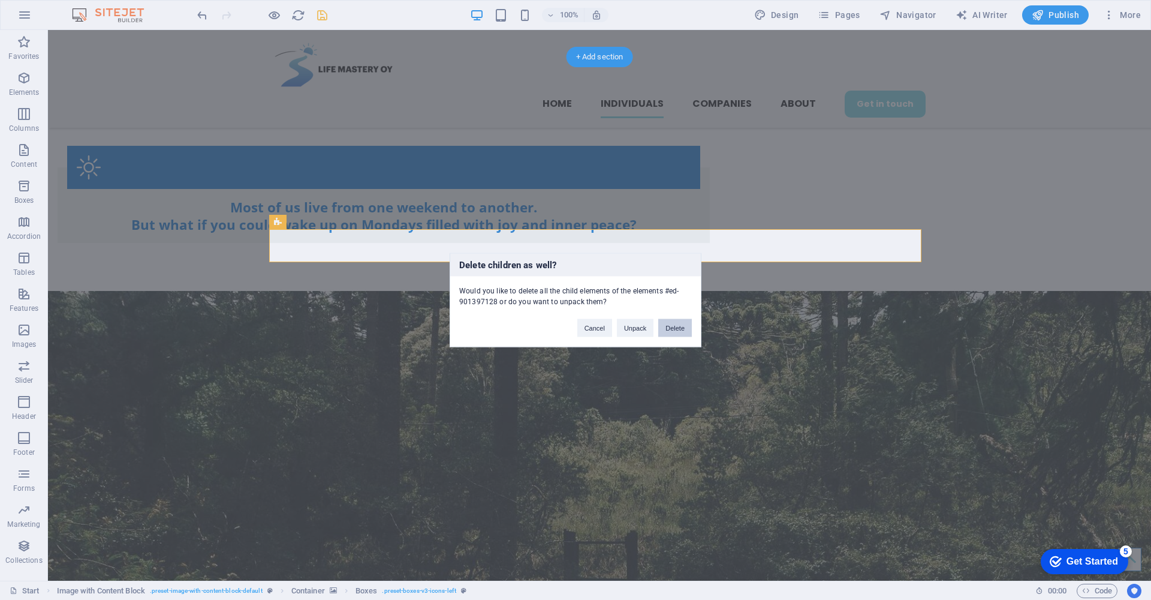
click at [680, 328] on button "Delete" at bounding box center [675, 328] width 34 height 18
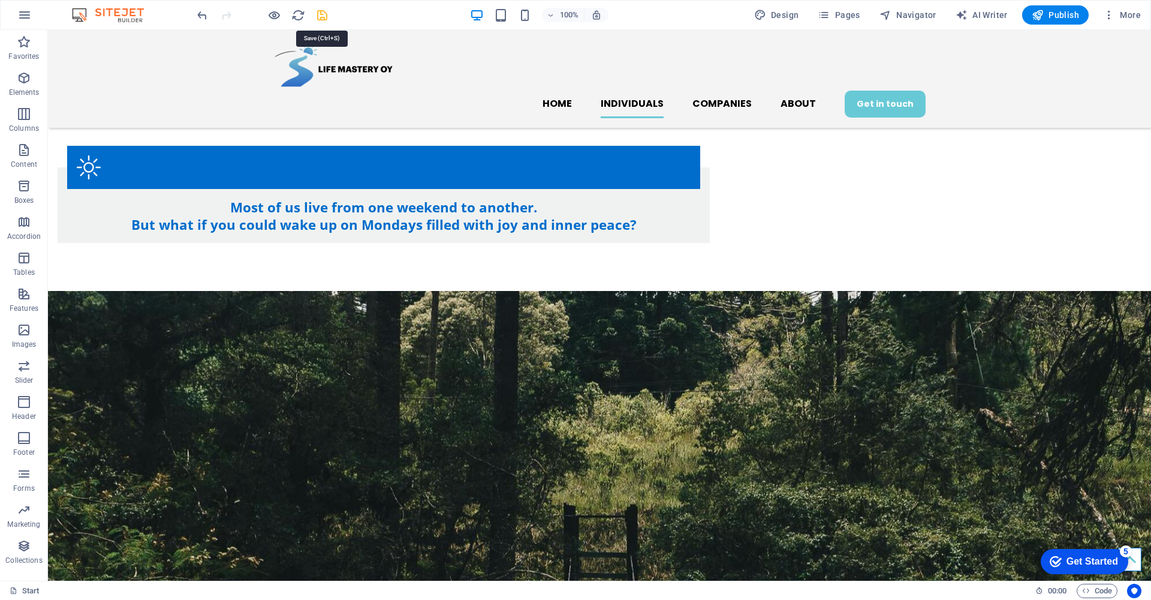
click at [325, 16] on icon "save" at bounding box center [322, 15] width 14 height 14
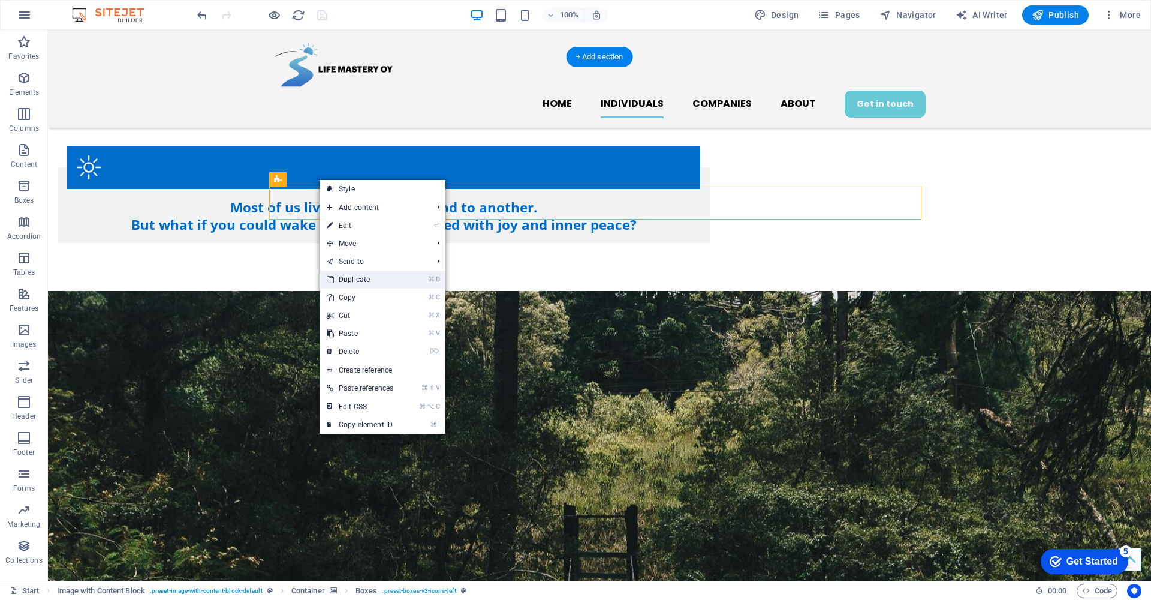
click at [387, 275] on link "⌘ D Duplicate" at bounding box center [360, 279] width 81 height 18
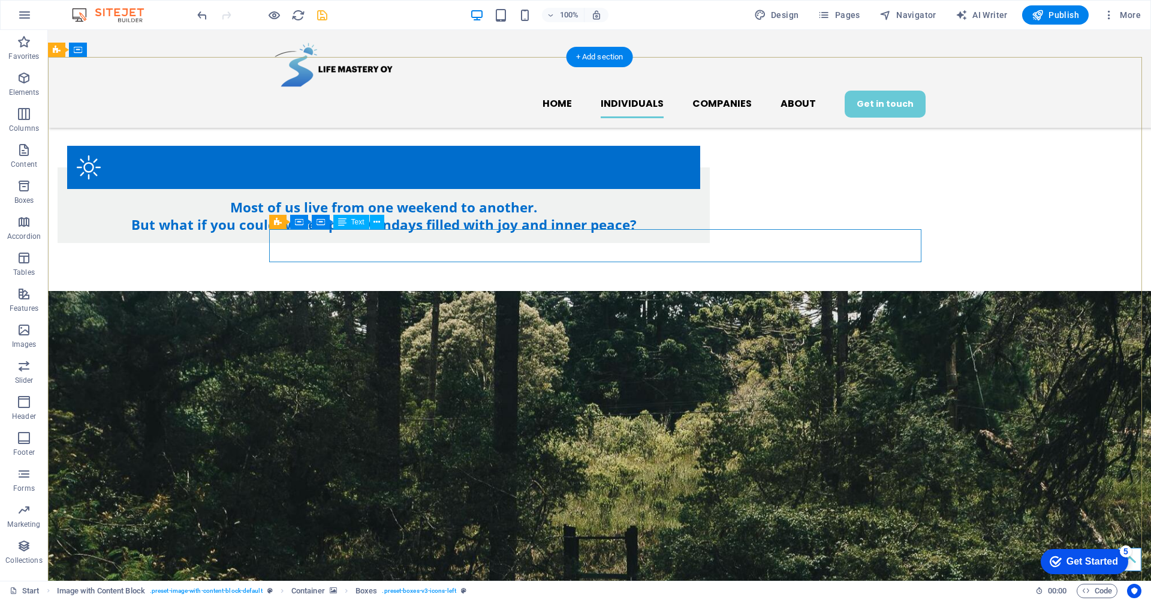
drag, startPoint x: 689, startPoint y: 245, endPoint x: 673, endPoint y: 242, distance: 15.8
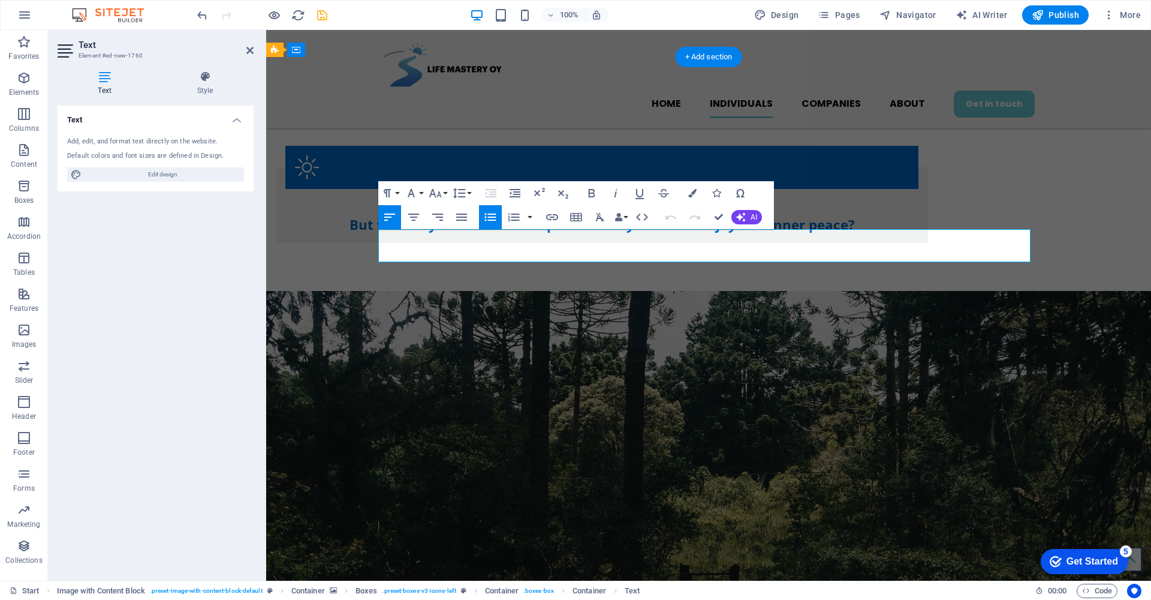
drag, startPoint x: 769, startPoint y: 252, endPoint x: 399, endPoint y: 244, distance: 370.7
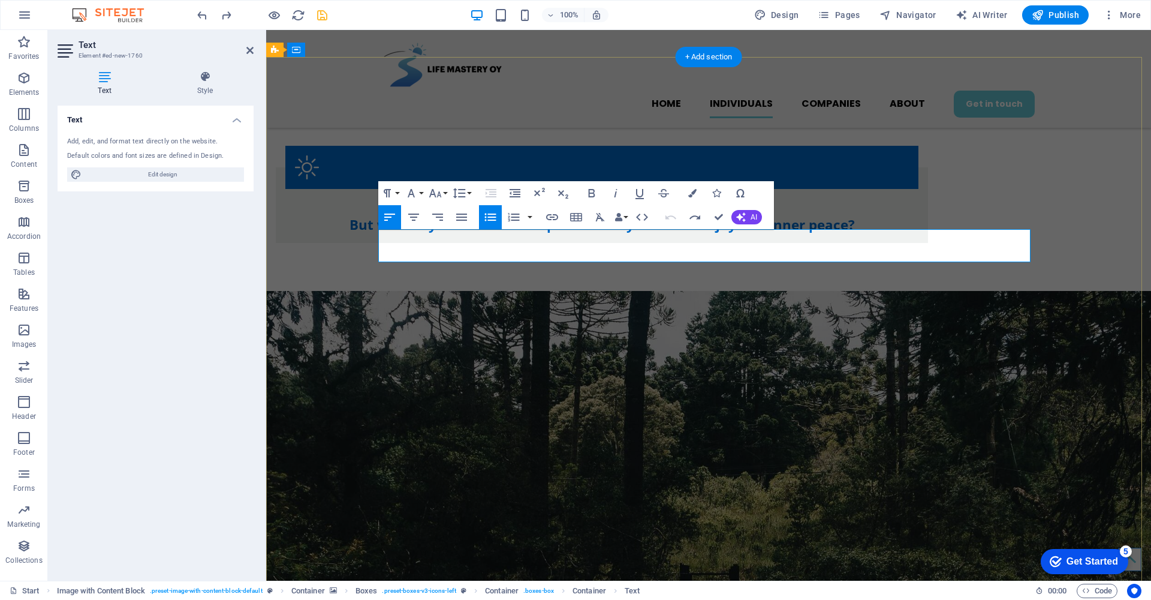
drag, startPoint x: 755, startPoint y: 247, endPoint x: 766, endPoint y: 248, distance: 10.8
drag, startPoint x: 773, startPoint y: 247, endPoint x: 403, endPoint y: 244, distance: 370.0
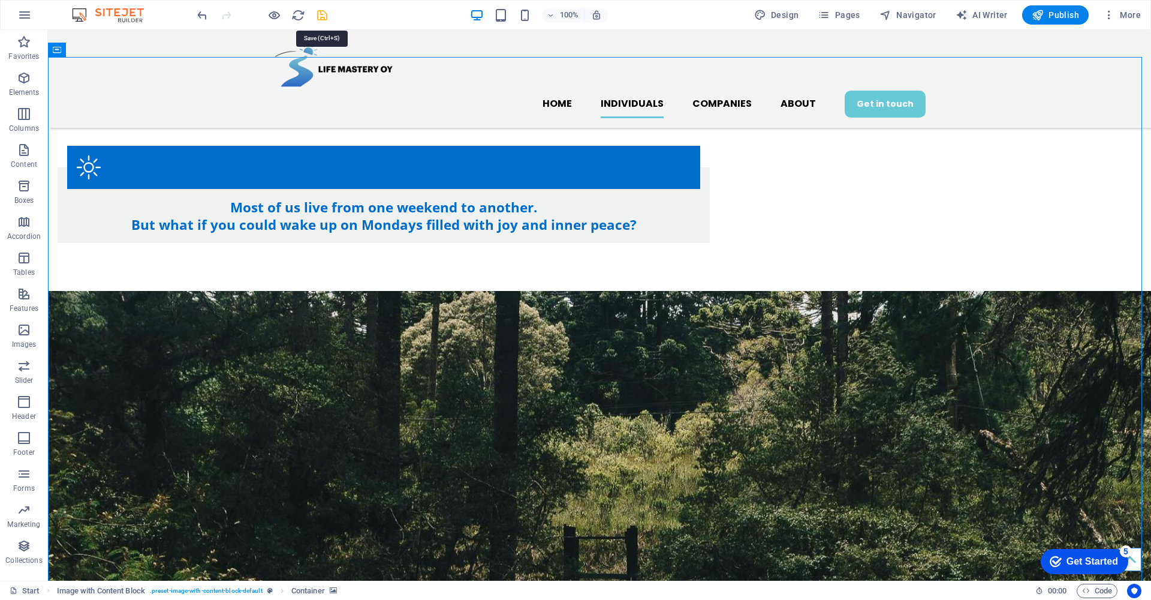
click at [323, 14] on icon "save" at bounding box center [322, 15] width 14 height 14
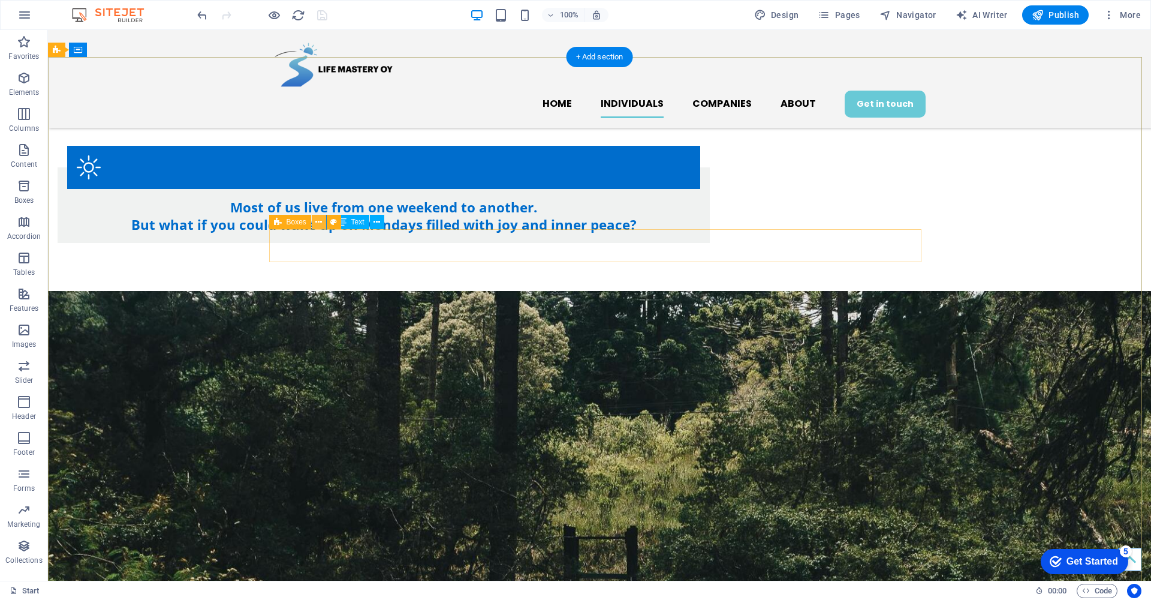
click at [317, 221] on icon at bounding box center [318, 222] width 7 height 13
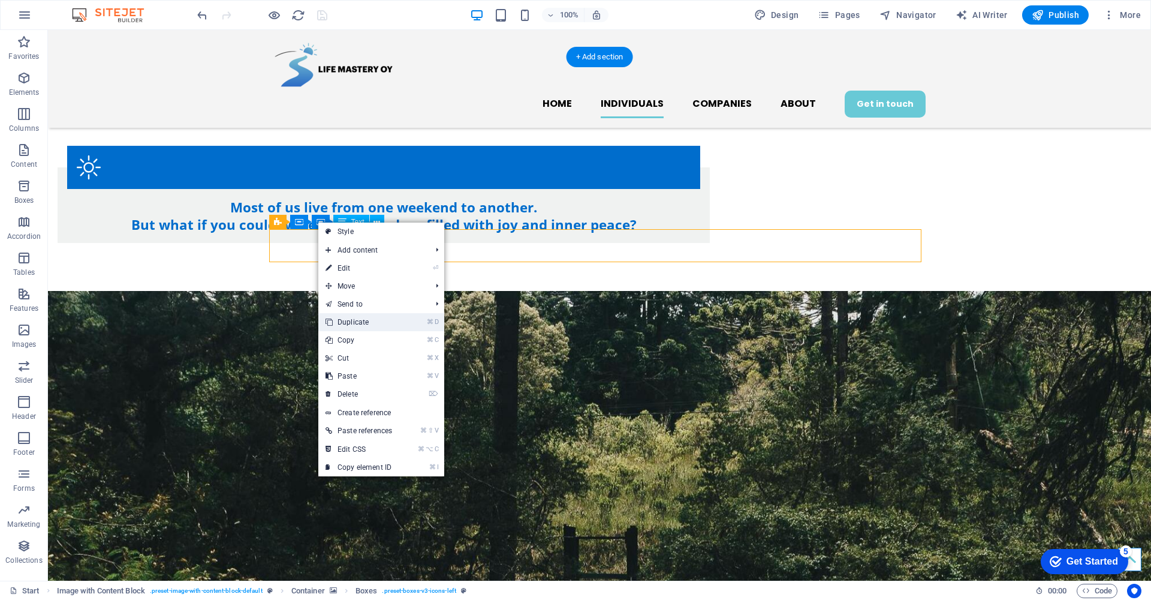
click at [368, 322] on link "⌘ D Duplicate" at bounding box center [358, 322] width 81 height 18
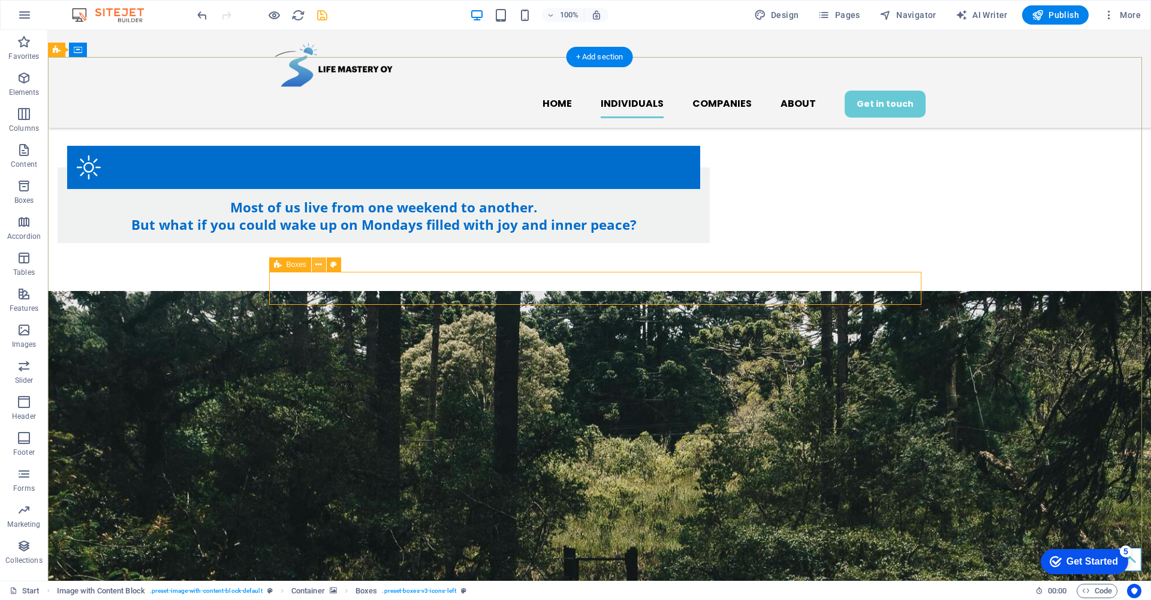
click at [318, 260] on icon at bounding box center [318, 264] width 7 height 13
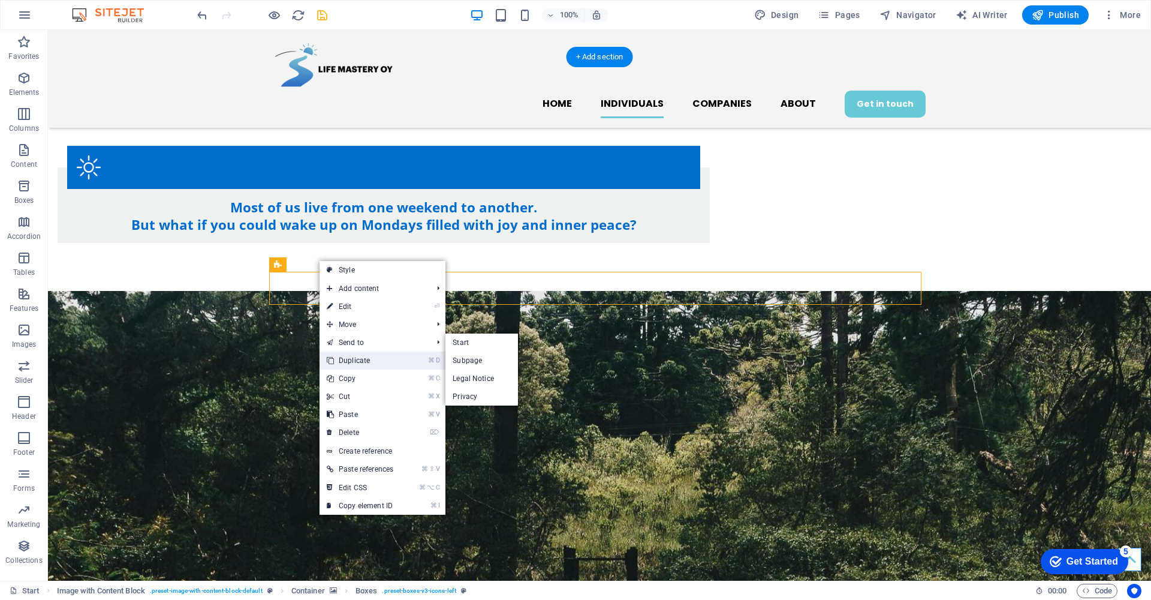
click at [357, 357] on link "⌘ D Duplicate" at bounding box center [360, 360] width 81 height 18
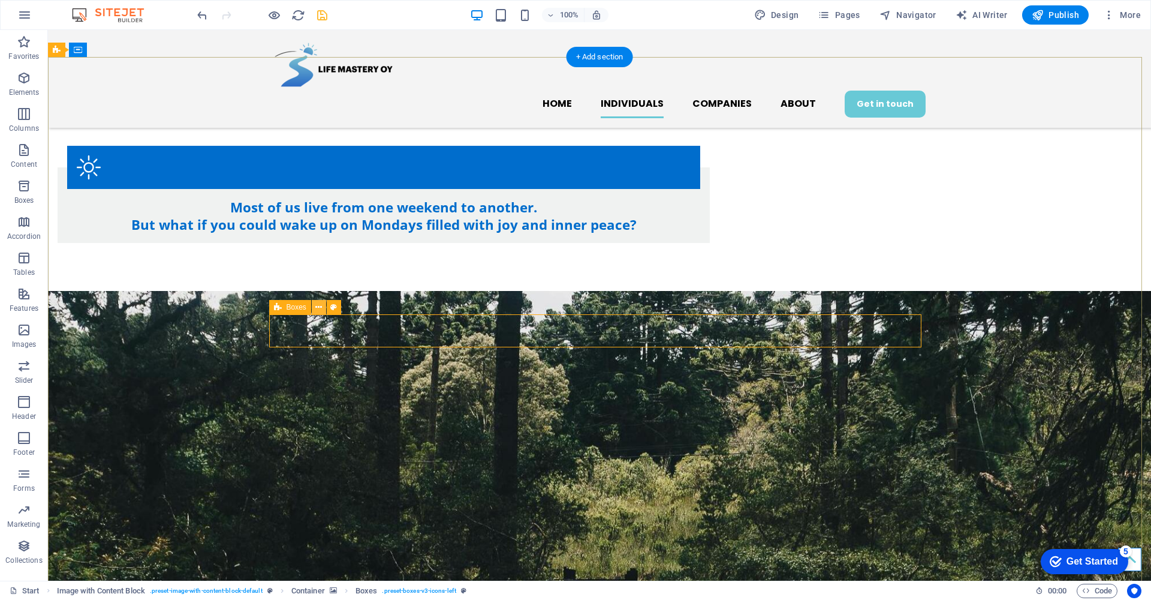
click at [318, 305] on icon at bounding box center [318, 307] width 7 height 13
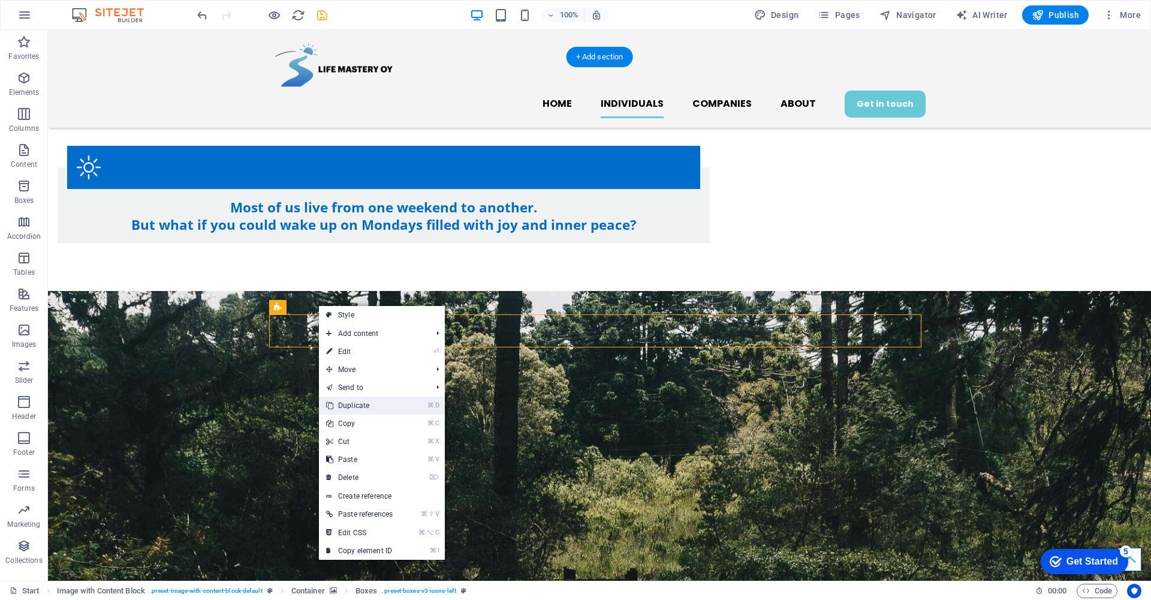
click at [375, 398] on link "⌘ D Duplicate" at bounding box center [359, 405] width 81 height 18
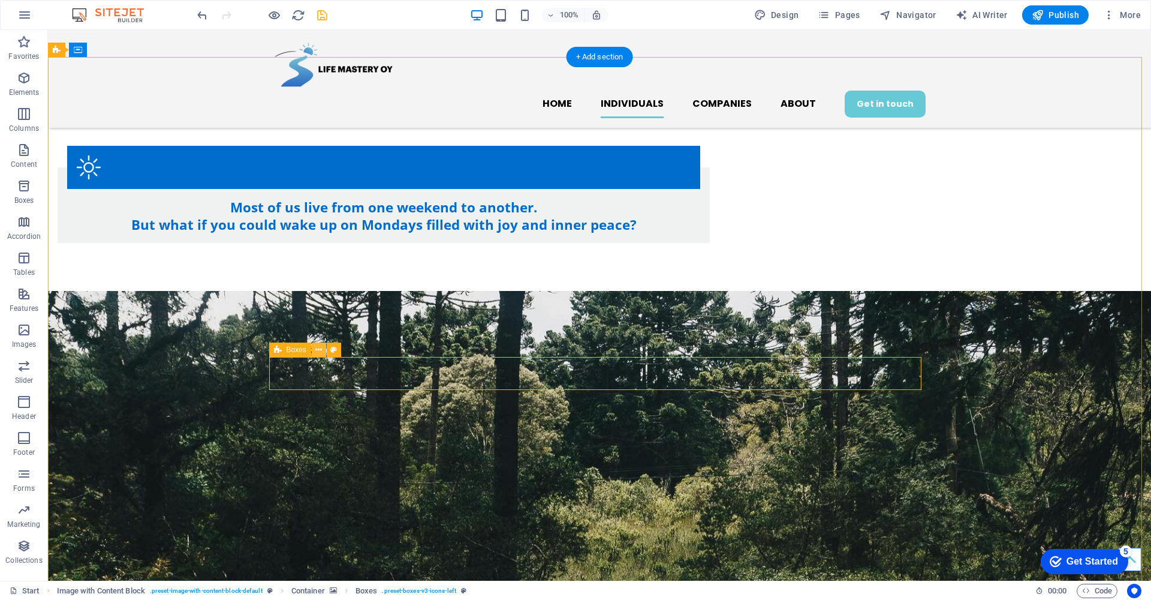
click at [319, 350] on icon at bounding box center [318, 350] width 7 height 13
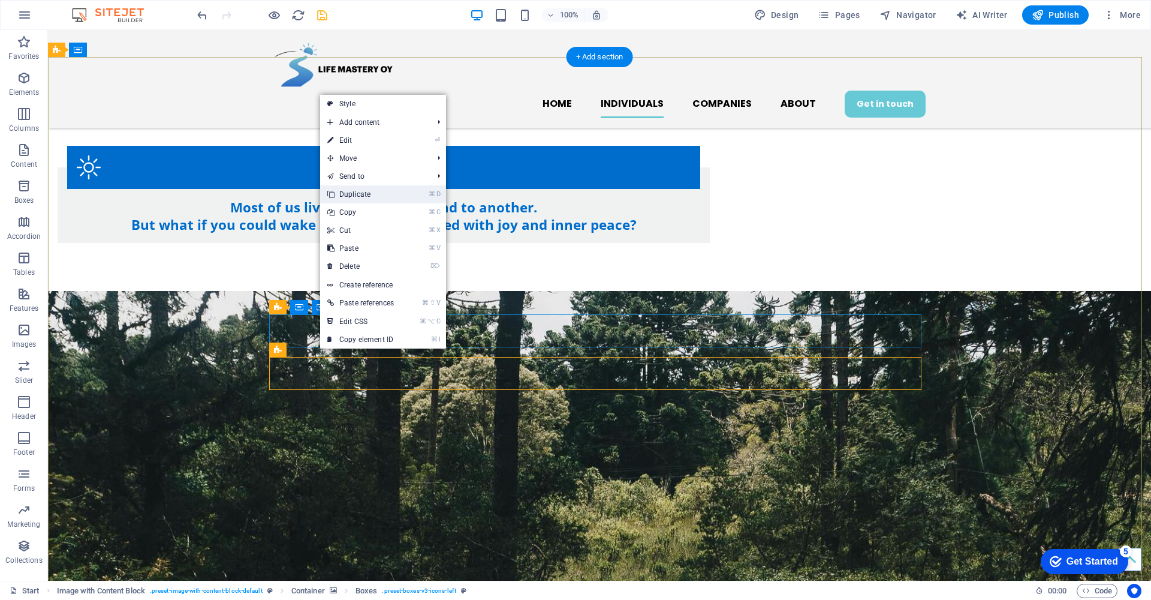
click at [372, 195] on link "⌘ D Duplicate" at bounding box center [360, 194] width 81 height 18
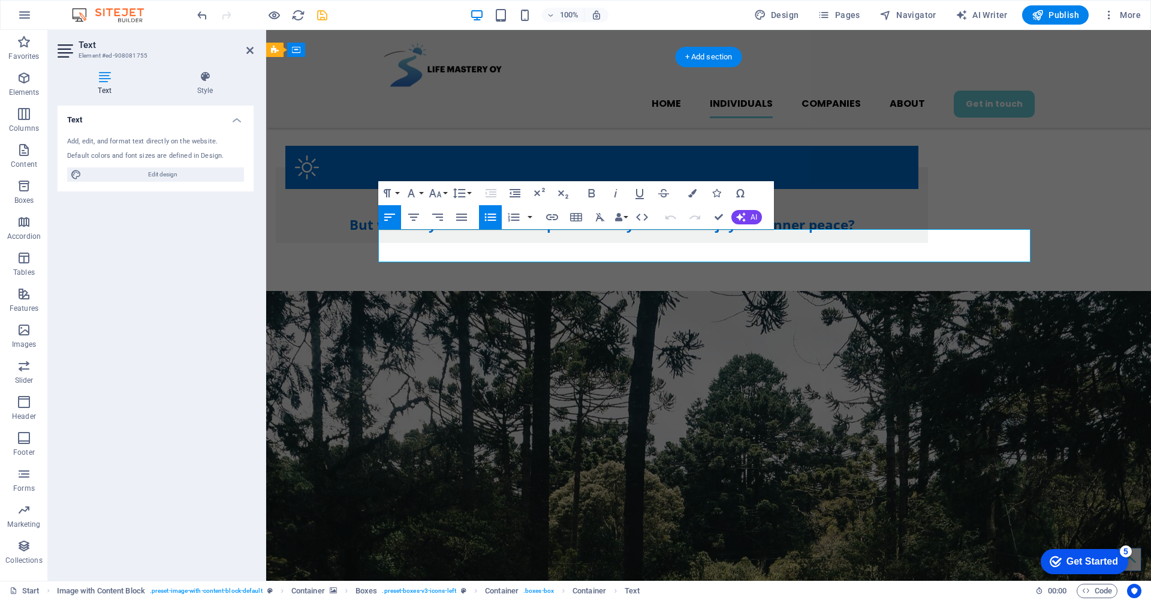
drag, startPoint x: 449, startPoint y: 248, endPoint x: 407, endPoint y: 243, distance: 42.3
click at [591, 195] on icon "button" at bounding box center [592, 193] width 14 height 14
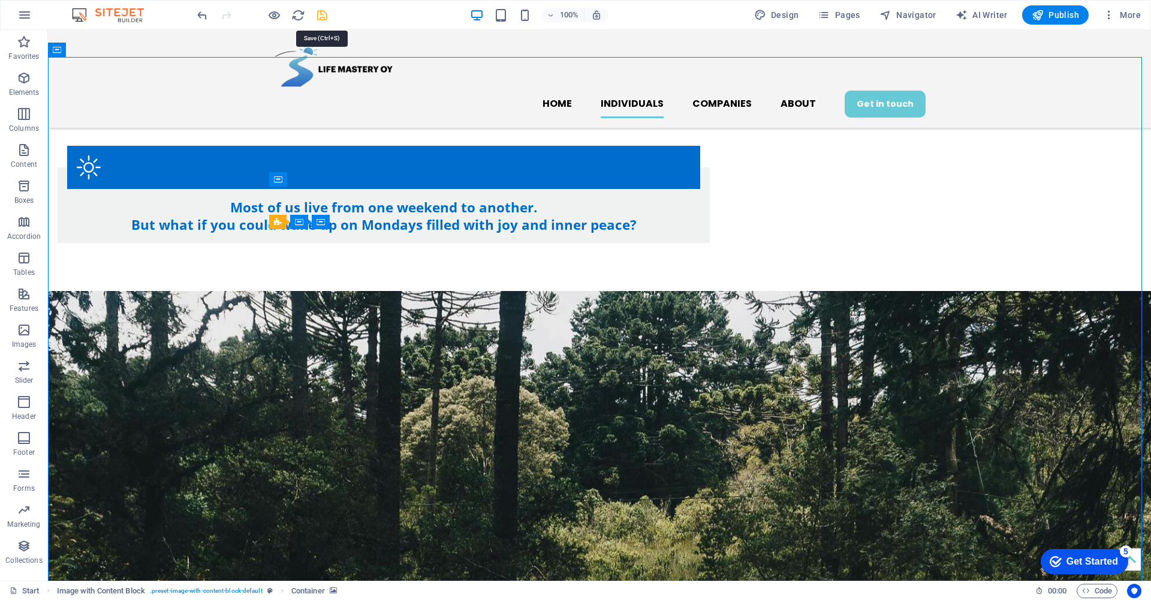
click at [323, 16] on icon "save" at bounding box center [322, 15] width 14 height 14
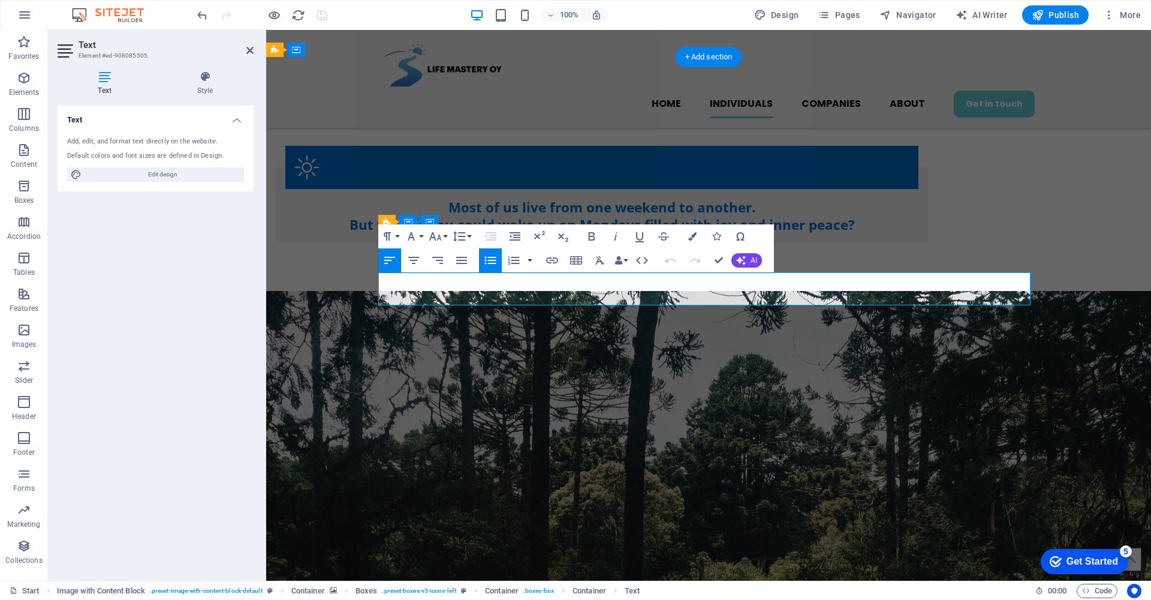
drag, startPoint x: 437, startPoint y: 288, endPoint x: 401, endPoint y: 289, distance: 36.0
click at [591, 237] on icon "button" at bounding box center [592, 236] width 14 height 14
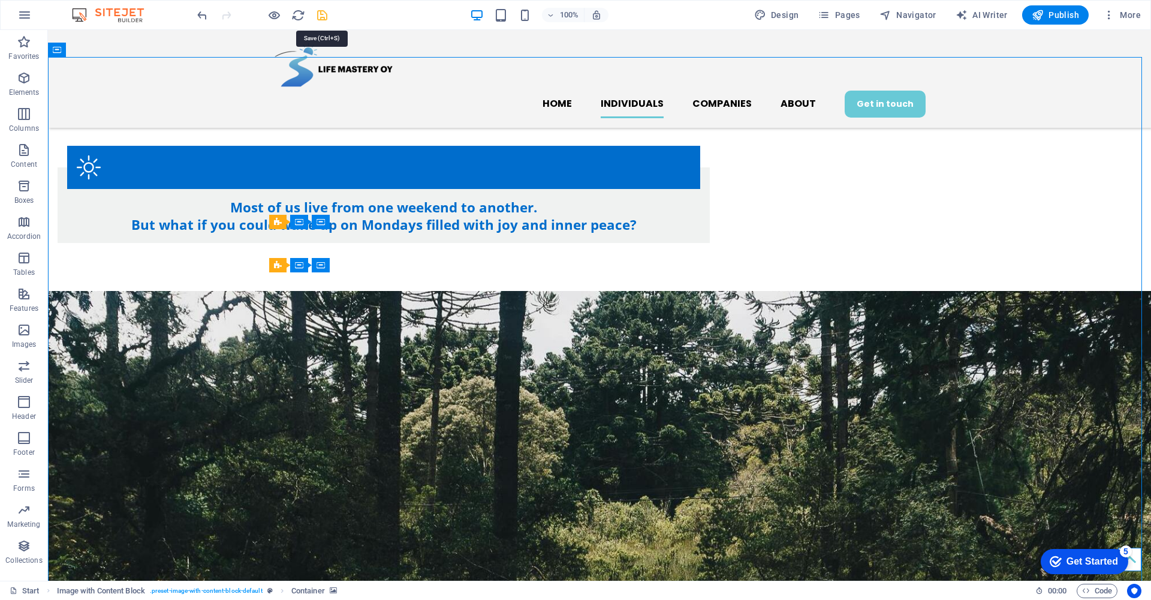
click at [321, 15] on icon "save" at bounding box center [322, 15] width 14 height 14
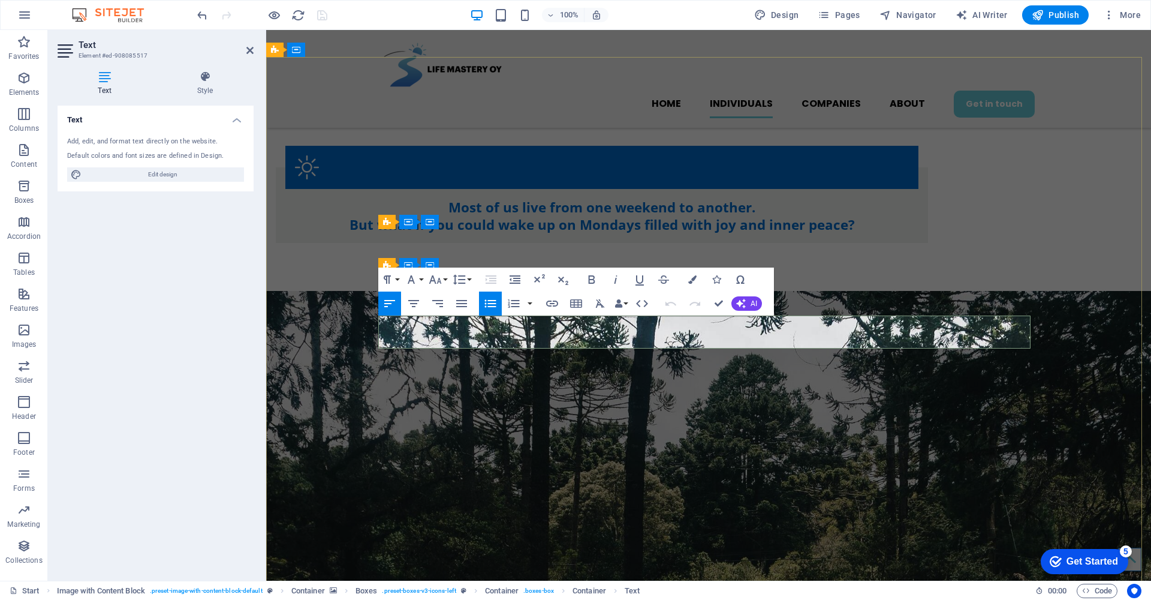
drag, startPoint x: 591, startPoint y: 333, endPoint x: 528, endPoint y: 335, distance: 62.4
click at [591, 275] on icon "button" at bounding box center [592, 279] width 14 height 14
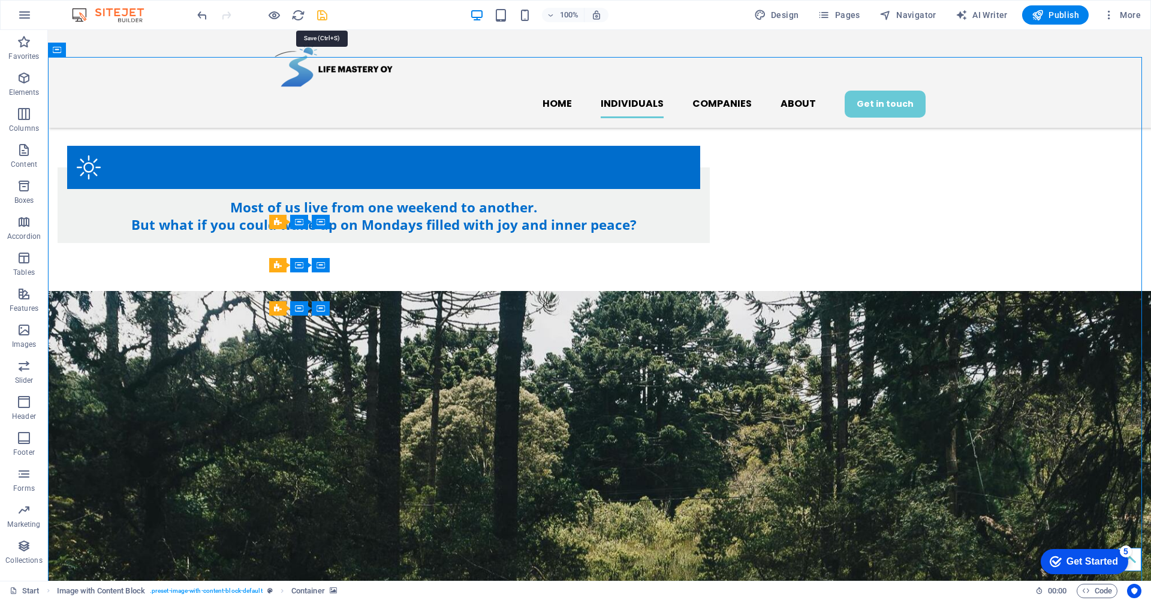
click at [324, 11] on icon "save" at bounding box center [322, 15] width 14 height 14
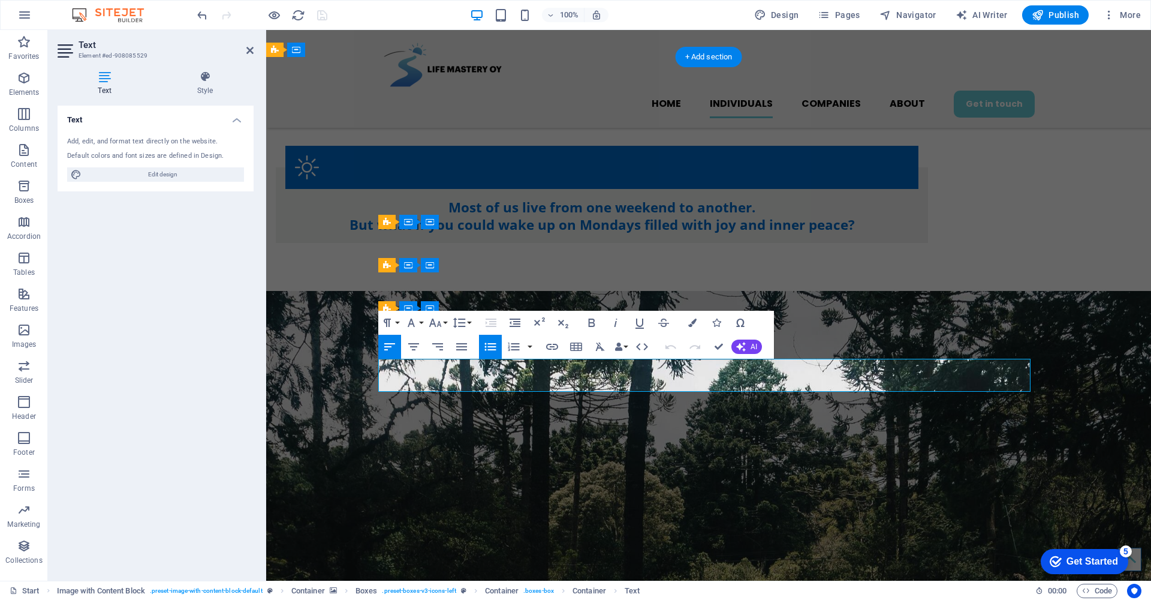
drag, startPoint x: 585, startPoint y: 376, endPoint x: 553, endPoint y: 377, distance: 32.4
click at [590, 321] on icon "button" at bounding box center [592, 322] width 14 height 14
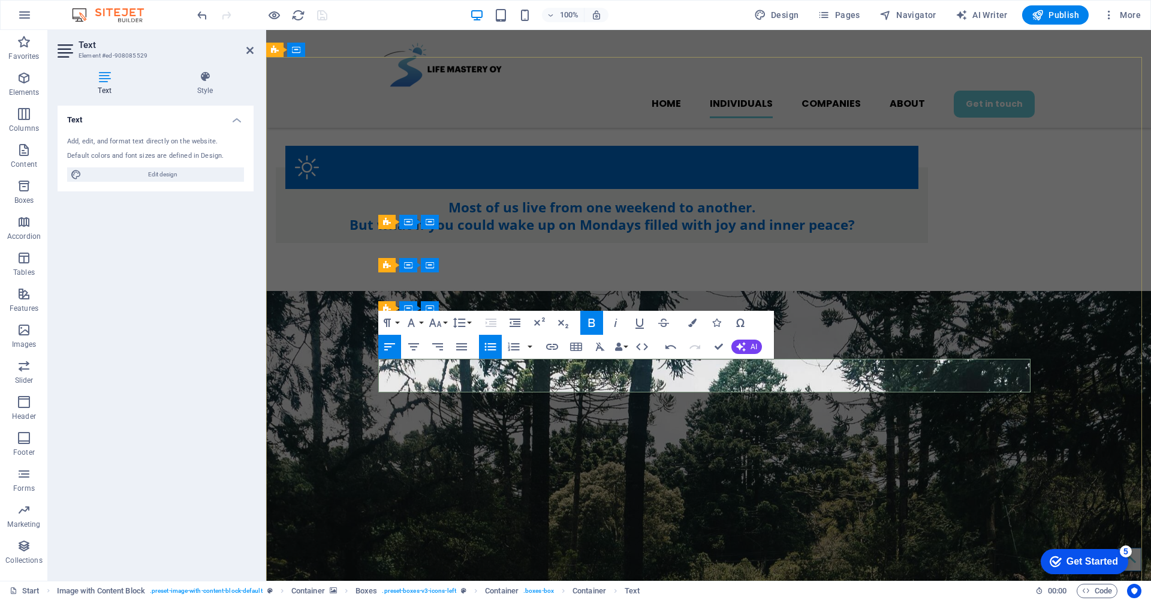
drag, startPoint x: 638, startPoint y: 376, endPoint x: 593, endPoint y: 374, distance: 45.0
click at [595, 323] on icon "button" at bounding box center [592, 322] width 14 height 14
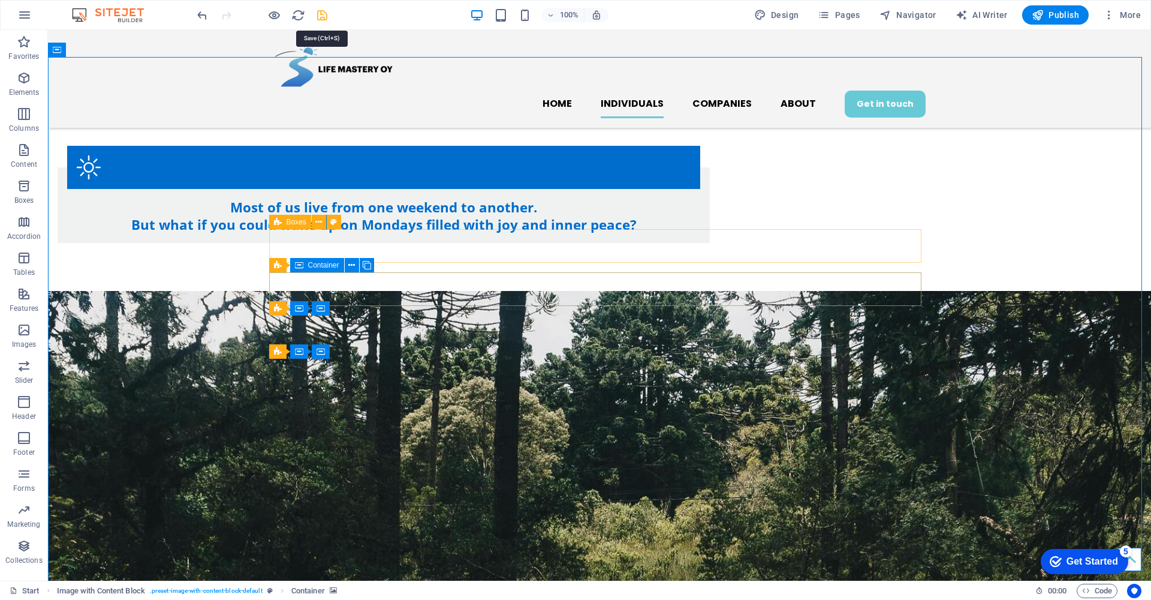
click at [321, 13] on icon "save" at bounding box center [322, 15] width 14 height 14
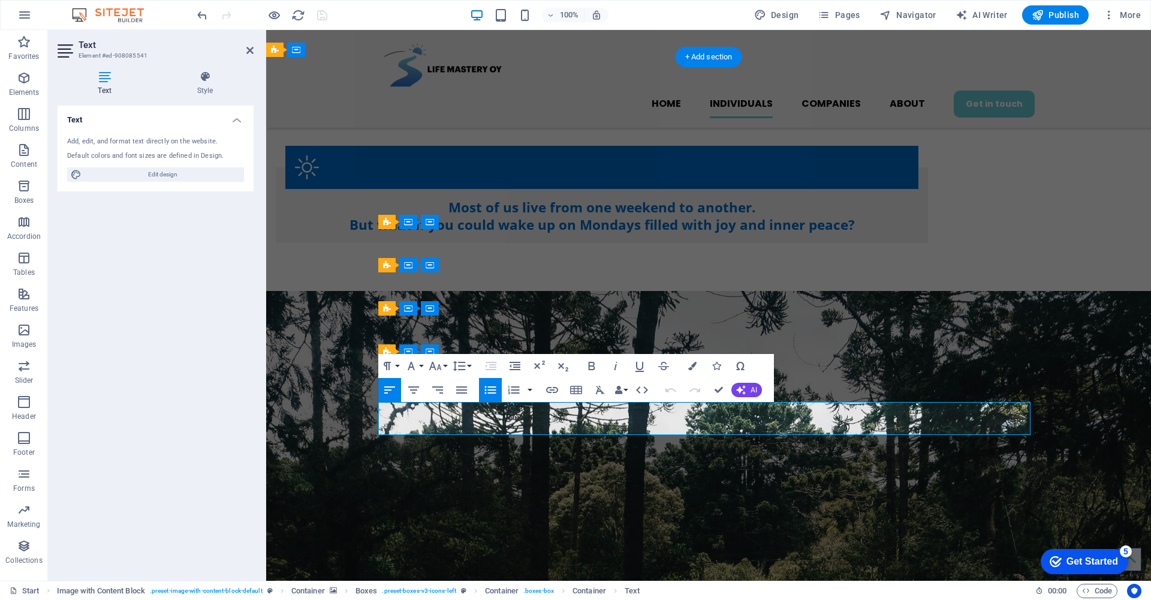
drag, startPoint x: 585, startPoint y: 421, endPoint x: 537, endPoint y: 424, distance: 48.1
click at [591, 366] on icon "button" at bounding box center [591, 366] width 7 height 8
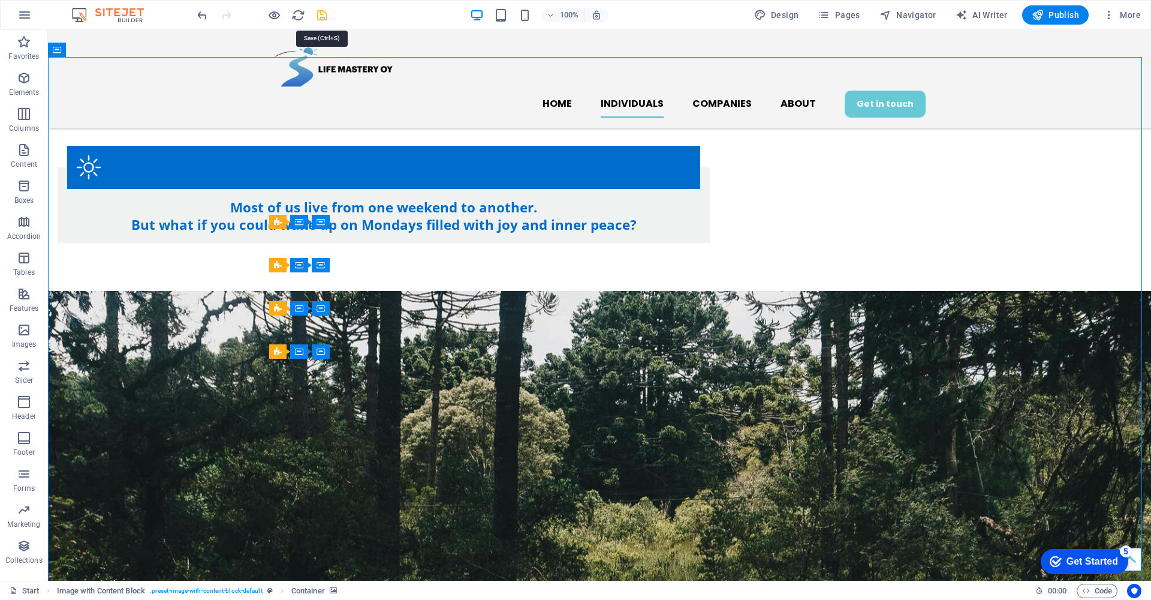
click at [321, 14] on icon "save" at bounding box center [322, 15] width 14 height 14
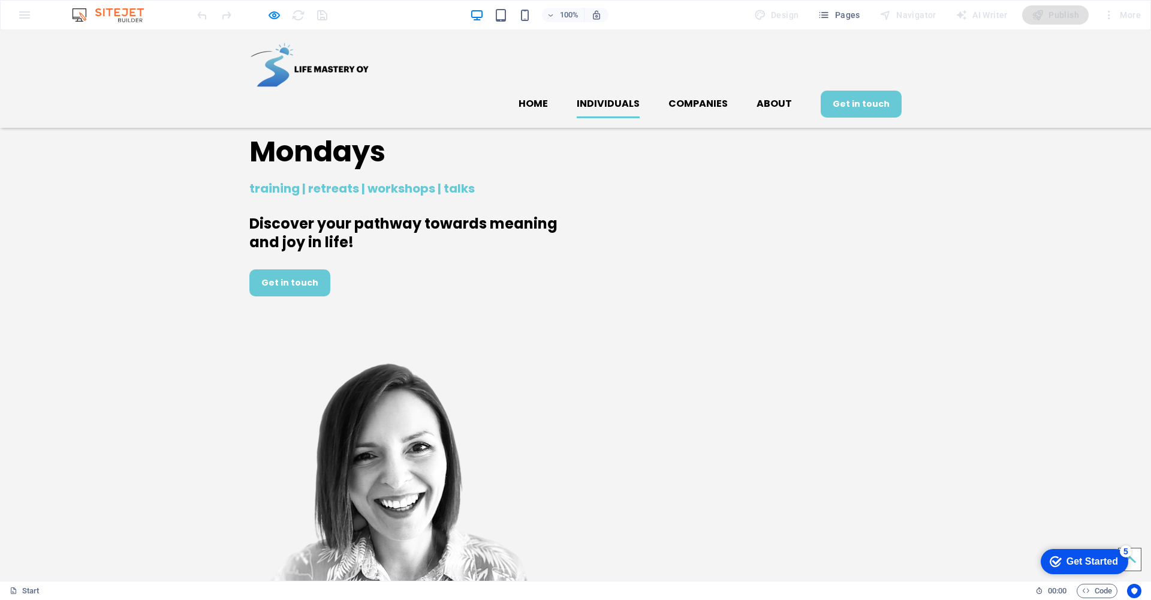
scroll to position [0, 0]
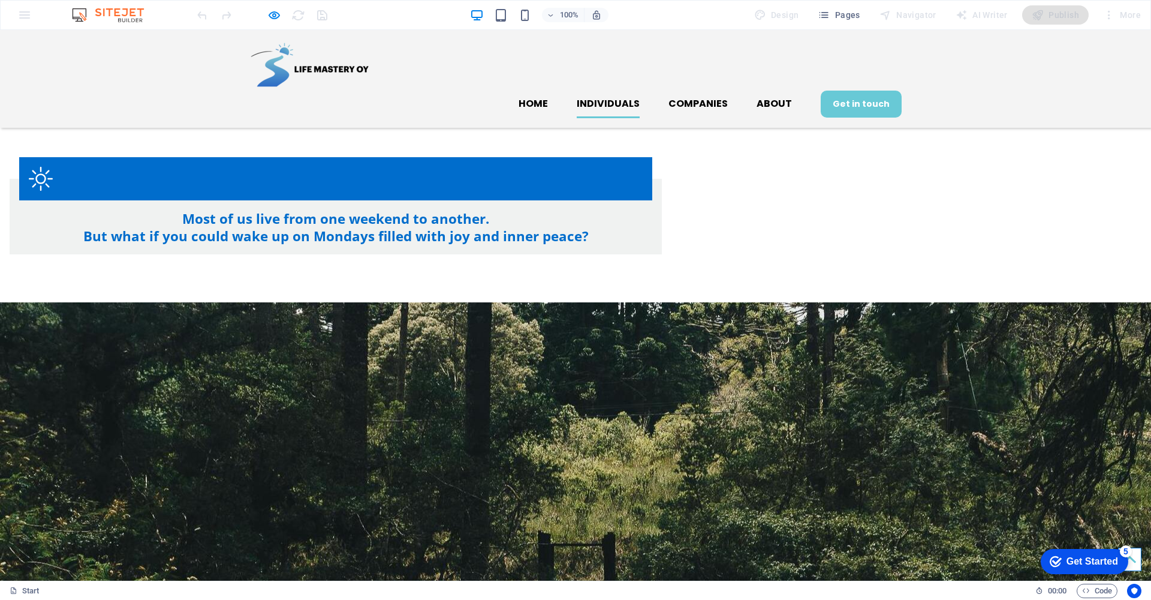
scroll to position [705, 0]
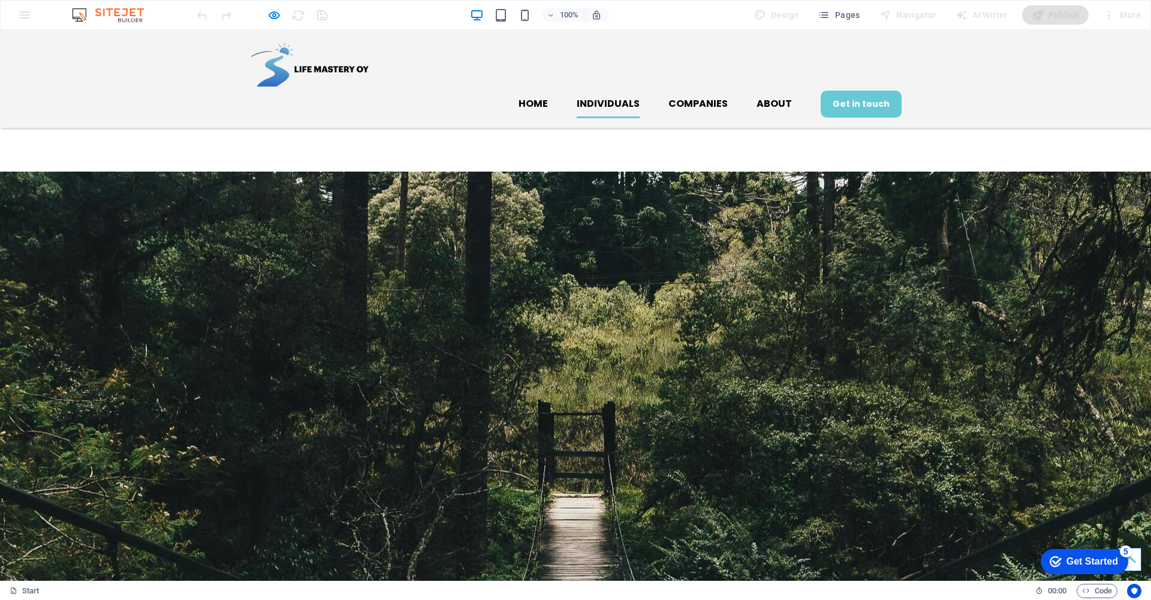
scroll to position [845, 0]
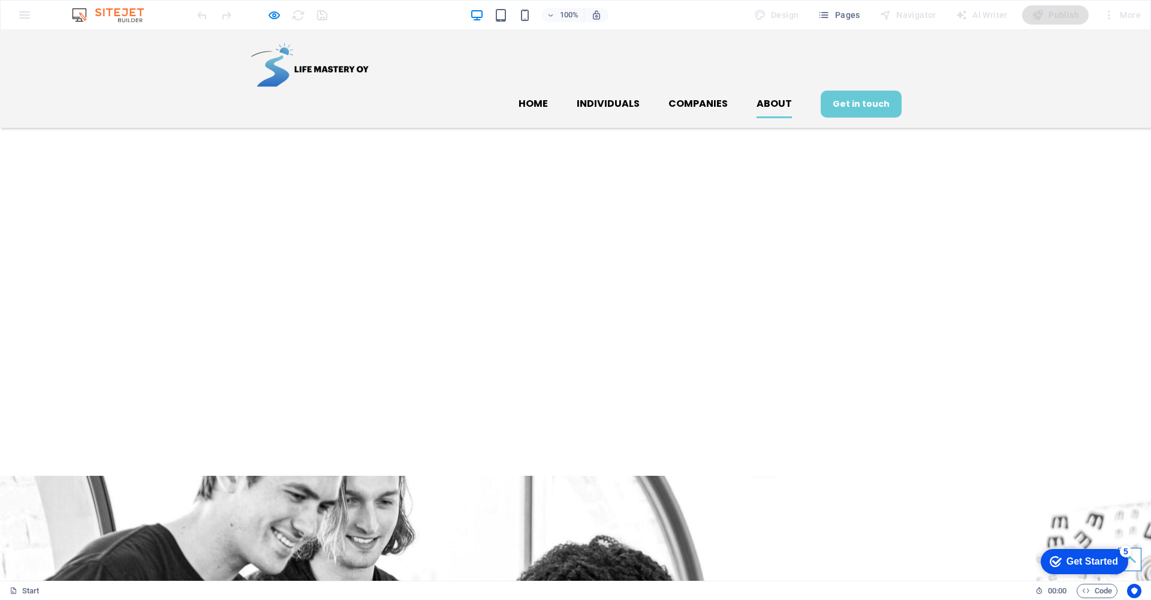
scroll to position [2630, 0]
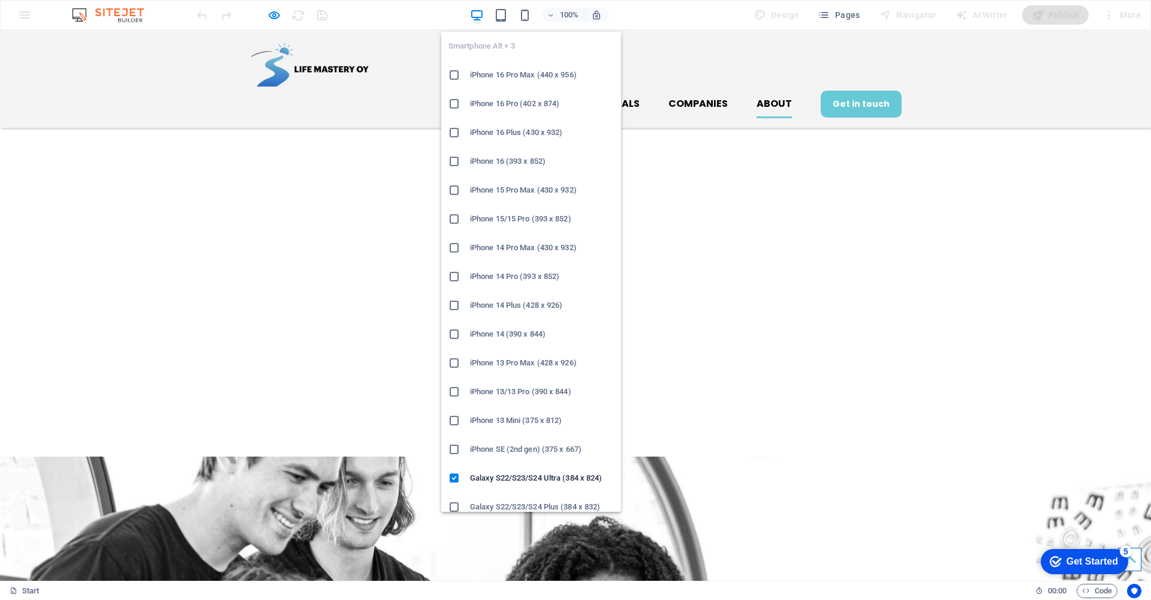
click at [504, 129] on h6 "iPhone 16 Plus (430 x 932)" at bounding box center [542, 132] width 144 height 14
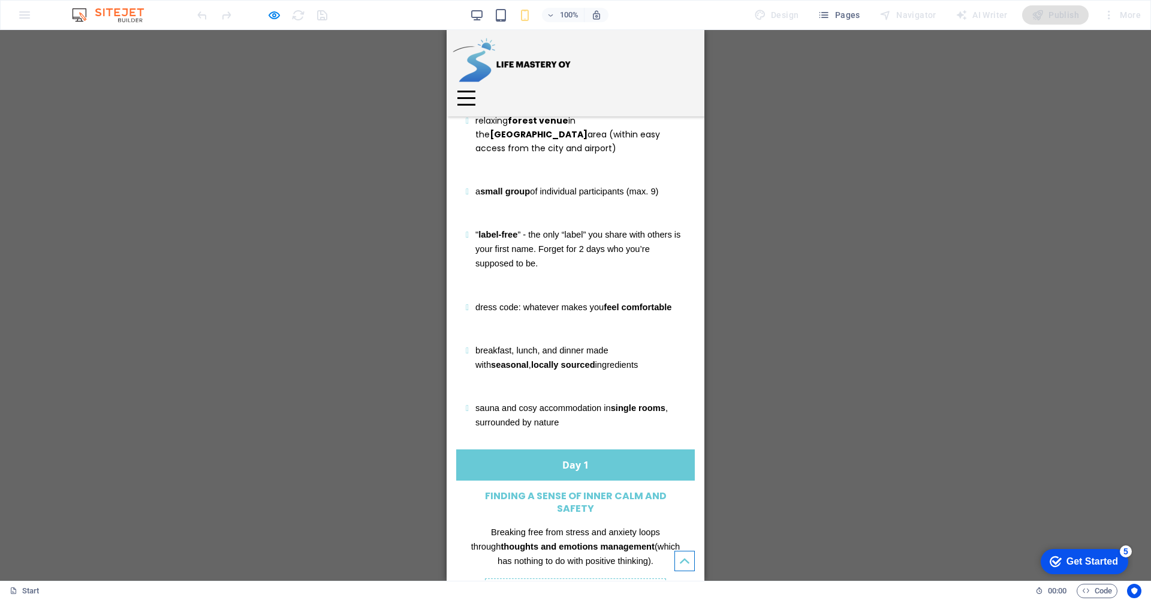
click at [464, 62] on img at bounding box center [512, 60] width 120 height 50
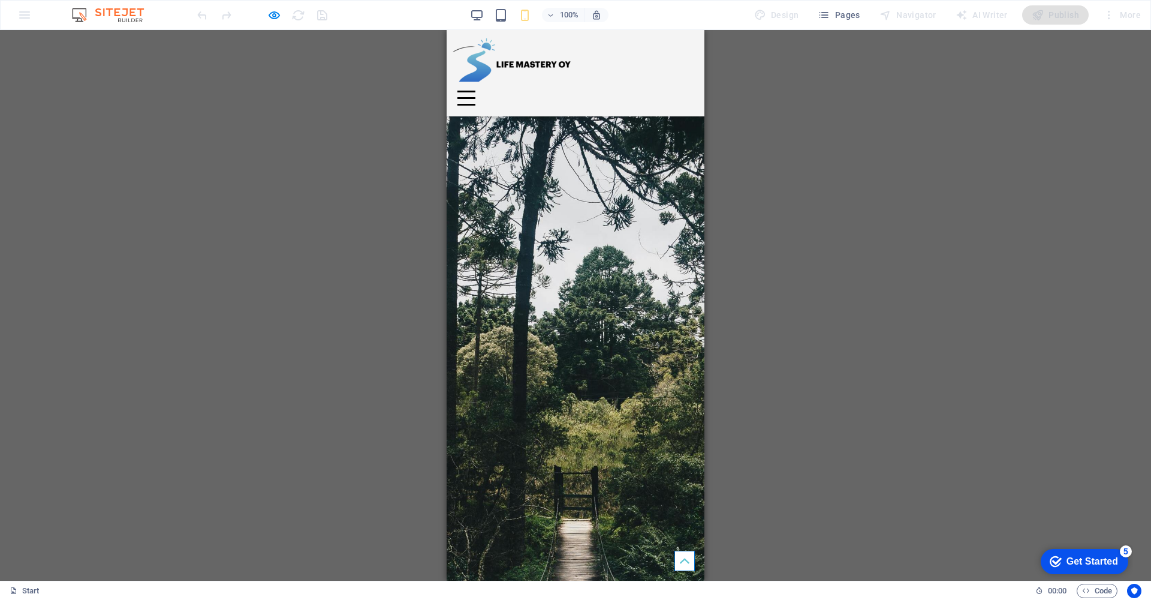
scroll to position [739, 0]
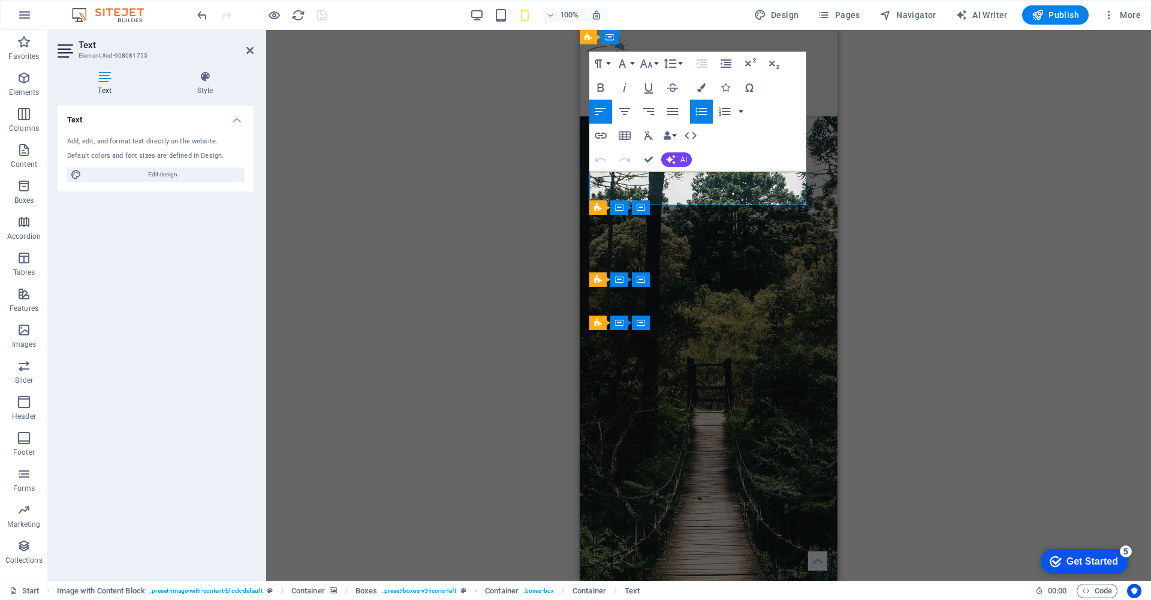
drag, startPoint x: 795, startPoint y: 188, endPoint x: 769, endPoint y: 188, distance: 25.2
click at [604, 88] on icon "button" at bounding box center [601, 87] width 14 height 14
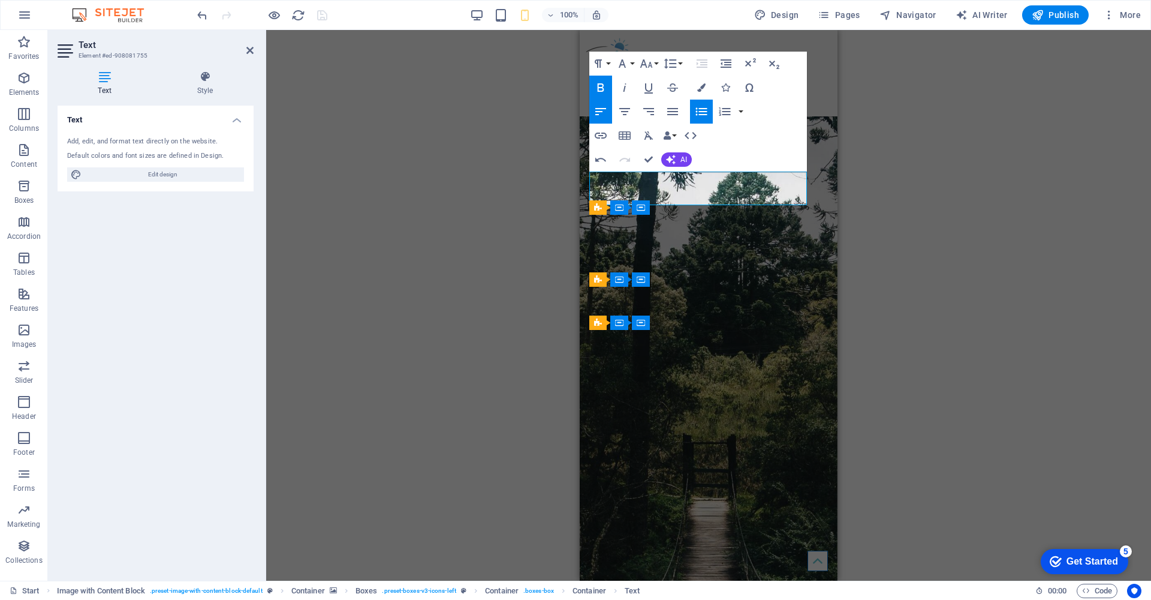
click at [1084, 246] on div "H1 Banner Banner Container 2 columns Container Container Image Container Boxes …" at bounding box center [708, 305] width 885 height 551
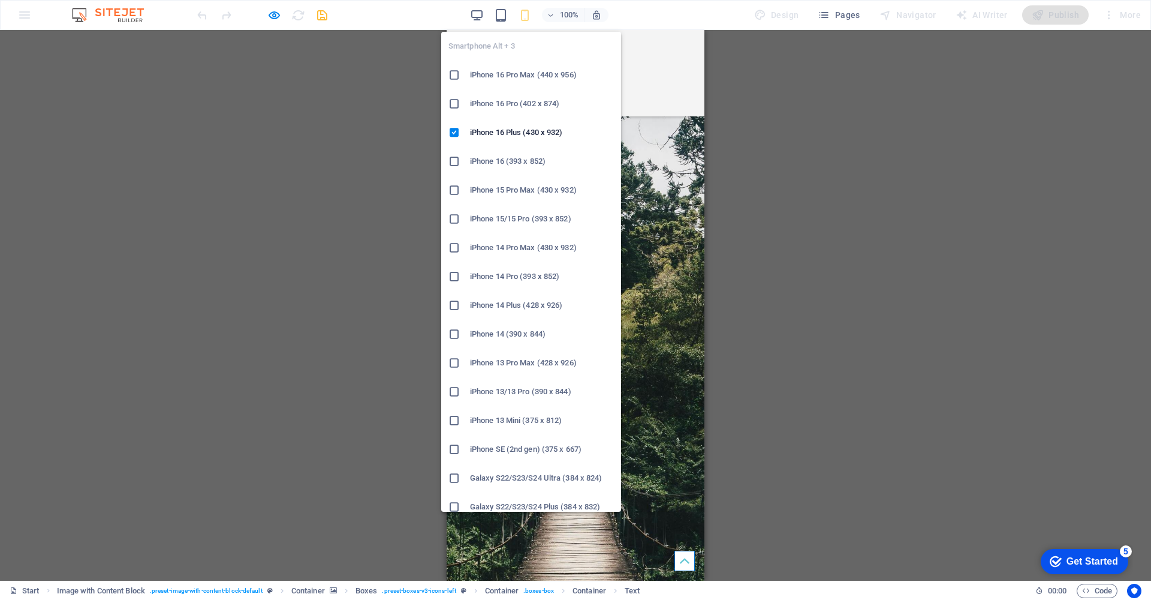
click at [516, 476] on h6 "Galaxy S22/S23/S24 Ultra (384 x 824)" at bounding box center [542, 478] width 144 height 14
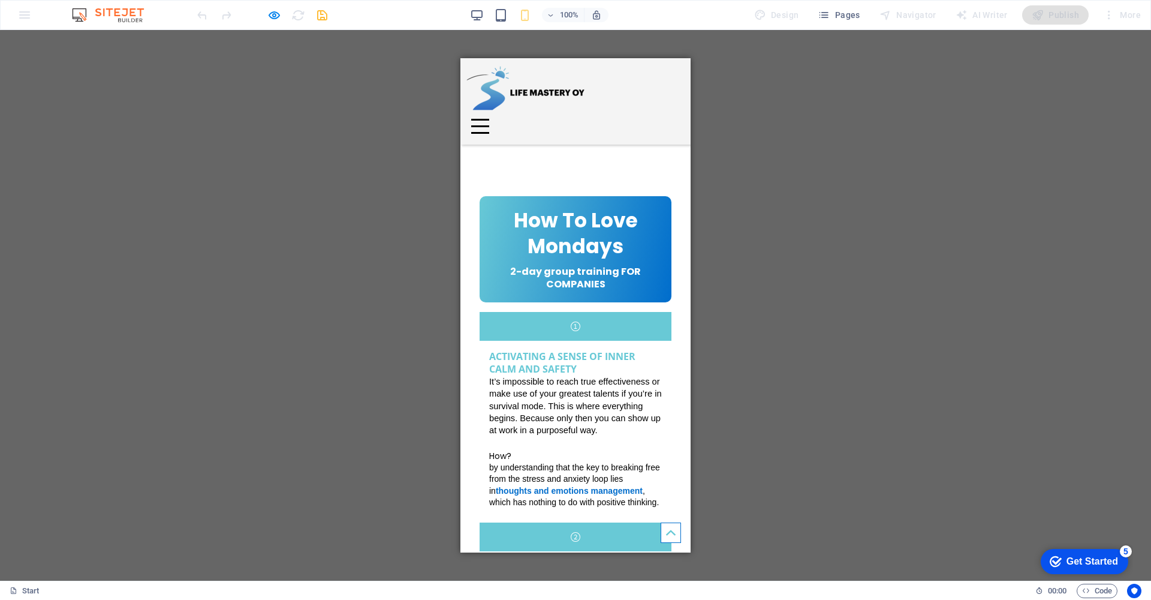
scroll to position [3618, 0]
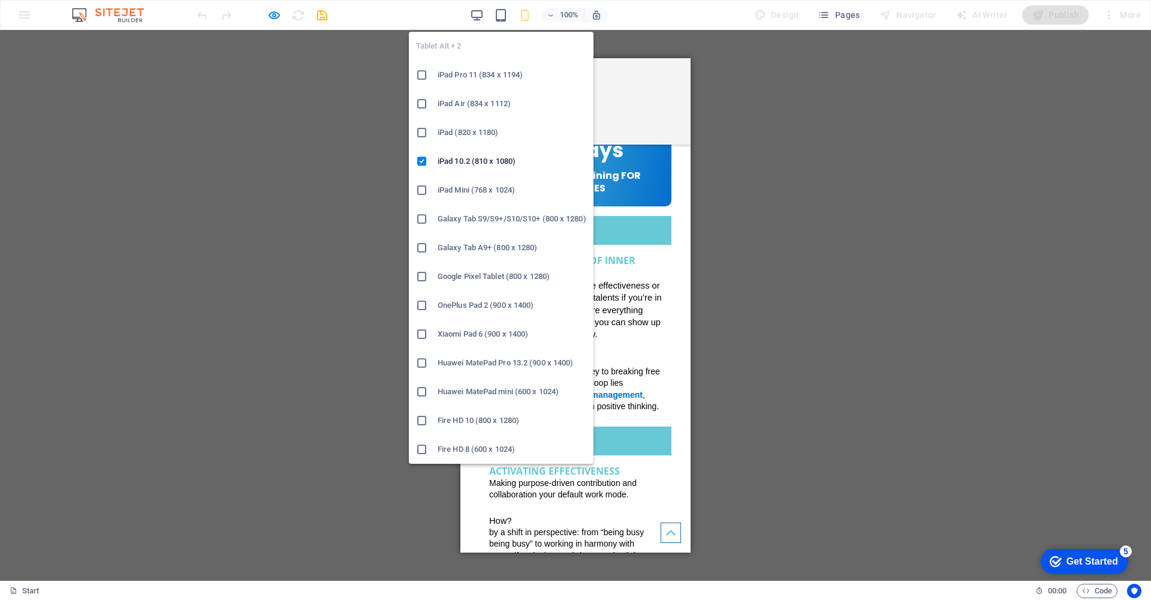
drag, startPoint x: 473, startPoint y: 329, endPoint x: 179, endPoint y: 290, distance: 295.9
click at [473, 329] on h6 "Xiaomi Pad 6 (900 x 1400)" at bounding box center [512, 334] width 149 height 14
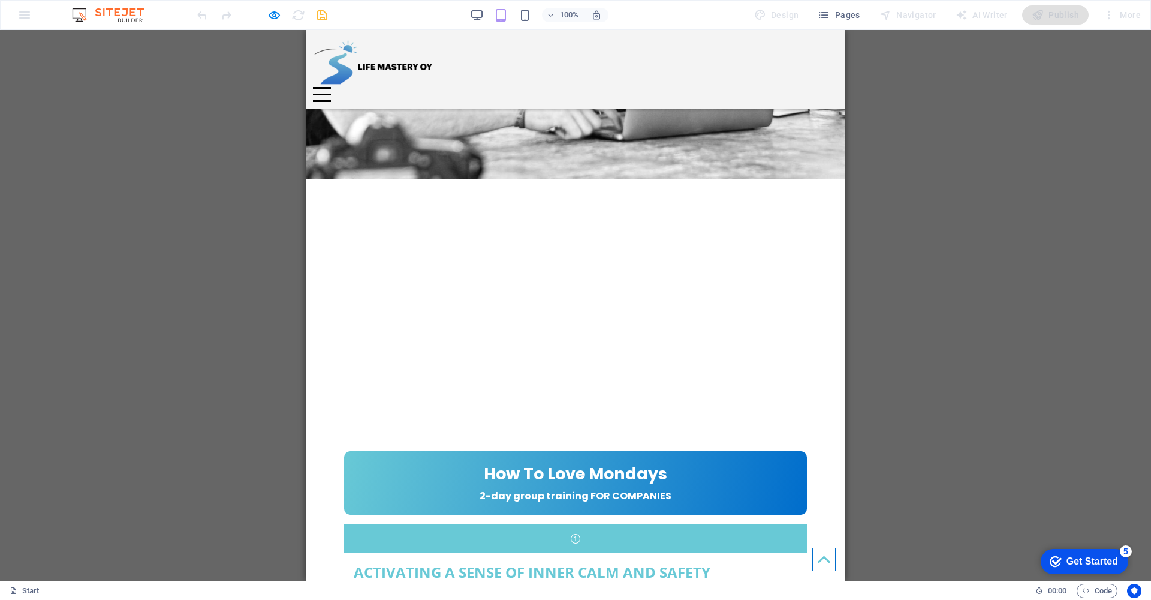
click at [321, 62] on img at bounding box center [373, 62] width 120 height 50
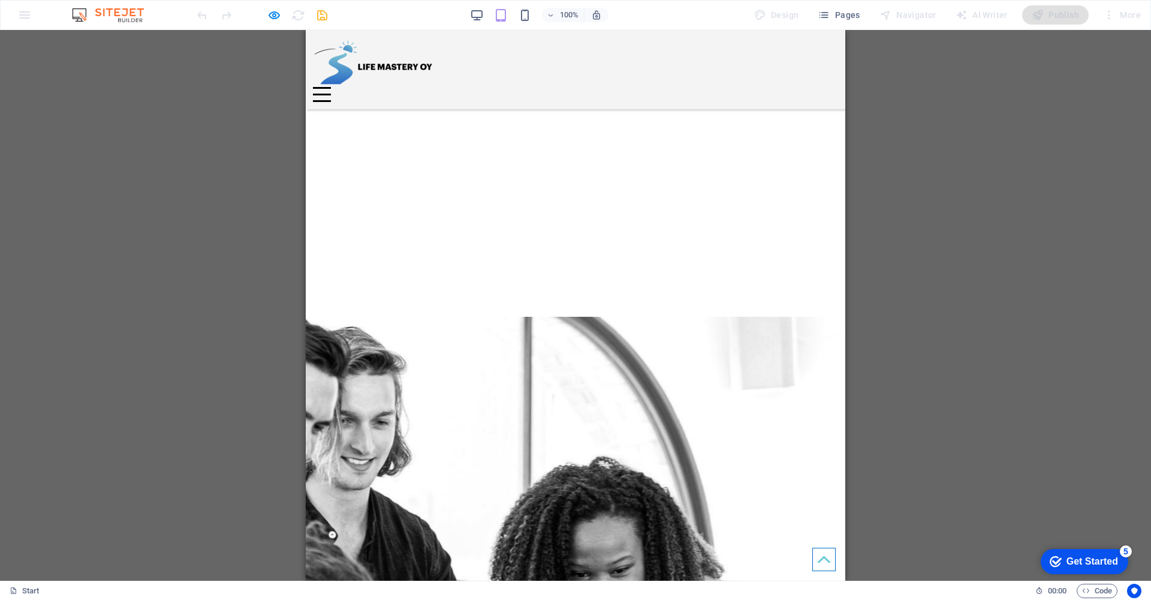
scroll to position [3021, 0]
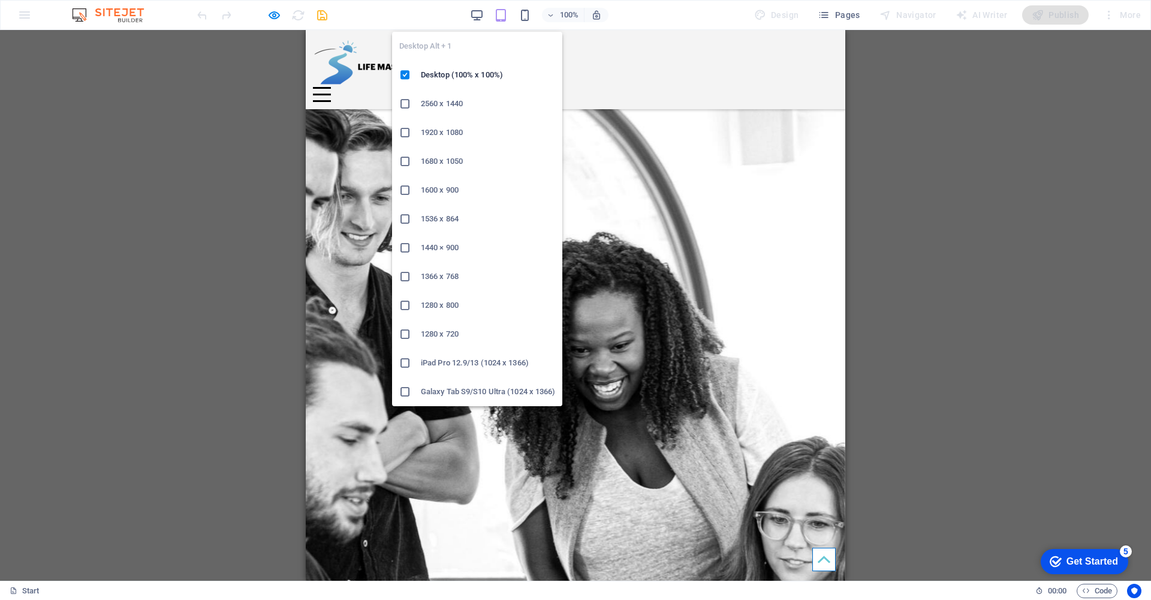
click at [452, 334] on h6 "1280 x 720" at bounding box center [488, 334] width 134 height 14
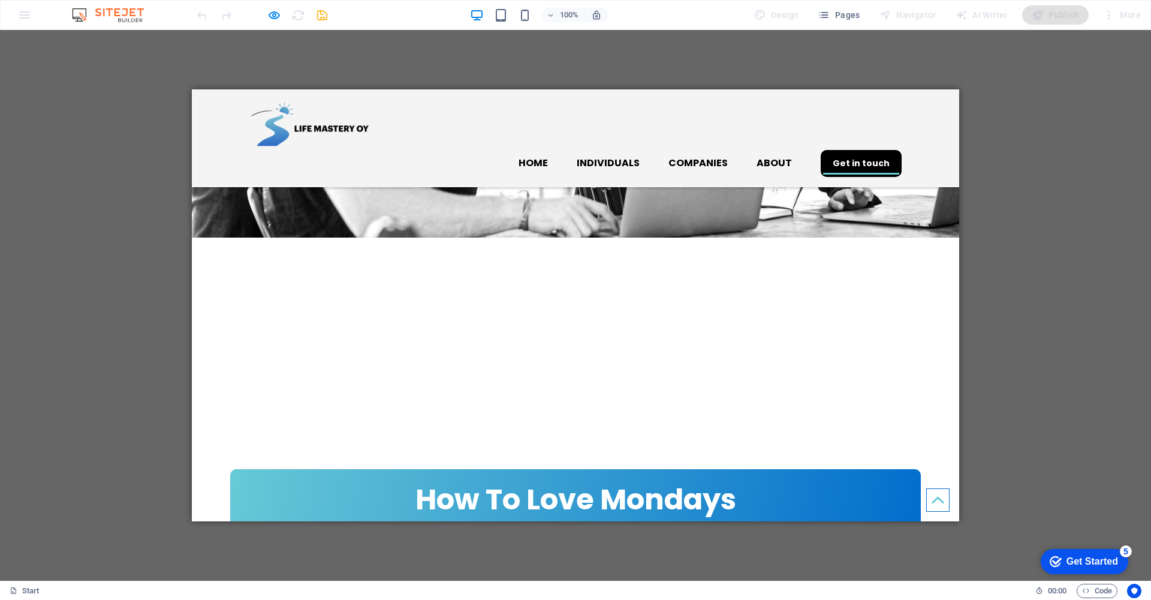
click at [314, 137] on img at bounding box center [309, 124] width 120 height 50
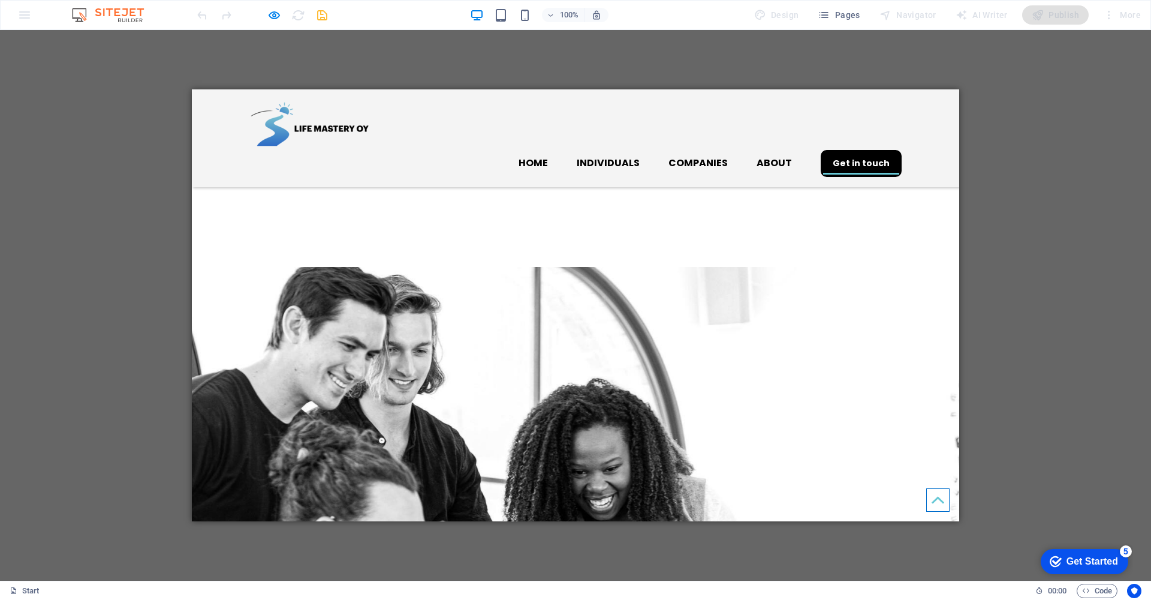
scroll to position [3104, 0]
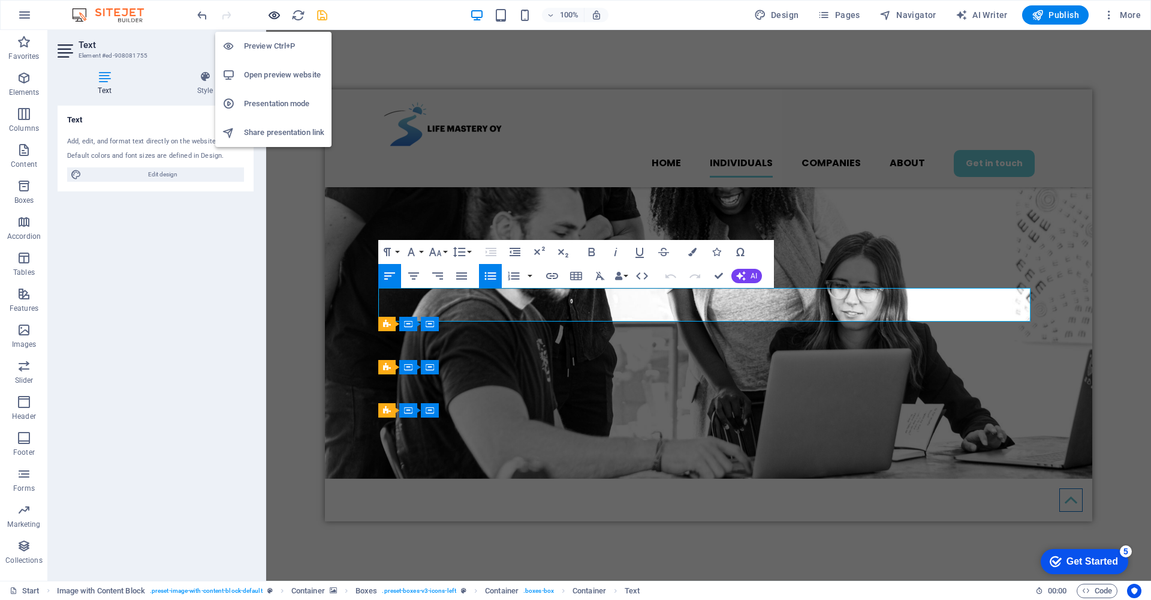
scroll to position [606, 0]
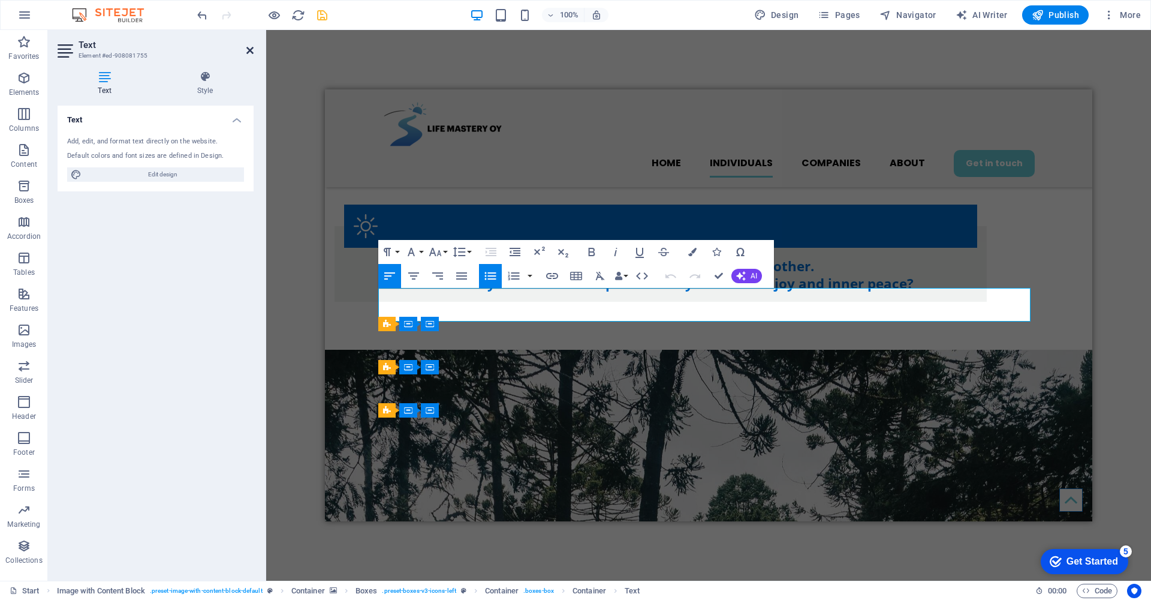
click at [248, 47] on icon at bounding box center [249, 51] width 7 height 10
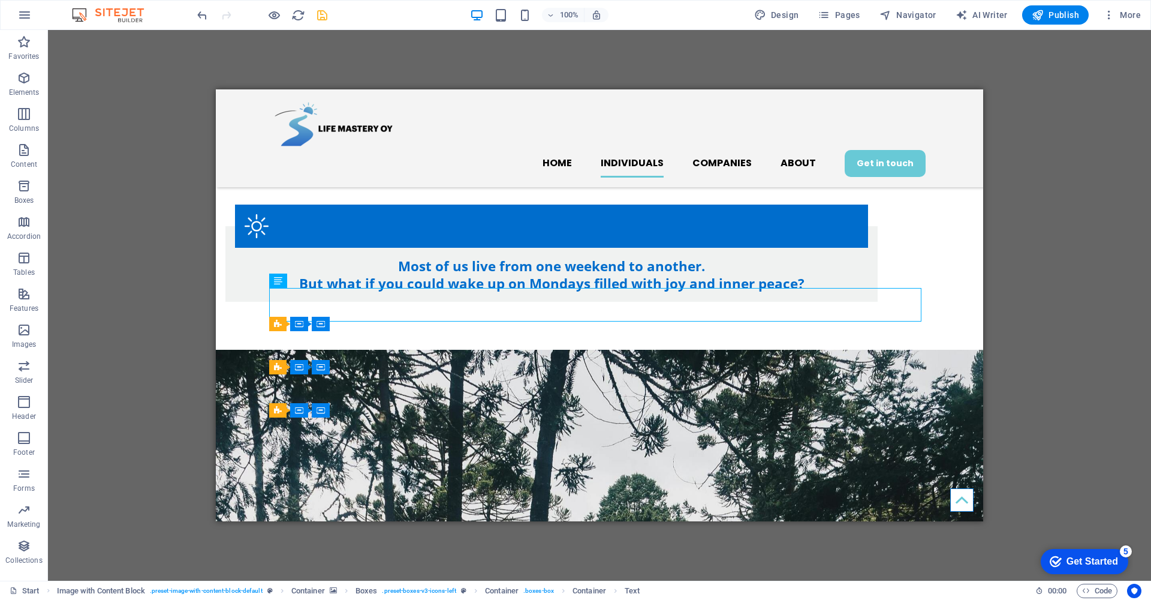
click at [111, 125] on div "H1 Banner Banner Container 2 columns Container Container Image Container Boxes …" at bounding box center [599, 305] width 1103 height 551
click at [1079, 162] on div "H1 Banner Banner Container 2 columns Container Container Image Container Boxes …" at bounding box center [599, 305] width 1103 height 551
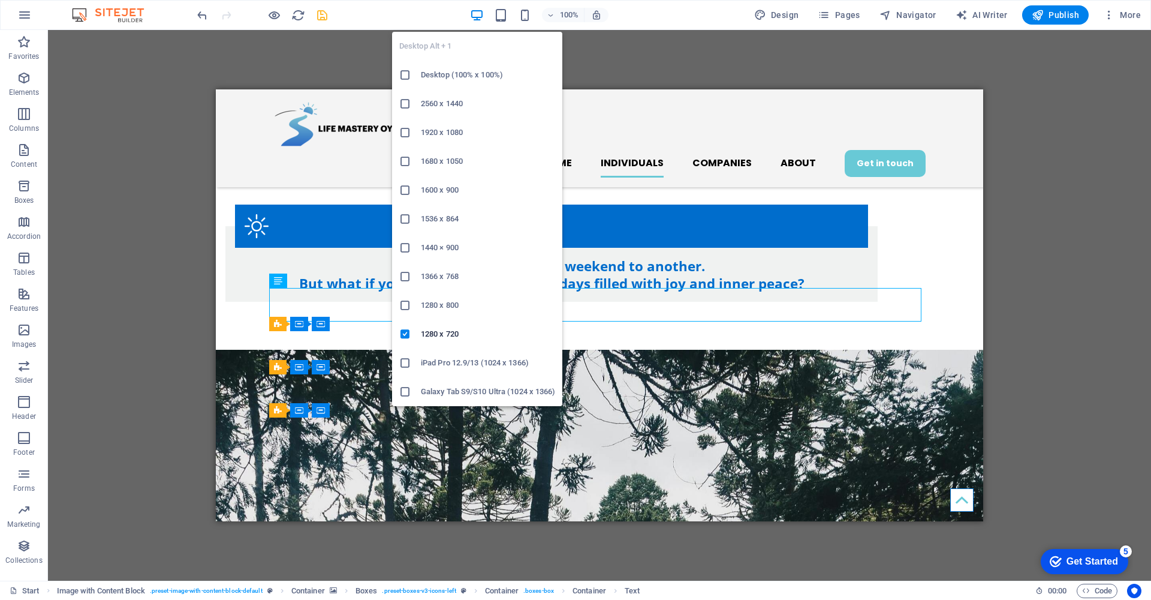
click at [474, 72] on h6 "Desktop (100% x 100%)" at bounding box center [488, 75] width 134 height 14
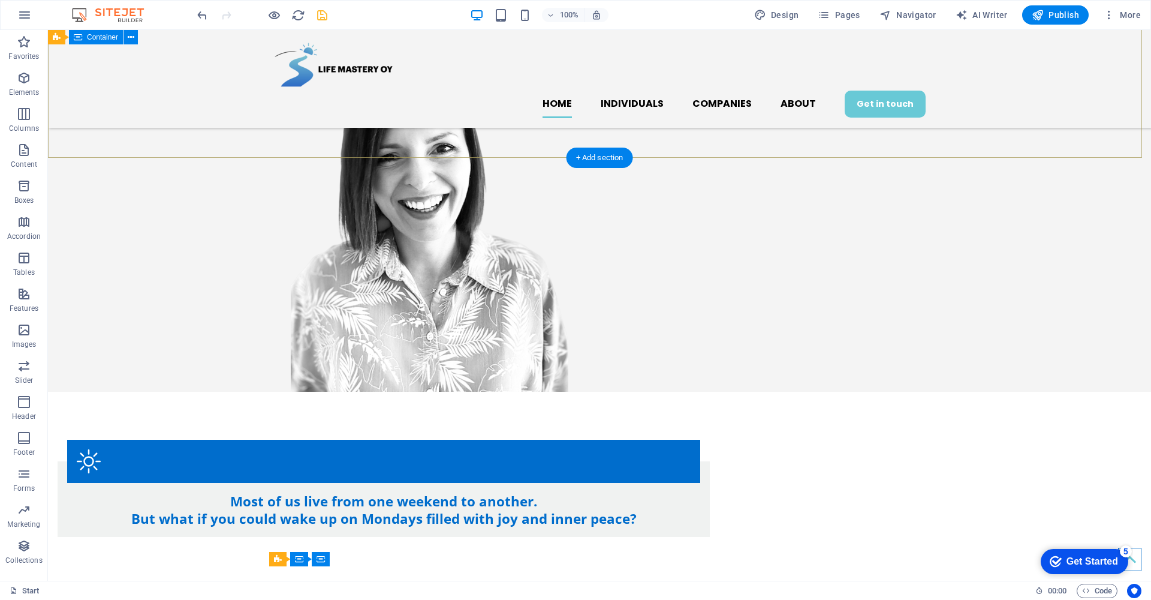
scroll to position [535, 0]
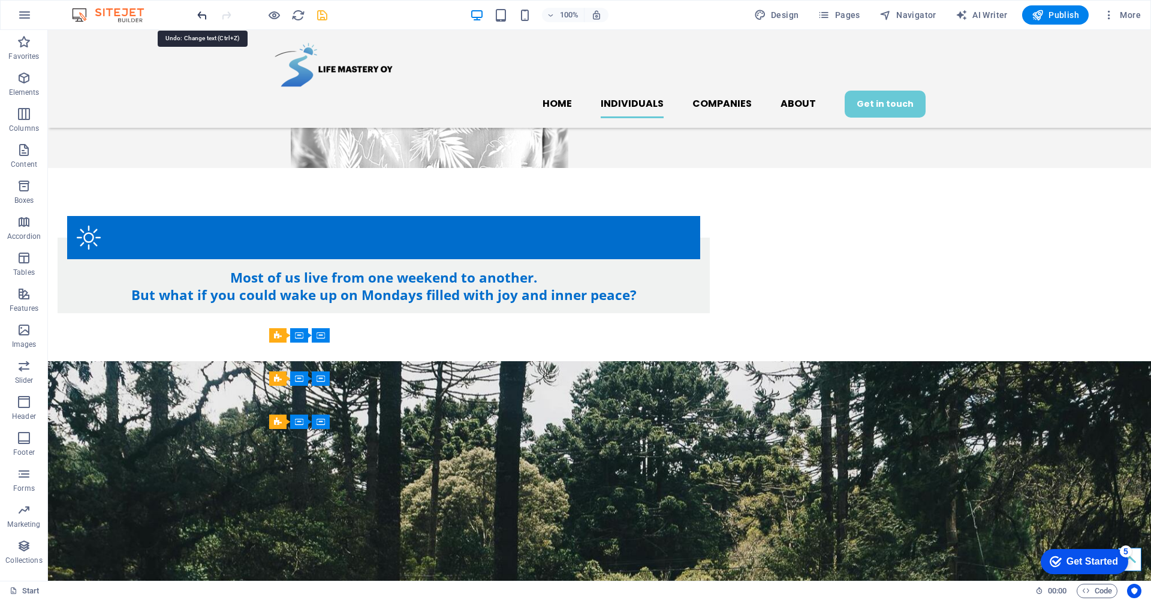
click at [225, 14] on icon "redo" at bounding box center [226, 15] width 14 height 14
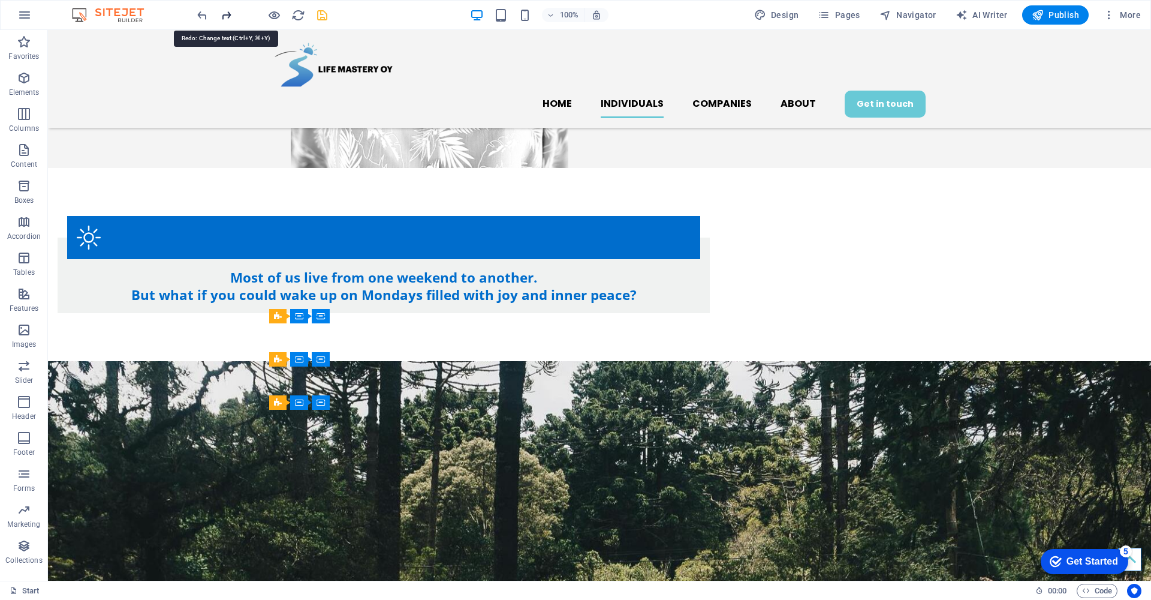
click at [225, 14] on icon "redo" at bounding box center [226, 15] width 14 height 14
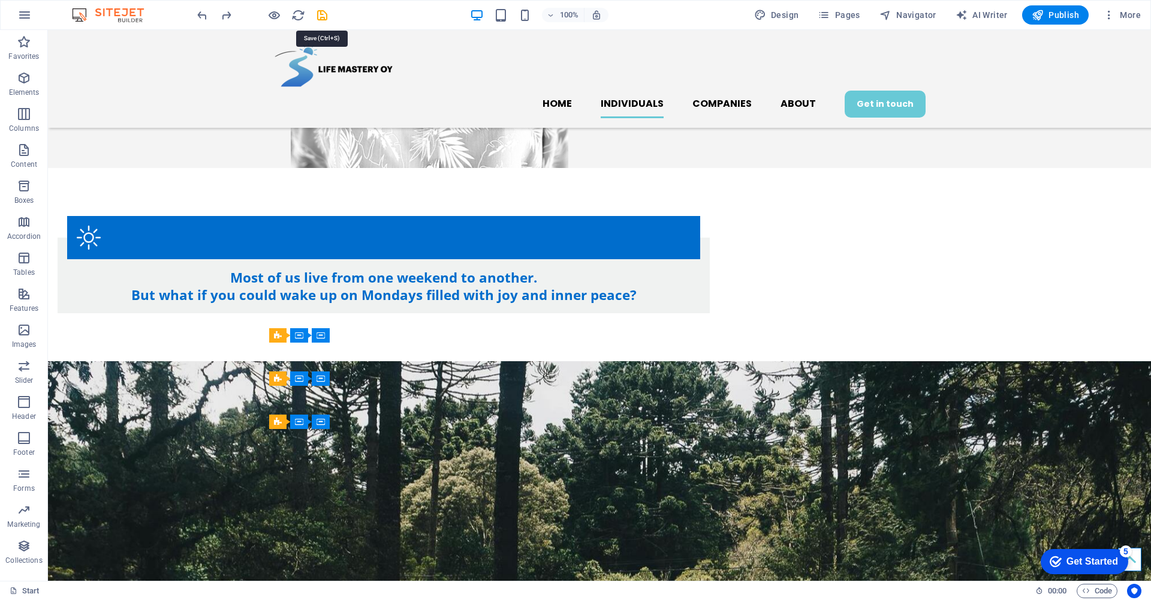
click at [322, 14] on icon "save" at bounding box center [322, 15] width 14 height 14
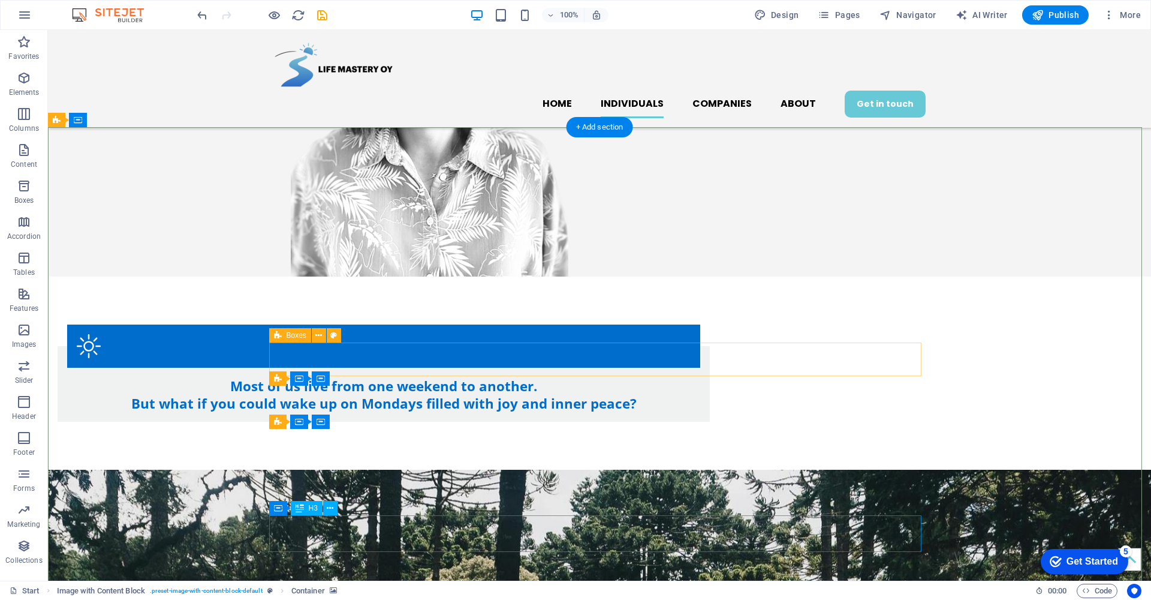
scroll to position [13, 0]
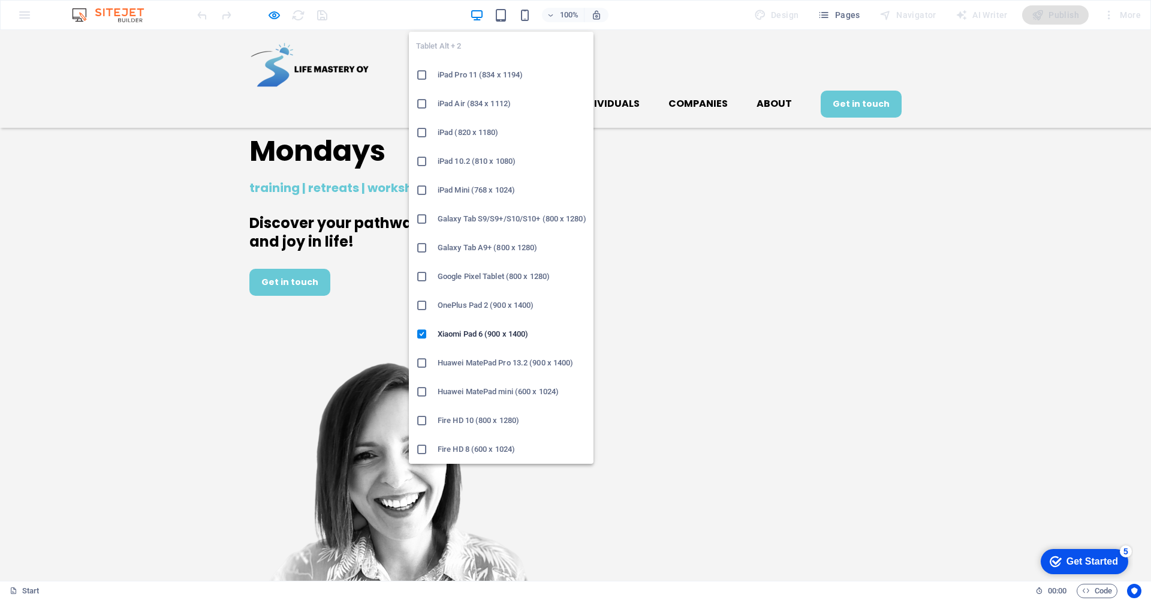
drag, startPoint x: 491, startPoint y: 221, endPoint x: 157, endPoint y: 190, distance: 335.5
click at [491, 221] on h6 "Galaxy Tab S9/S9+/S10/S10+ (800 x 1280)" at bounding box center [512, 219] width 149 height 14
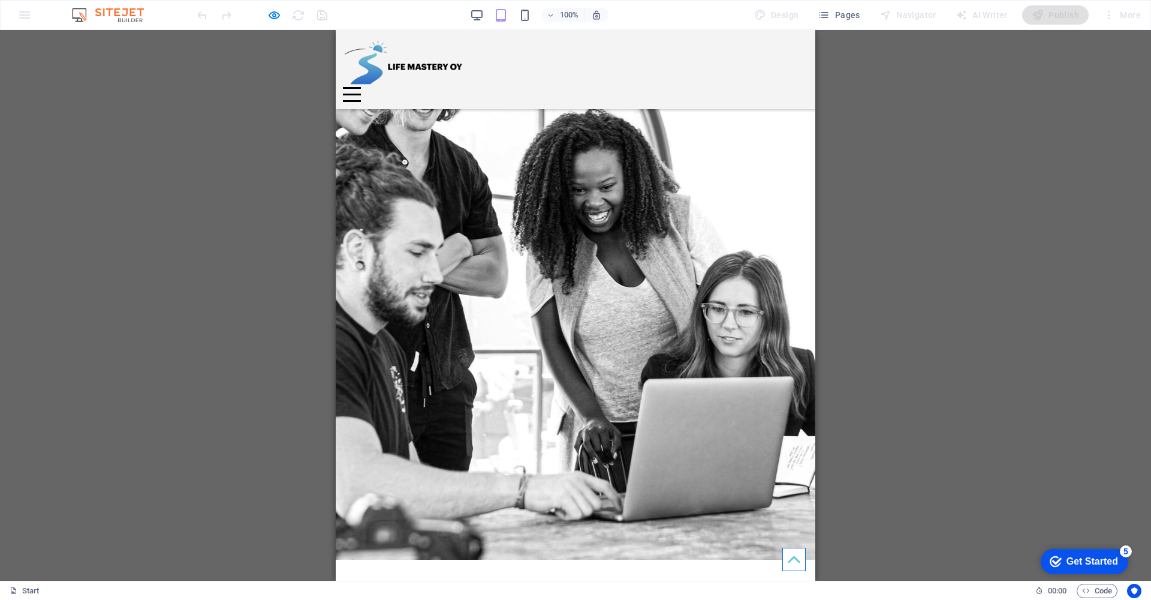
scroll to position [2899, 0]
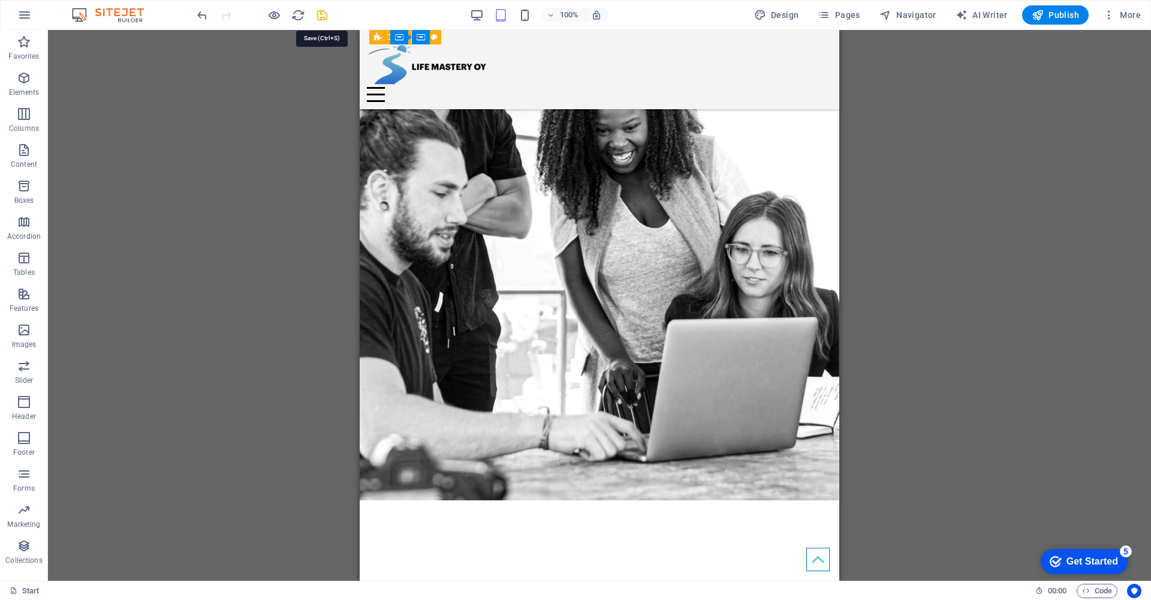
click at [318, 17] on icon "save" at bounding box center [322, 15] width 14 height 14
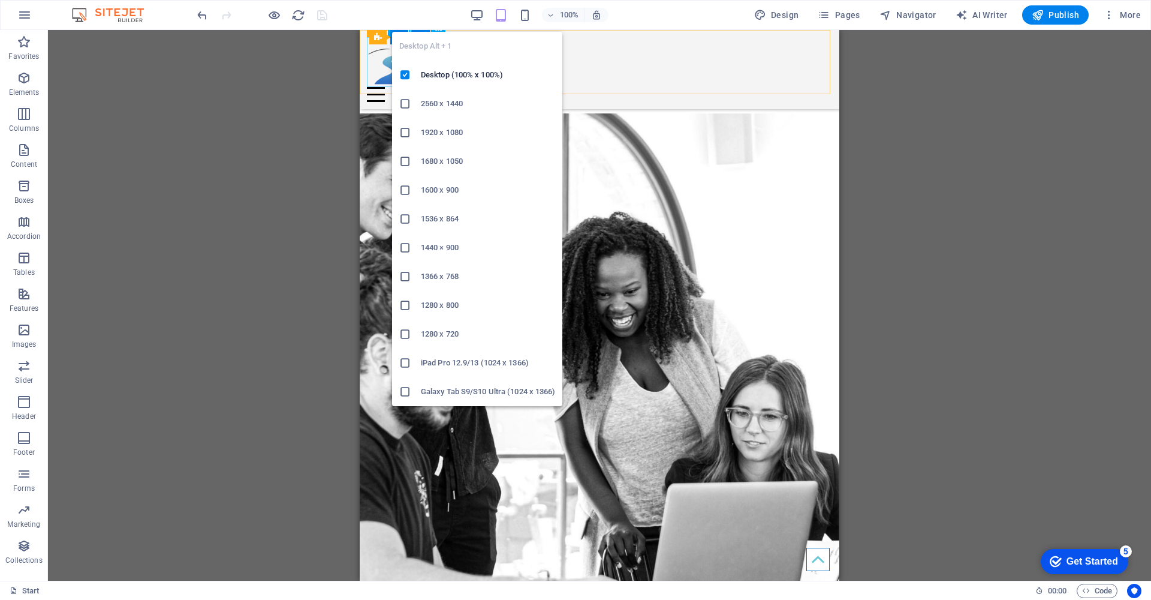
click at [405, 303] on icon at bounding box center [405, 305] width 12 height 12
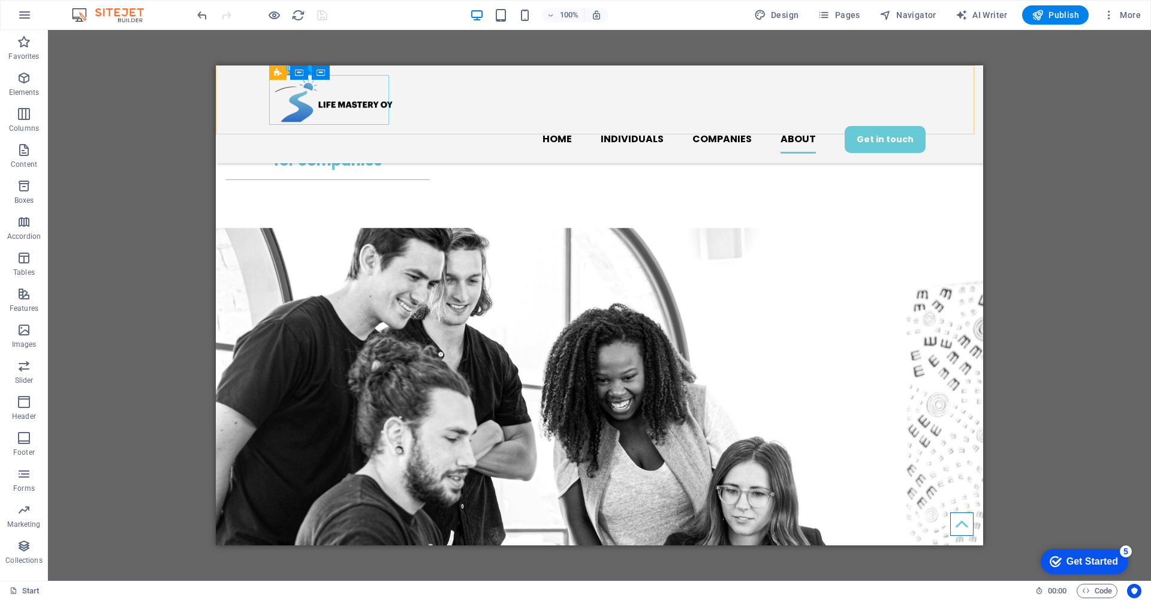
click at [329, 103] on figure at bounding box center [599, 100] width 652 height 50
click at [353, 101] on figure at bounding box center [599, 100] width 652 height 50
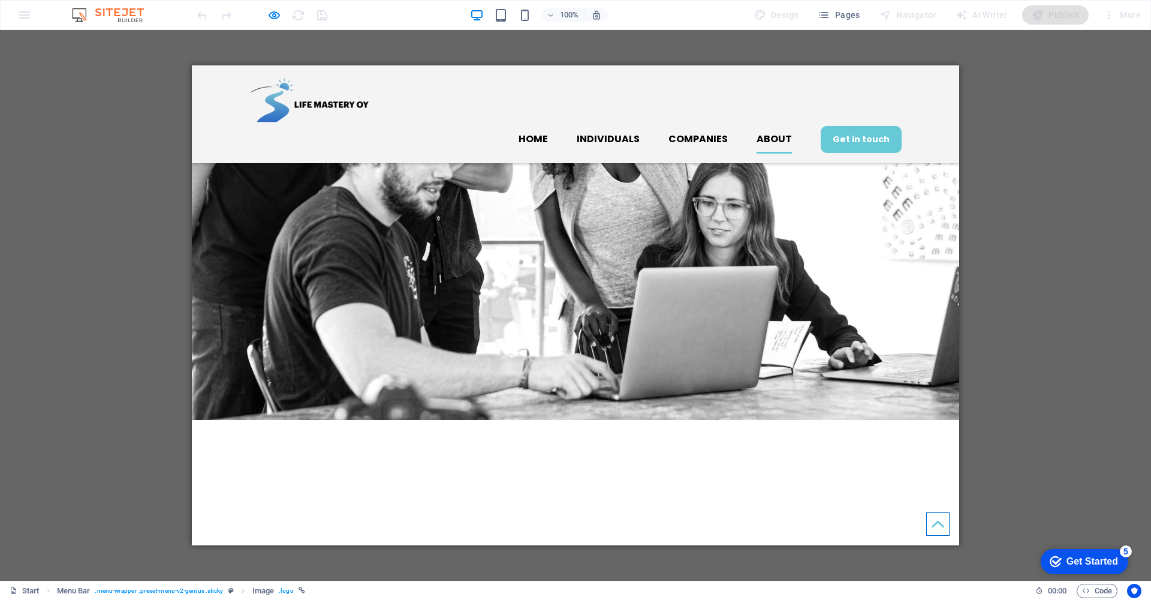
click at [331, 104] on img at bounding box center [309, 100] width 120 height 50
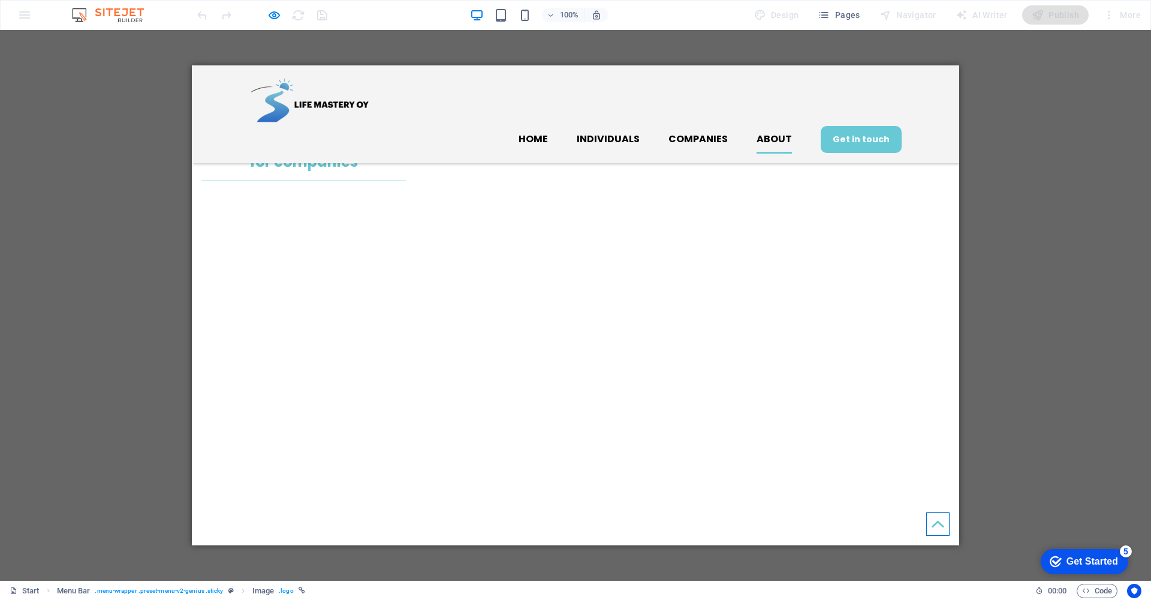
scroll to position [2946, 0]
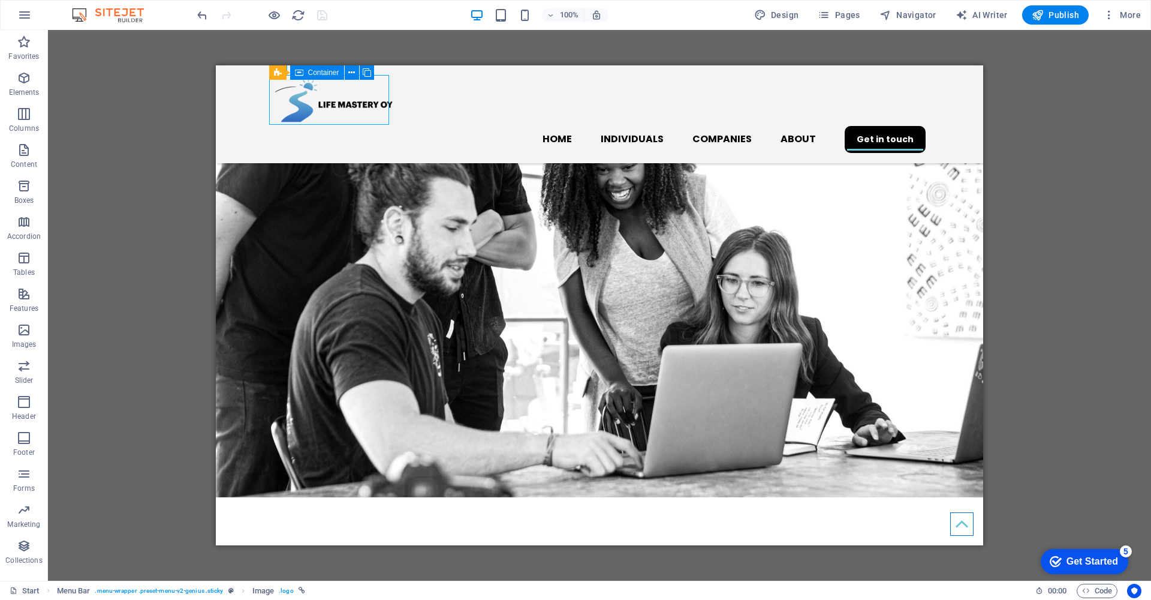
click at [1130, 198] on div "H1 Banner Banner Container 2 columns 2 columns Container Container Image Contai…" at bounding box center [599, 305] width 1103 height 551
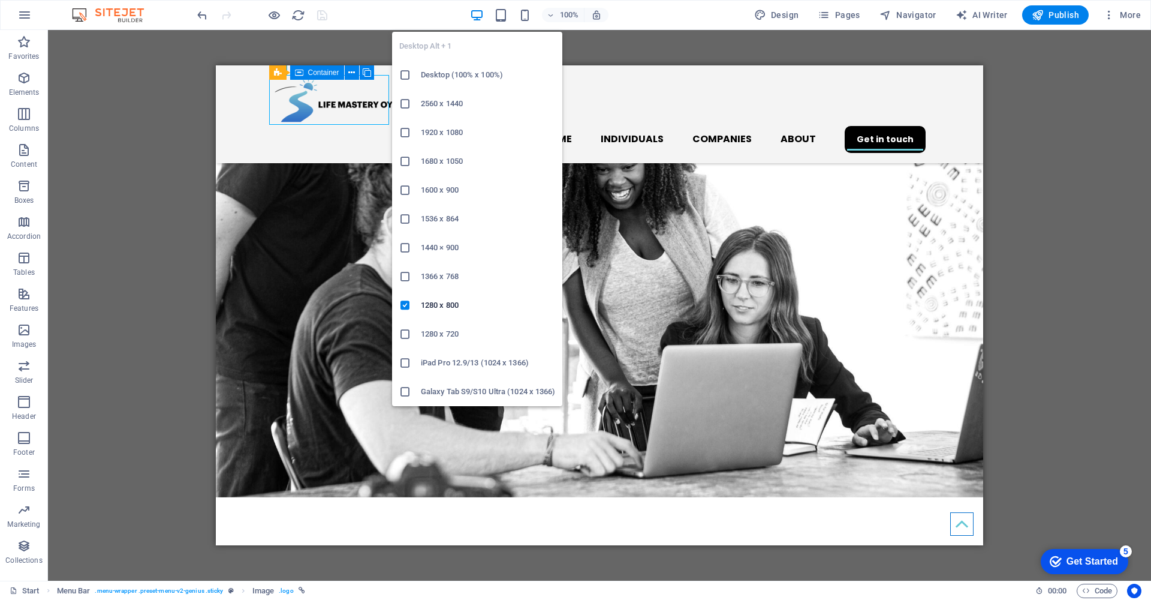
click at [464, 71] on h6 "Desktop (100% x 100%)" at bounding box center [488, 75] width 134 height 14
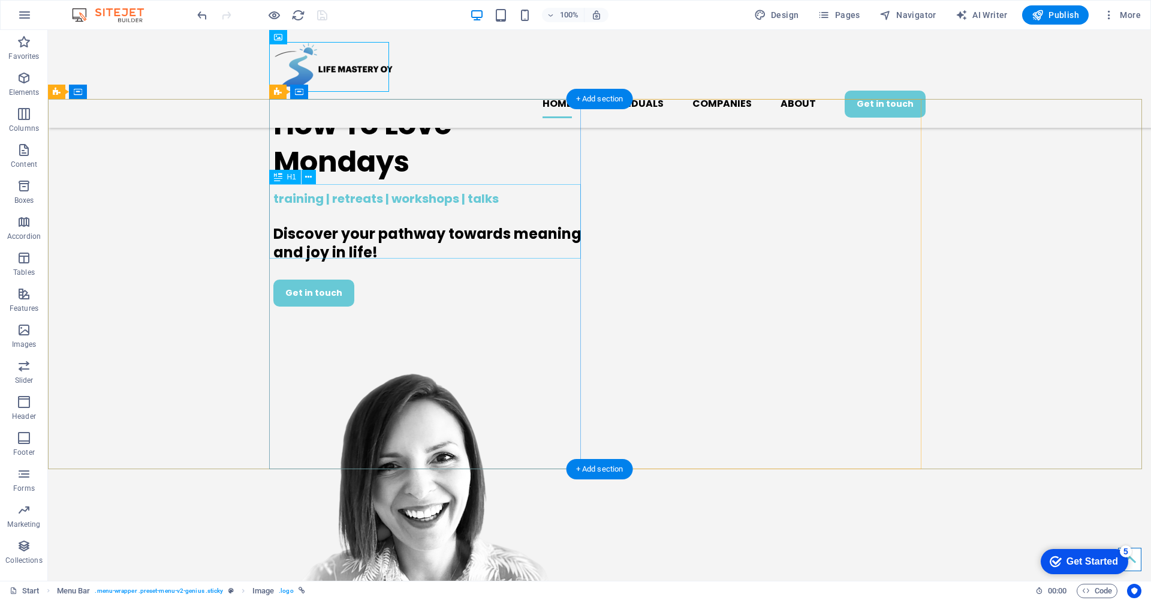
scroll to position [0, 0]
